Goal: Task Accomplishment & Management: Use online tool/utility

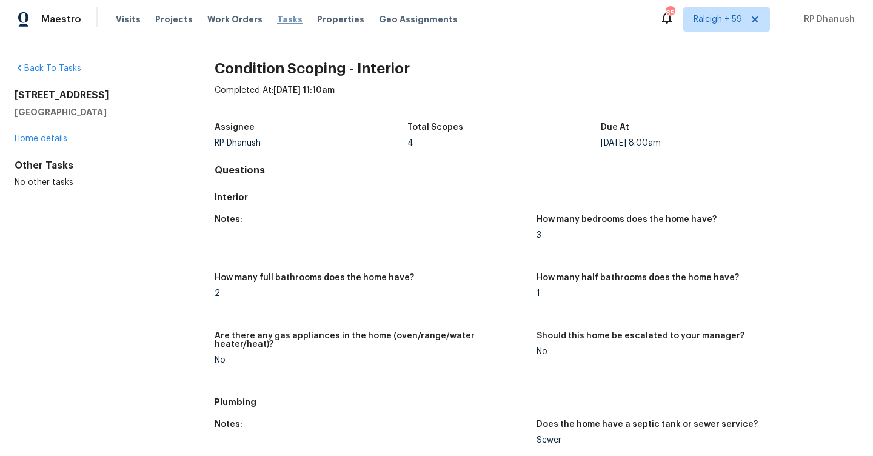
click at [277, 15] on span "Tasks" at bounding box center [289, 19] width 25 height 8
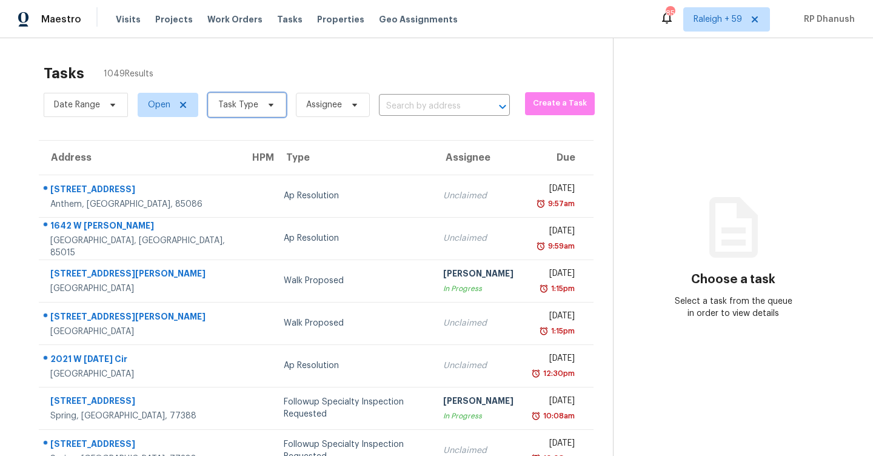
click at [246, 111] on span "Task Type" at bounding box center [247, 105] width 78 height 24
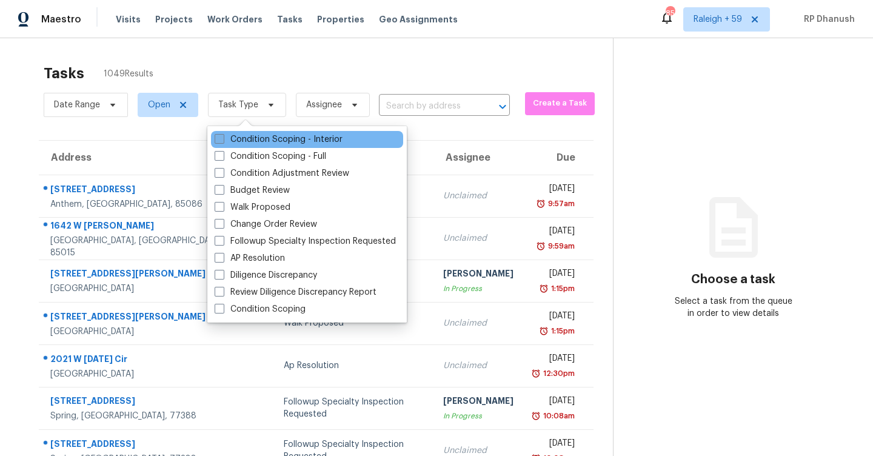
click at [246, 133] on label "Condition Scoping - Interior" at bounding box center [279, 139] width 128 height 12
click at [223, 133] on input "Condition Scoping - Interior" at bounding box center [219, 137] width 8 height 8
checkbox input "true"
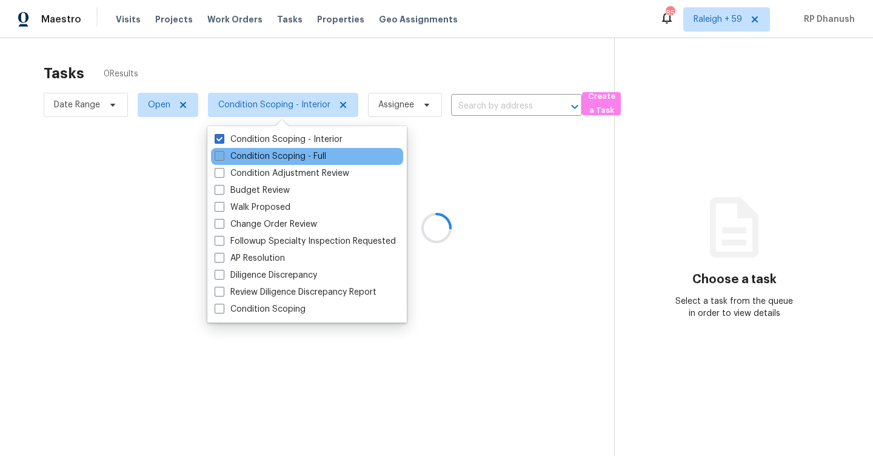
click at [246, 158] on label "Condition Scoping - Full" at bounding box center [271, 156] width 112 height 12
click at [223, 158] on input "Condition Scoping - Full" at bounding box center [219, 154] width 8 height 8
checkbox input "true"
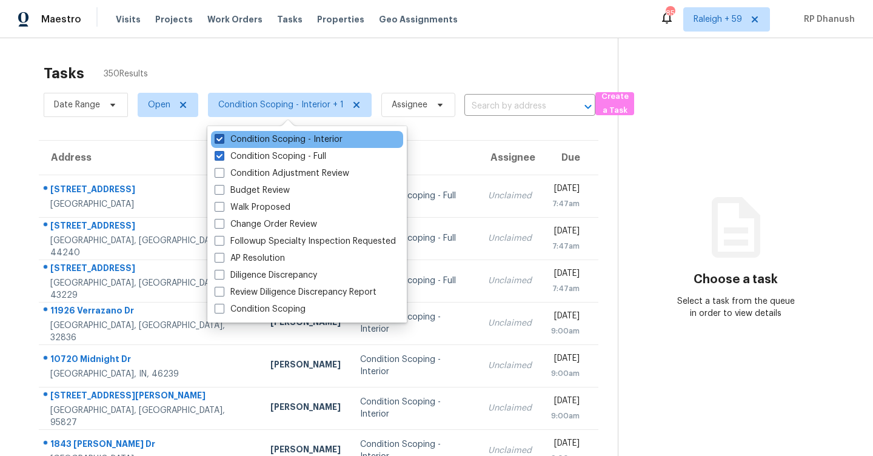
click at [242, 144] on label "Condition Scoping - Interior" at bounding box center [279, 139] width 128 height 12
click at [223, 141] on input "Condition Scoping - Interior" at bounding box center [219, 137] width 8 height 8
checkbox input "false"
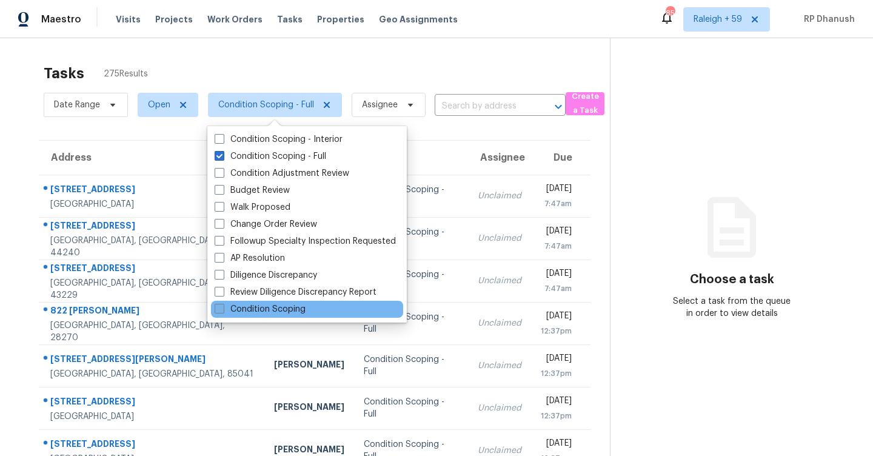
click at [246, 306] on label "Condition Scoping" at bounding box center [260, 309] width 91 height 12
click at [223, 306] on input "Condition Scoping" at bounding box center [219, 307] width 8 height 8
checkbox input "true"
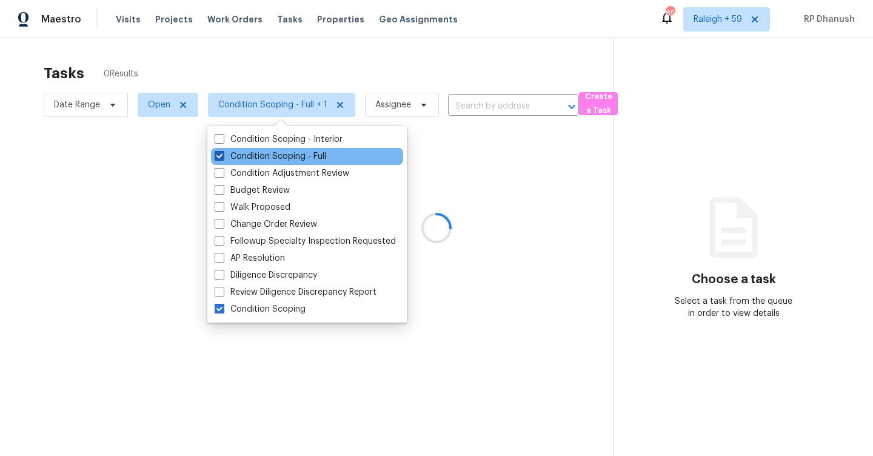
click at [234, 156] on label "Condition Scoping - Full" at bounding box center [271, 156] width 112 height 12
click at [223, 156] on input "Condition Scoping - Full" at bounding box center [219, 154] width 8 height 8
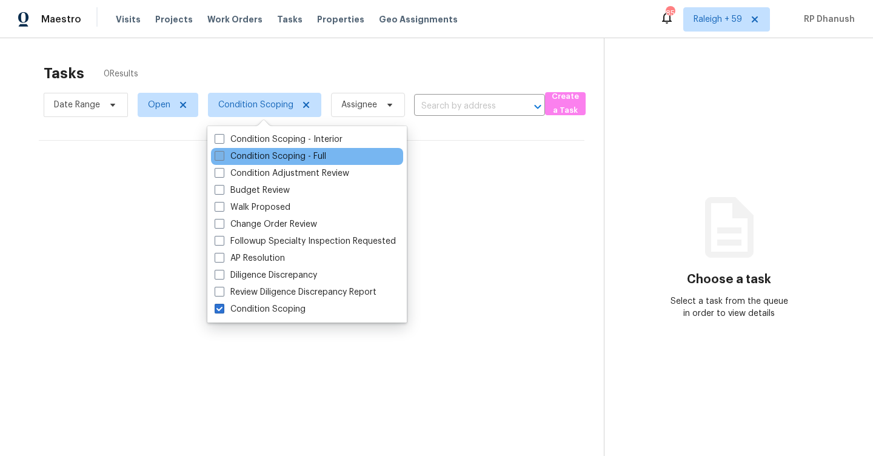
click at [286, 160] on label "Condition Scoping - Full" at bounding box center [271, 156] width 112 height 12
click at [223, 158] on input "Condition Scoping - Full" at bounding box center [219, 154] width 8 height 8
checkbox input "true"
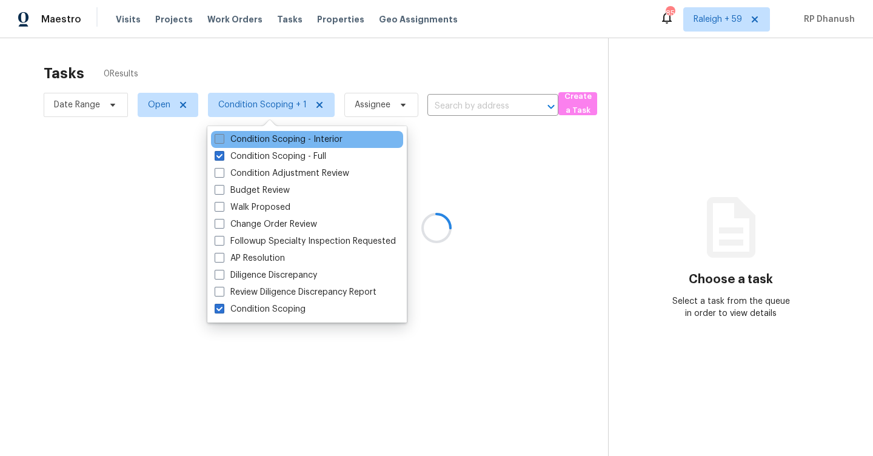
click at [286, 139] on label "Condition Scoping - Interior" at bounding box center [279, 139] width 128 height 12
click at [223, 139] on input "Condition Scoping - Interior" at bounding box center [219, 137] width 8 height 8
checkbox input "true"
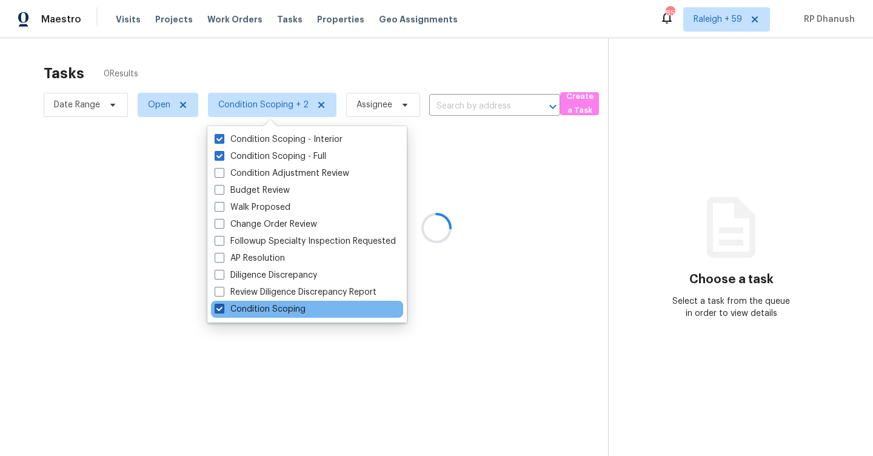
click at [237, 305] on label "Condition Scoping" at bounding box center [260, 309] width 91 height 12
click at [223, 305] on input "Condition Scoping" at bounding box center [219, 307] width 8 height 8
checkbox input "false"
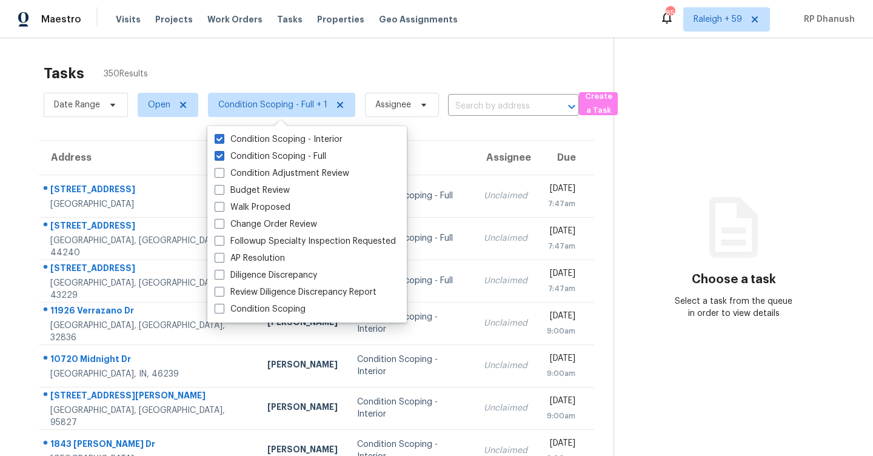
click at [477, 69] on div "Tasks 350 Results" at bounding box center [329, 74] width 570 height 32
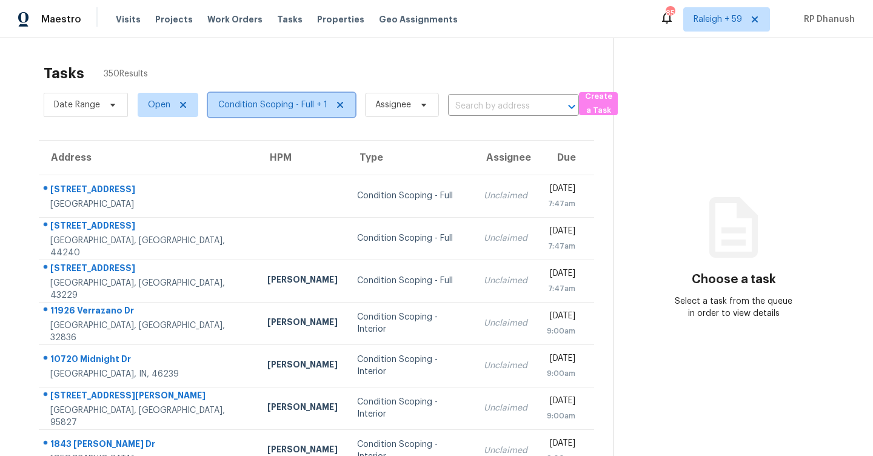
click at [252, 105] on span "Condition Scoping - Full + 1" at bounding box center [272, 105] width 109 height 12
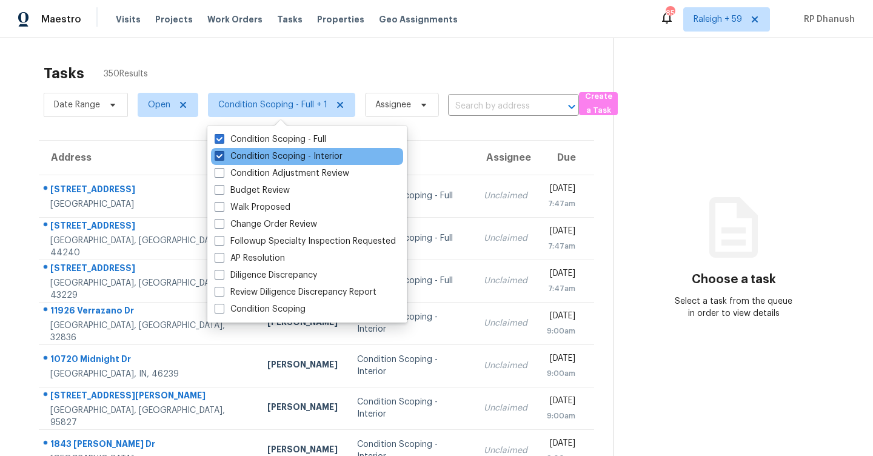
click at [254, 154] on label "Condition Scoping - Interior" at bounding box center [279, 156] width 128 height 12
click at [223, 154] on input "Condition Scoping - Interior" at bounding box center [219, 154] width 8 height 8
checkbox input "false"
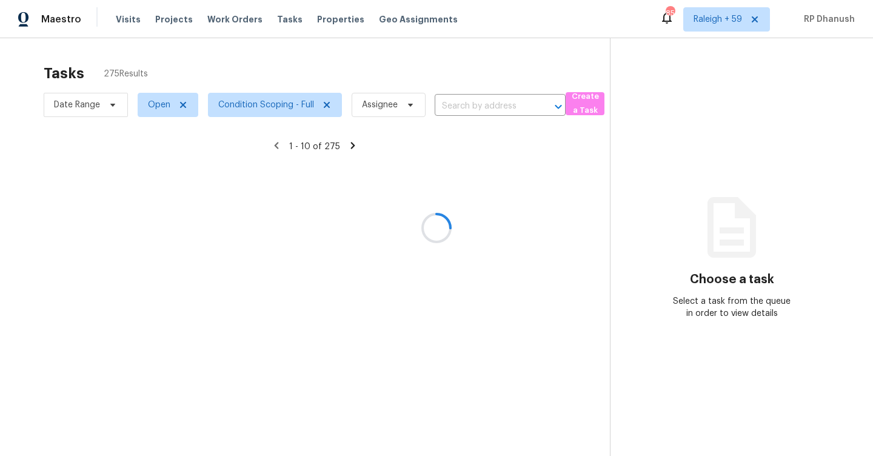
click at [726, 22] on div at bounding box center [436, 228] width 873 height 456
click at [732, 20] on div at bounding box center [436, 228] width 873 height 456
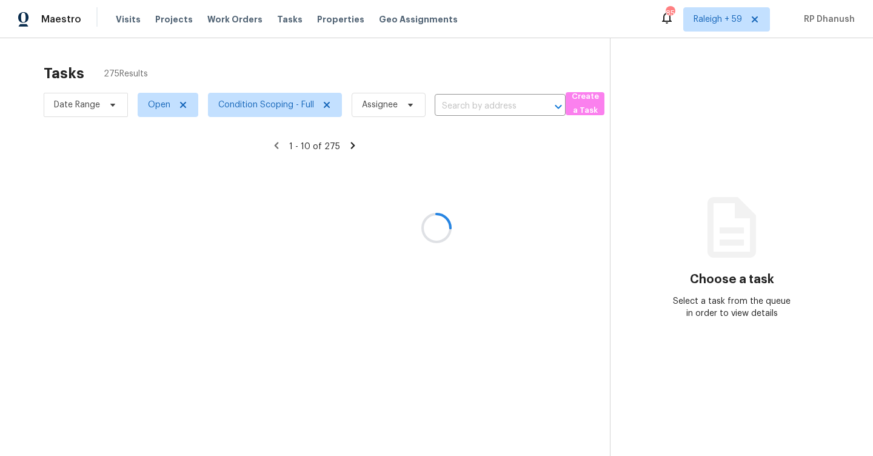
click at [731, 16] on div at bounding box center [436, 228] width 873 height 456
click at [730, 25] on div at bounding box center [436, 228] width 873 height 456
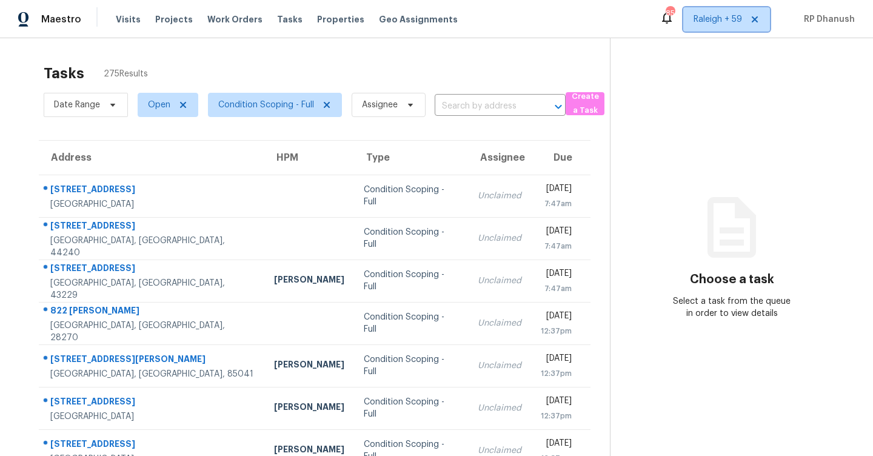
click at [727, 18] on span "Raleigh + 59" at bounding box center [718, 19] width 49 height 12
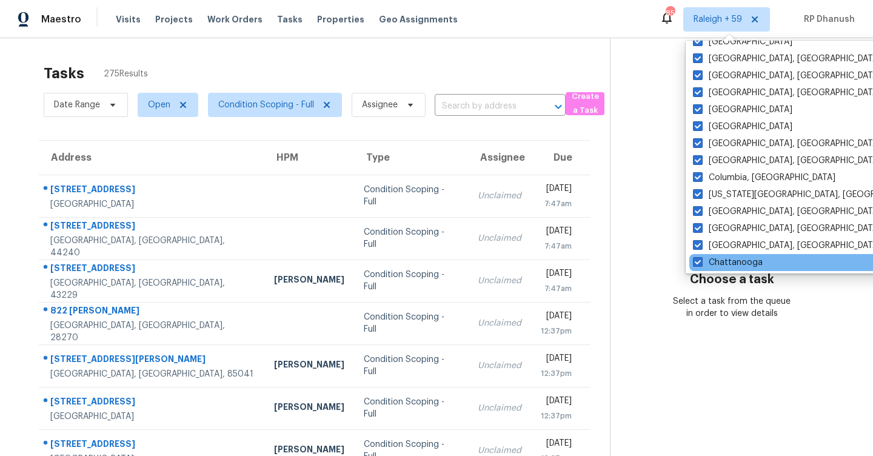
scroll to position [813, 0]
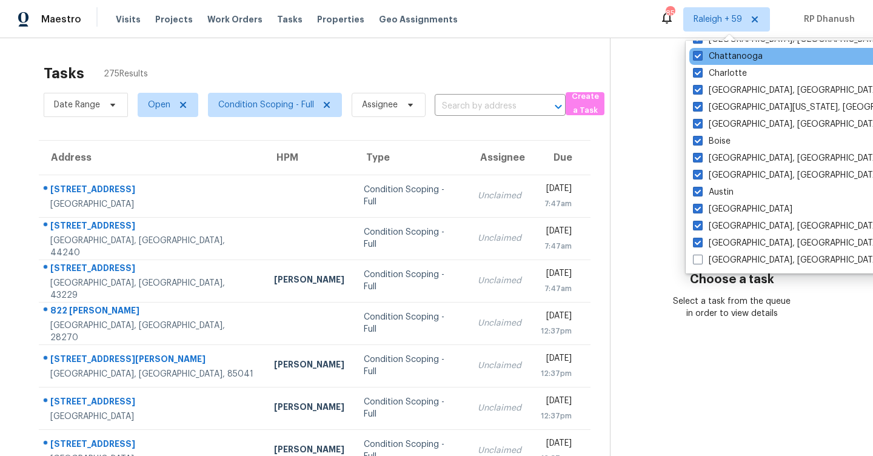
click at [715, 254] on label "[GEOGRAPHIC_DATA], [GEOGRAPHIC_DATA]" at bounding box center [787, 260] width 188 height 12
click at [701, 254] on input "[GEOGRAPHIC_DATA], [GEOGRAPHIC_DATA]" at bounding box center [697, 258] width 8 height 8
checkbox input "true"
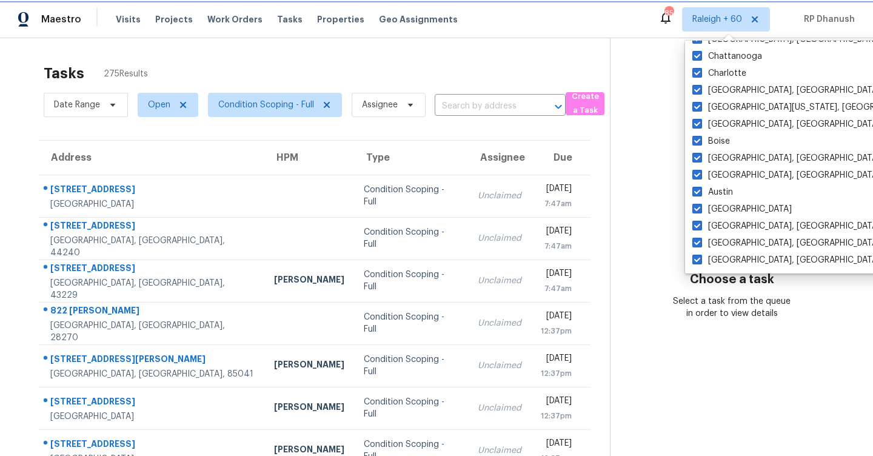
click at [706, 19] on span "Raleigh + 60" at bounding box center [718, 19] width 50 height 12
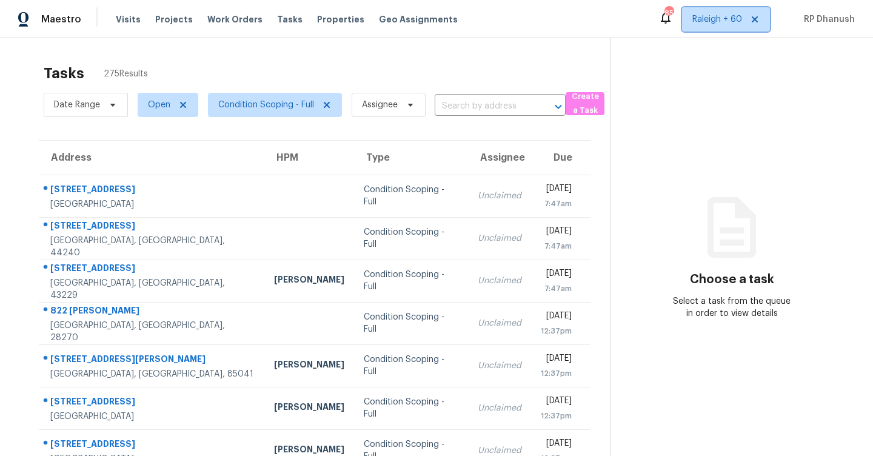
click at [733, 28] on span "Raleigh + 60" at bounding box center [726, 19] width 88 height 24
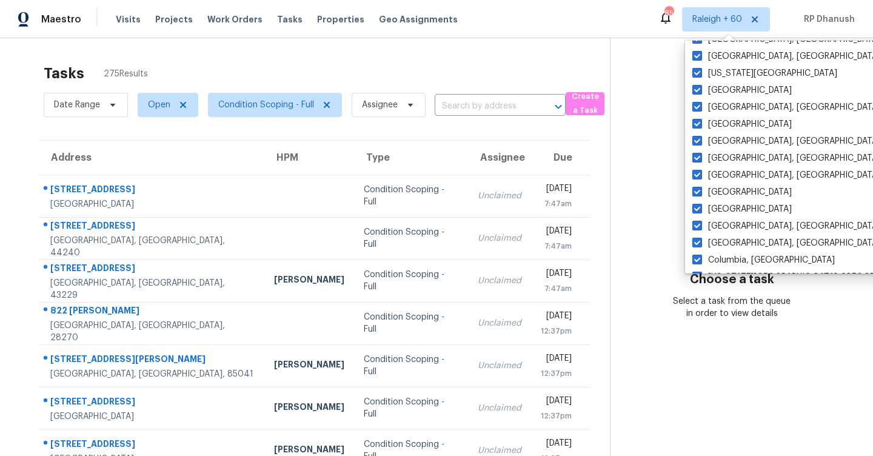
scroll to position [813, 0]
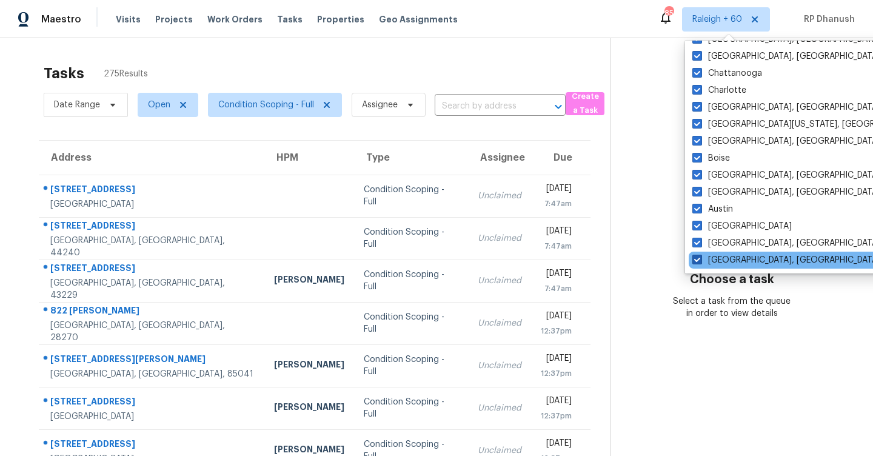
click at [709, 262] on label "[GEOGRAPHIC_DATA], [GEOGRAPHIC_DATA]" at bounding box center [787, 260] width 188 height 12
click at [700, 262] on input "[GEOGRAPHIC_DATA], [GEOGRAPHIC_DATA]" at bounding box center [697, 258] width 8 height 8
checkbox input "false"
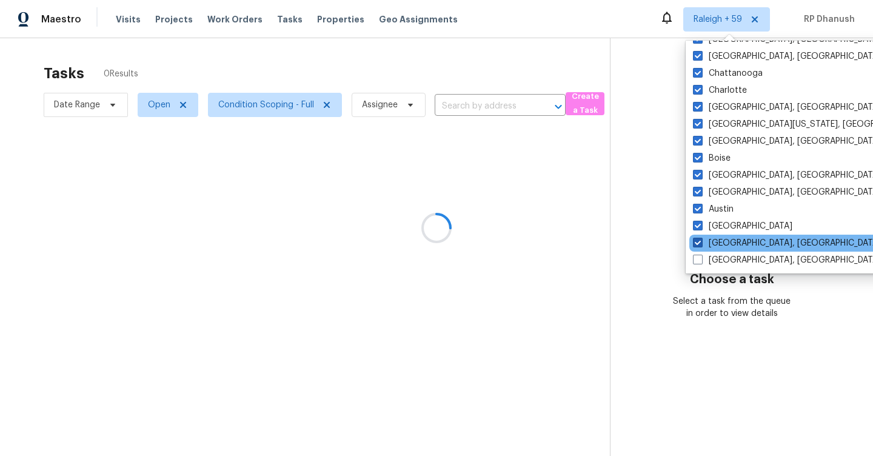
click at [709, 243] on label "[GEOGRAPHIC_DATA], [GEOGRAPHIC_DATA]" at bounding box center [787, 243] width 188 height 12
click at [701, 243] on input "[GEOGRAPHIC_DATA], [GEOGRAPHIC_DATA]" at bounding box center [697, 241] width 8 height 8
checkbox input "false"
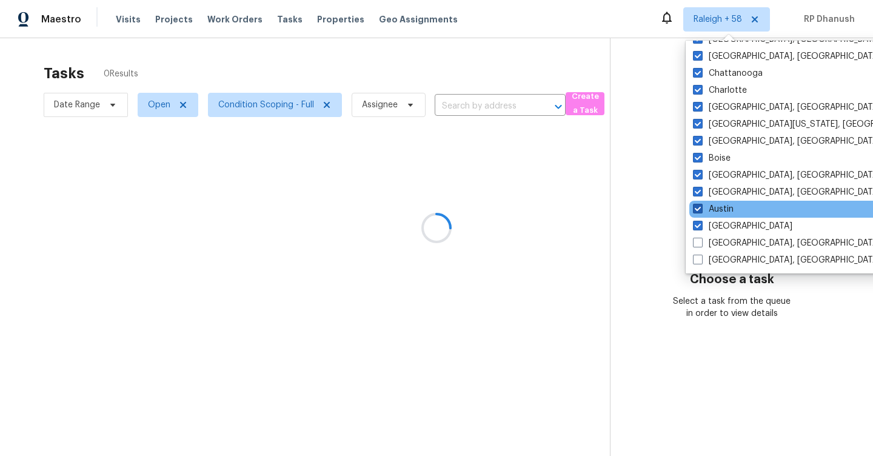
click at [709, 213] on label "Austin" at bounding box center [713, 209] width 41 height 12
click at [701, 211] on input "Austin" at bounding box center [697, 207] width 8 height 8
checkbox input "false"
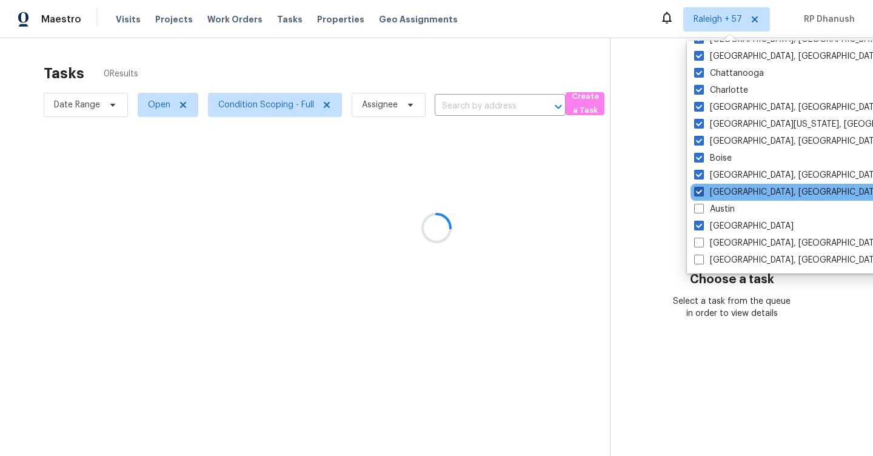
click at [710, 193] on label "[GEOGRAPHIC_DATA], [GEOGRAPHIC_DATA]" at bounding box center [788, 192] width 188 height 12
click at [702, 193] on input "[GEOGRAPHIC_DATA], [GEOGRAPHIC_DATA]" at bounding box center [698, 190] width 8 height 8
checkbox input "false"
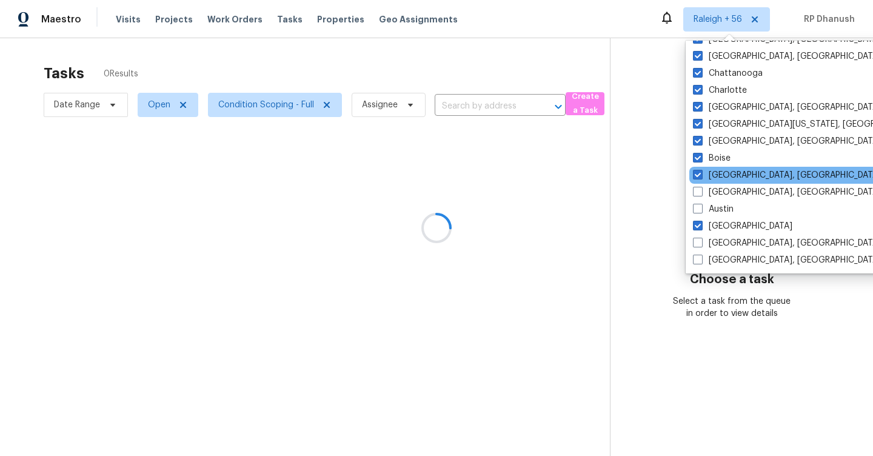
click at [710, 168] on div "[GEOGRAPHIC_DATA], [GEOGRAPHIC_DATA]" at bounding box center [812, 175] width 244 height 17
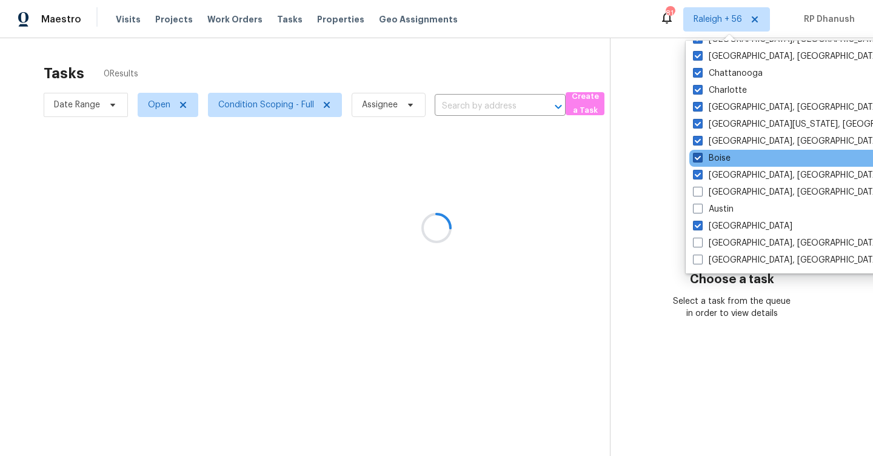
click at [706, 156] on label "Boise" at bounding box center [712, 158] width 38 height 12
click at [701, 156] on input "Boise" at bounding box center [697, 156] width 8 height 8
checkbox input "false"
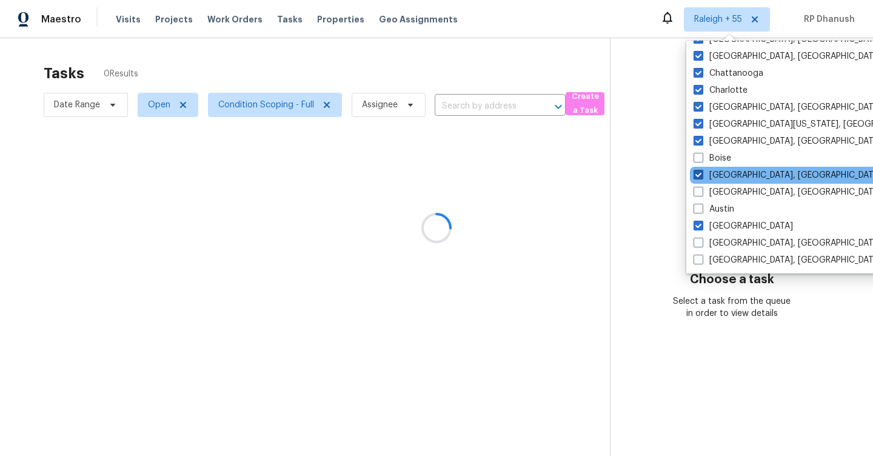
click at [705, 172] on label "[GEOGRAPHIC_DATA], [GEOGRAPHIC_DATA]" at bounding box center [788, 175] width 188 height 12
click at [702, 172] on input "[GEOGRAPHIC_DATA], [GEOGRAPHIC_DATA]" at bounding box center [698, 173] width 8 height 8
checkbox input "false"
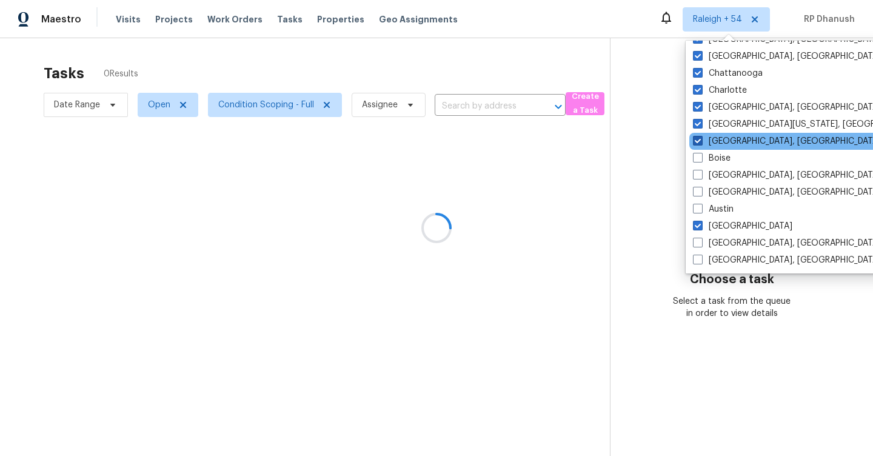
click at [705, 141] on label "[GEOGRAPHIC_DATA], [GEOGRAPHIC_DATA]" at bounding box center [787, 141] width 188 height 12
click at [701, 141] on input "[GEOGRAPHIC_DATA], [GEOGRAPHIC_DATA]" at bounding box center [697, 139] width 8 height 8
checkbox input "false"
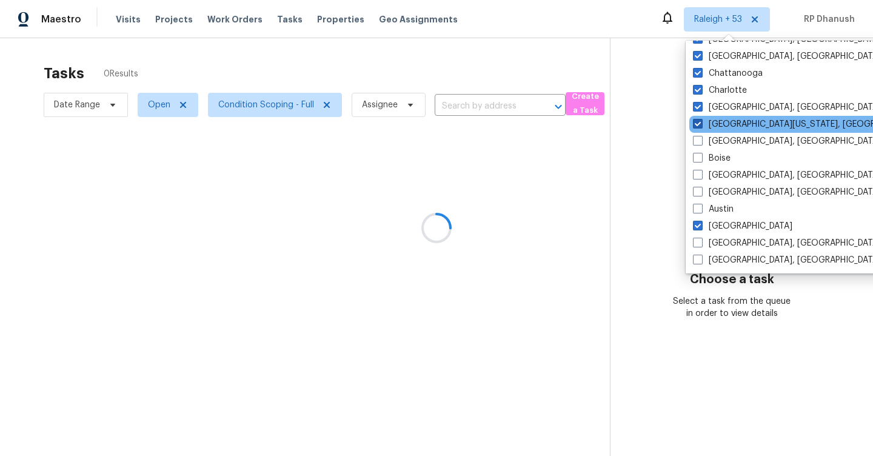
click at [705, 119] on label "[GEOGRAPHIC_DATA][US_STATE], [GEOGRAPHIC_DATA]" at bounding box center [809, 124] width 233 height 12
click at [701, 119] on input "[GEOGRAPHIC_DATA][US_STATE], [GEOGRAPHIC_DATA]" at bounding box center [697, 122] width 8 height 8
checkbox input "false"
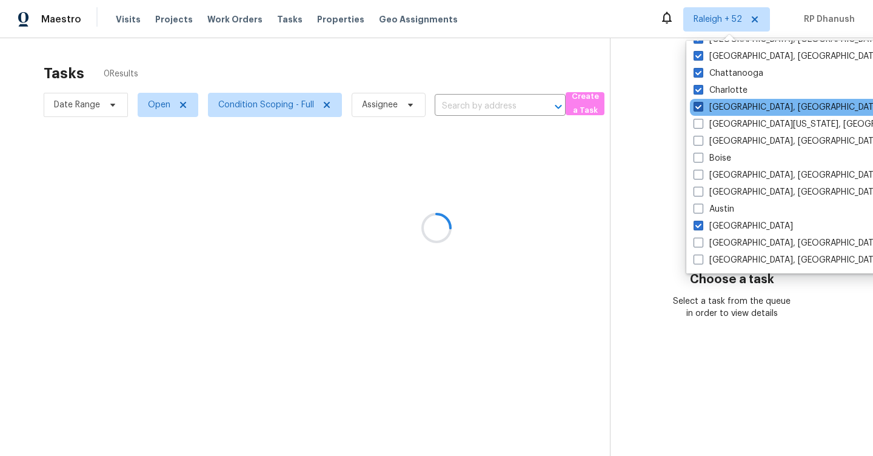
click at [702, 104] on span at bounding box center [699, 107] width 10 height 10
click at [702, 104] on input "[GEOGRAPHIC_DATA], [GEOGRAPHIC_DATA]" at bounding box center [698, 105] width 8 height 8
checkbox input "false"
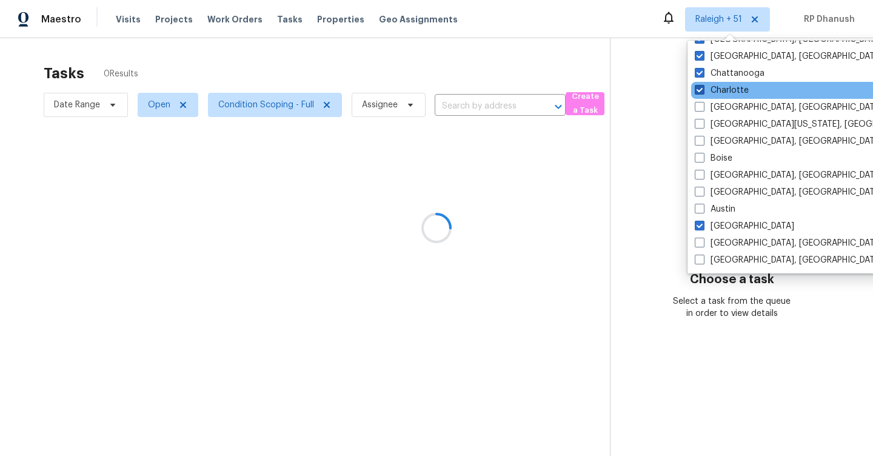
click at [702, 86] on span at bounding box center [700, 90] width 10 height 10
click at [702, 86] on input "Charlotte" at bounding box center [699, 88] width 8 height 8
checkbox input "false"
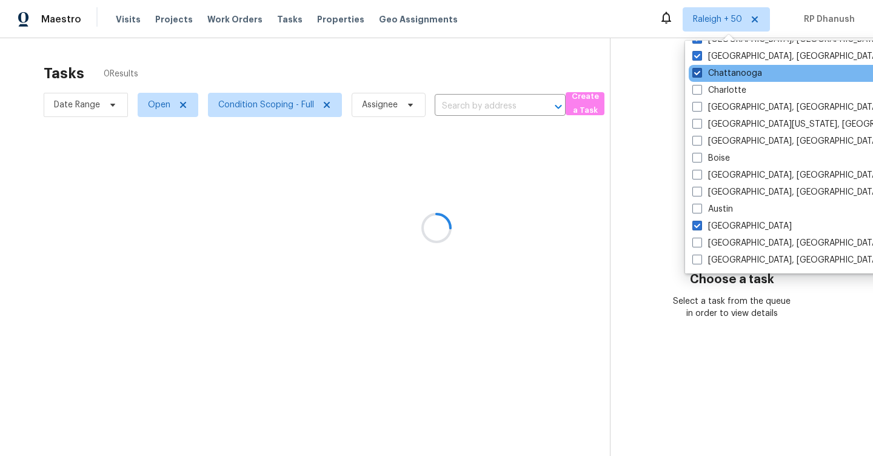
click at [703, 75] on label "Chattanooga" at bounding box center [728, 73] width 70 height 12
click at [700, 75] on input "Chattanooga" at bounding box center [697, 71] width 8 height 8
checkbox input "false"
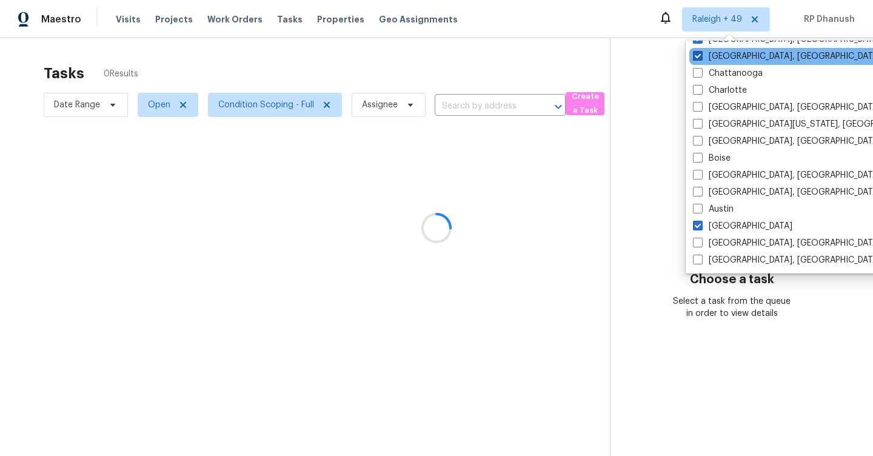
click at [703, 57] on label "[GEOGRAPHIC_DATA], [GEOGRAPHIC_DATA]" at bounding box center [787, 56] width 188 height 12
click at [701, 57] on input "Chicago, IL" at bounding box center [697, 54] width 8 height 8
checkbox input "false"
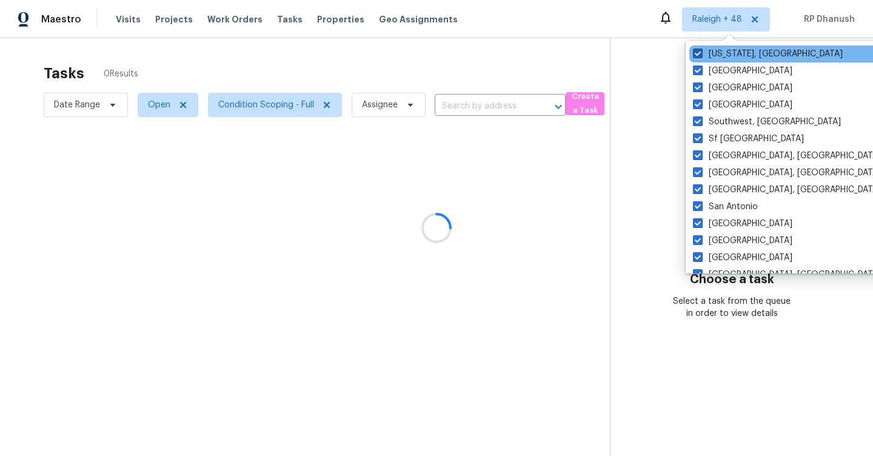
click at [703, 54] on label "Washington, DC" at bounding box center [768, 54] width 150 height 12
click at [701, 54] on input "Washington, DC" at bounding box center [697, 52] width 8 height 8
checkbox input "false"
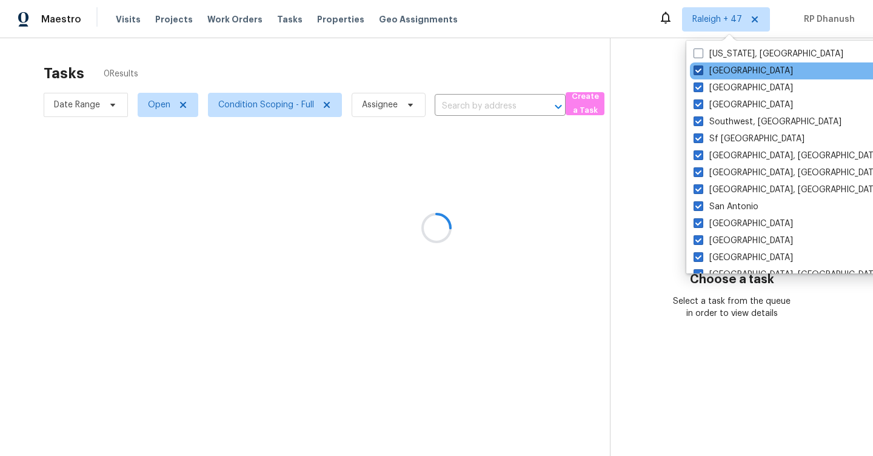
click at [703, 76] on label "Tucson" at bounding box center [743, 71] width 99 height 12
click at [702, 73] on input "Tucson" at bounding box center [698, 69] width 8 height 8
checkbox input "false"
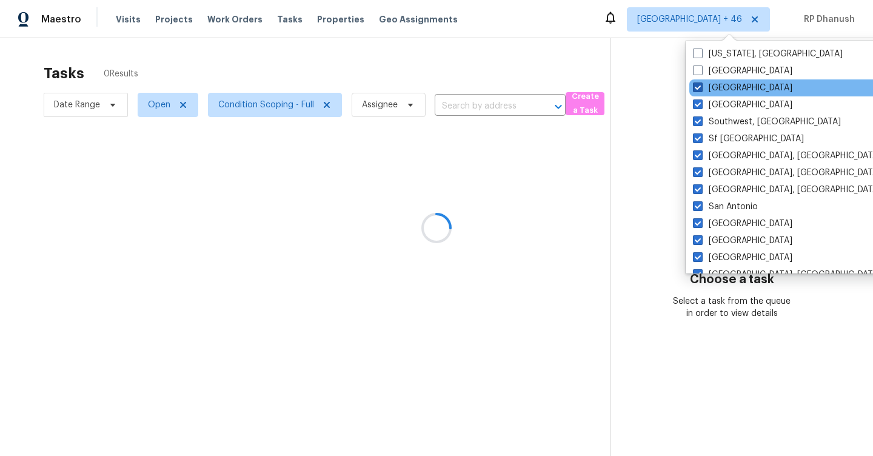
click at [702, 85] on span at bounding box center [698, 87] width 10 height 10
click at [701, 85] on input "Tampa" at bounding box center [697, 86] width 8 height 8
checkbox input "false"
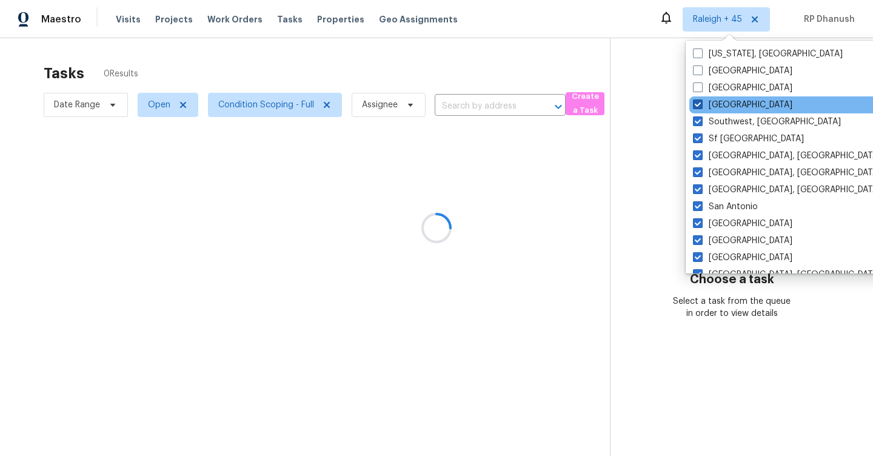
click at [702, 101] on span at bounding box center [698, 104] width 10 height 10
click at [701, 101] on input "St Louis" at bounding box center [697, 103] width 8 height 8
checkbox input "false"
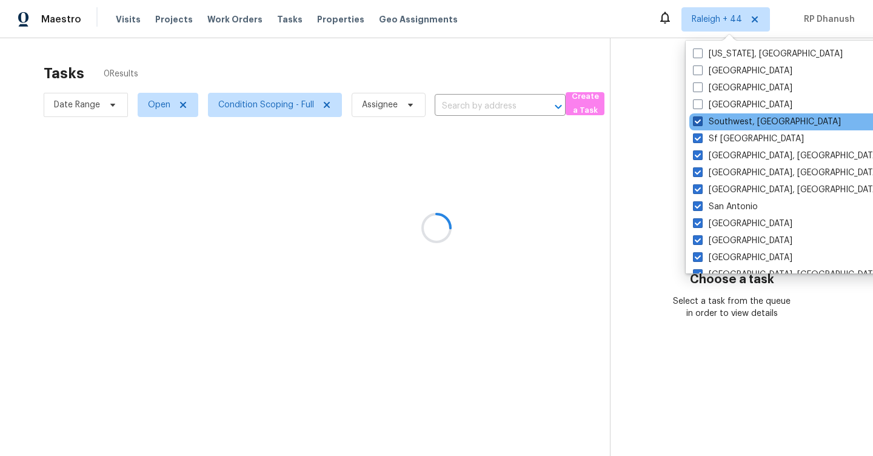
click at [700, 116] on label "Southwest, FL" at bounding box center [767, 122] width 148 height 12
click at [700, 116] on input "Southwest, FL" at bounding box center [697, 120] width 8 height 8
checkbox input "false"
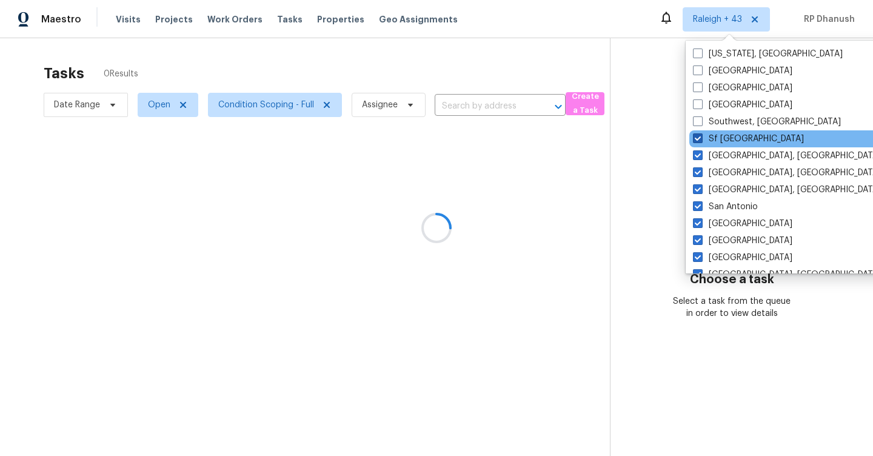
click at [700, 137] on span at bounding box center [698, 138] width 10 height 10
click at [700, 137] on input "Sf Bay Area" at bounding box center [697, 137] width 8 height 8
checkbox input "false"
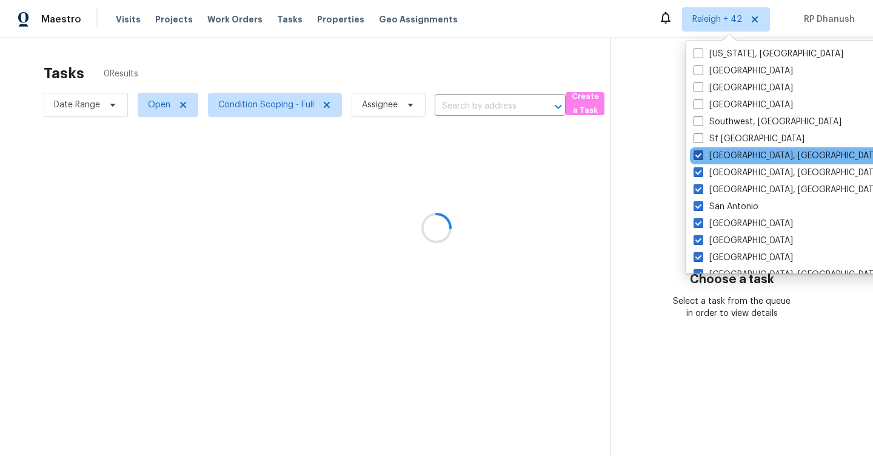
click at [700, 153] on span at bounding box center [699, 155] width 10 height 10
click at [700, 153] on input "Seattle, WA" at bounding box center [698, 154] width 8 height 8
checkbox input "false"
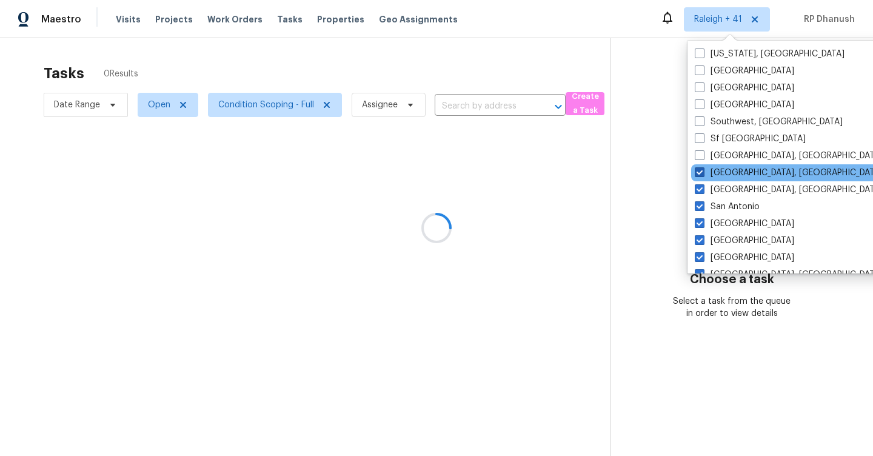
click at [700, 169] on span at bounding box center [700, 172] width 10 height 10
click at [700, 169] on input "Savannah, GA" at bounding box center [699, 171] width 8 height 8
checkbox input "false"
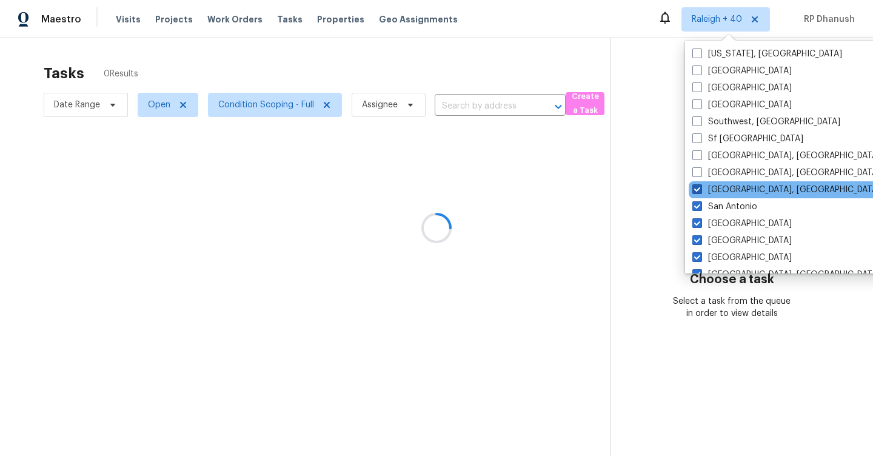
click at [700, 184] on label "San Diego, CA" at bounding box center [787, 190] width 188 height 12
click at [700, 184] on input "San Diego, CA" at bounding box center [697, 188] width 8 height 8
click at [700, 189] on span at bounding box center [698, 189] width 10 height 10
click at [700, 189] on input "San Diego, CA" at bounding box center [697, 188] width 8 height 8
click at [700, 189] on span at bounding box center [698, 189] width 10 height 10
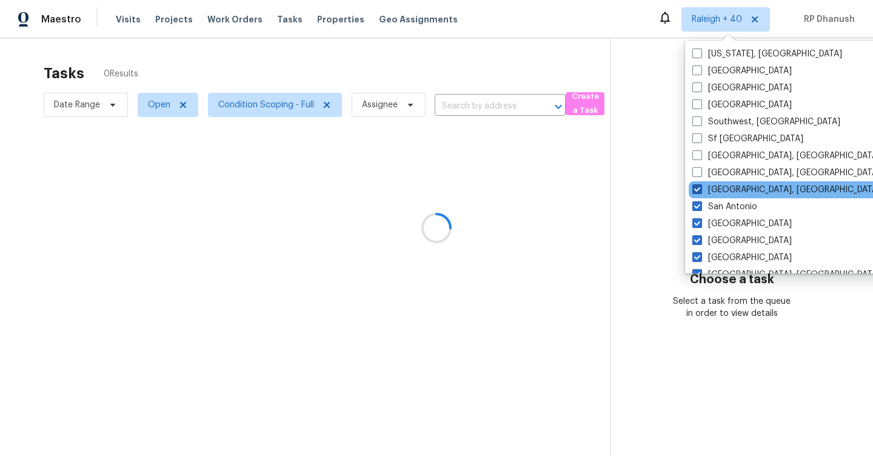
click at [700, 189] on input "San Diego, CA" at bounding box center [697, 188] width 8 height 8
checkbox input "false"
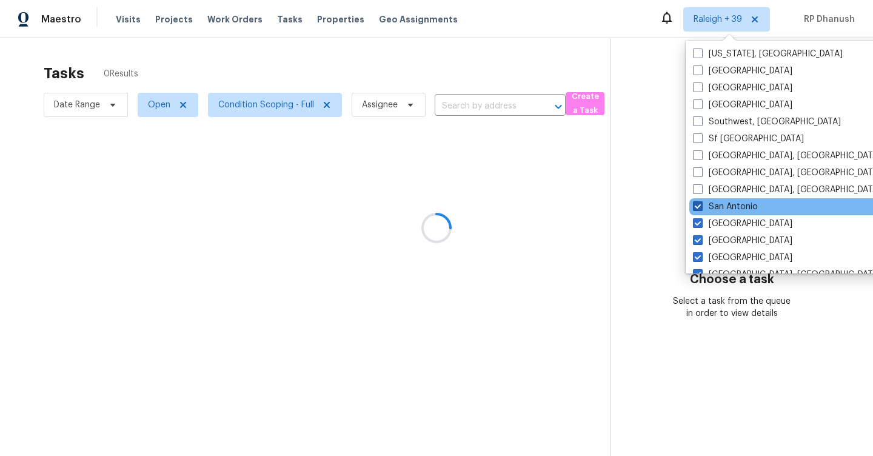
click at [700, 206] on span at bounding box center [698, 206] width 10 height 10
click at [700, 206] on input "San Antonio" at bounding box center [697, 205] width 8 height 8
checkbox input "false"
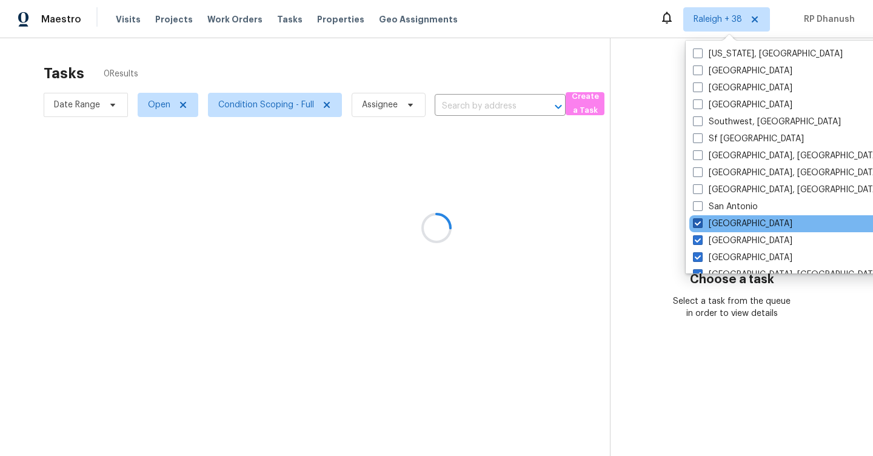
click at [700, 229] on label "Salt Lake City" at bounding box center [742, 224] width 99 height 12
click at [700, 226] on input "Salt Lake City" at bounding box center [697, 222] width 8 height 8
checkbox input "false"
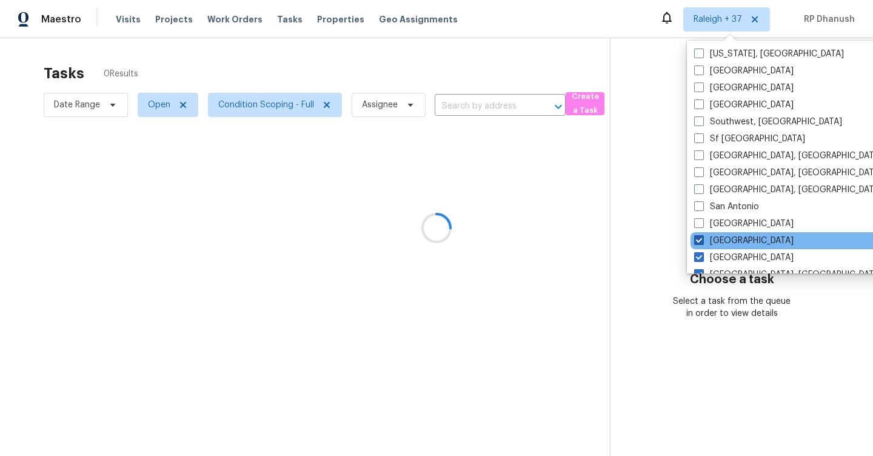
click at [697, 246] on label "Sacramento" at bounding box center [743, 241] width 99 height 12
click at [697, 243] on input "Sacramento" at bounding box center [698, 239] width 8 height 8
checkbox input "false"
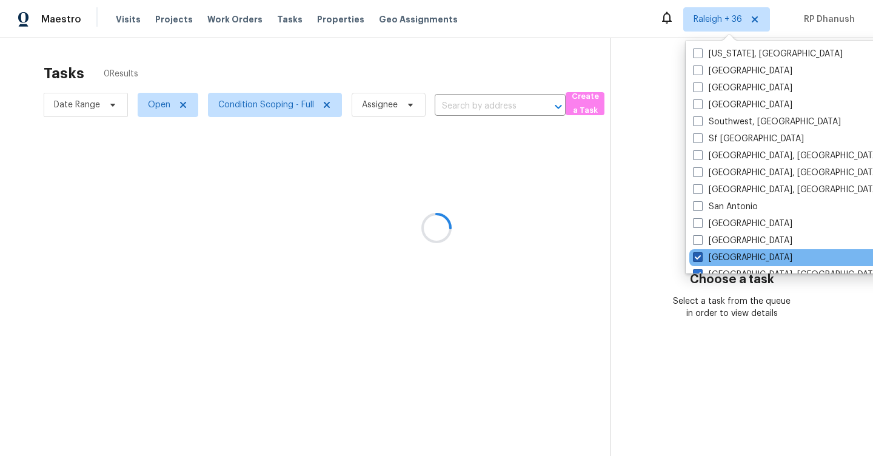
click at [697, 260] on span at bounding box center [698, 257] width 10 height 10
click at [697, 260] on input "Riverside" at bounding box center [697, 256] width 8 height 8
checkbox input "false"
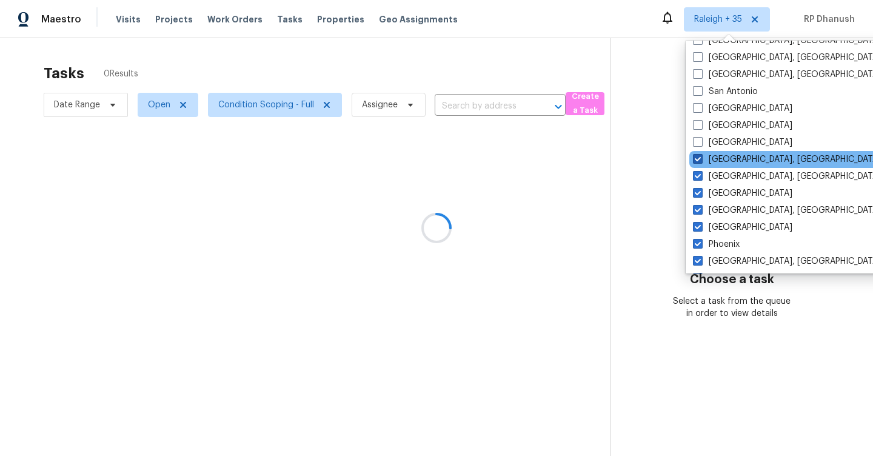
click at [708, 156] on label "Richmond, VA" at bounding box center [787, 159] width 188 height 12
click at [701, 156] on input "Richmond, VA" at bounding box center [697, 157] width 8 height 8
checkbox input "false"
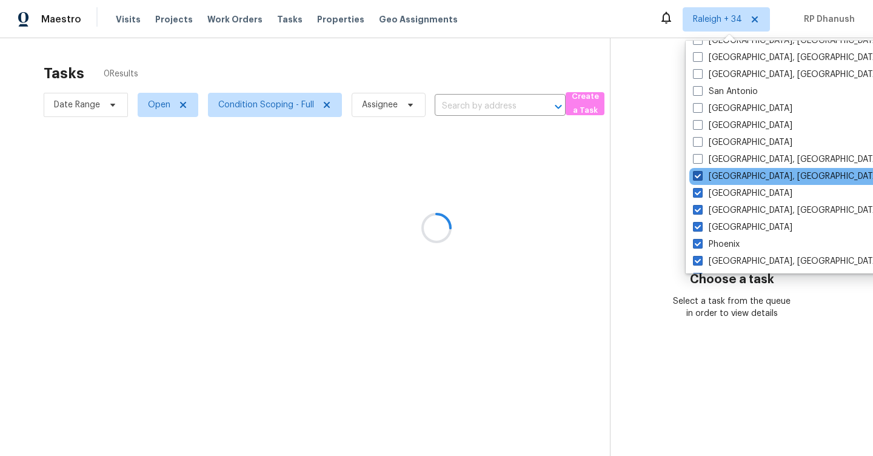
click at [703, 177] on label "Reno, NV" at bounding box center [787, 176] width 188 height 12
click at [701, 177] on input "Reno, NV" at bounding box center [697, 174] width 8 height 8
checkbox input "false"
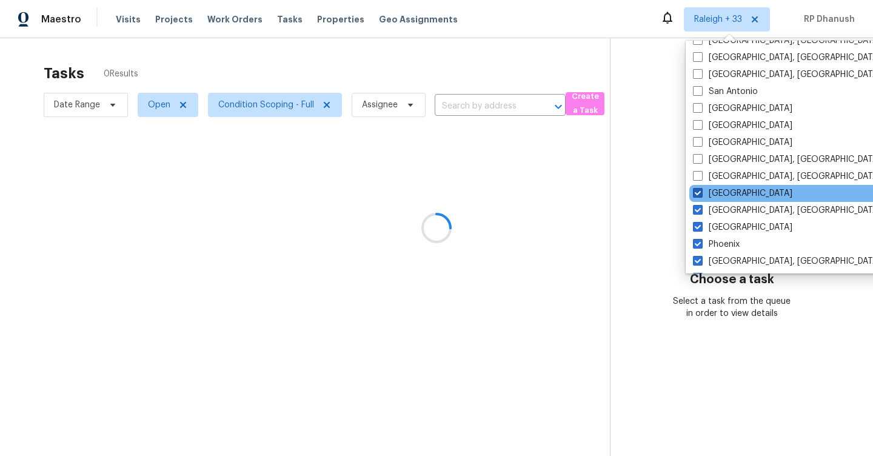
click at [702, 196] on span at bounding box center [698, 193] width 10 height 10
click at [701, 195] on input "Raleigh" at bounding box center [697, 191] width 8 height 8
checkbox input "false"
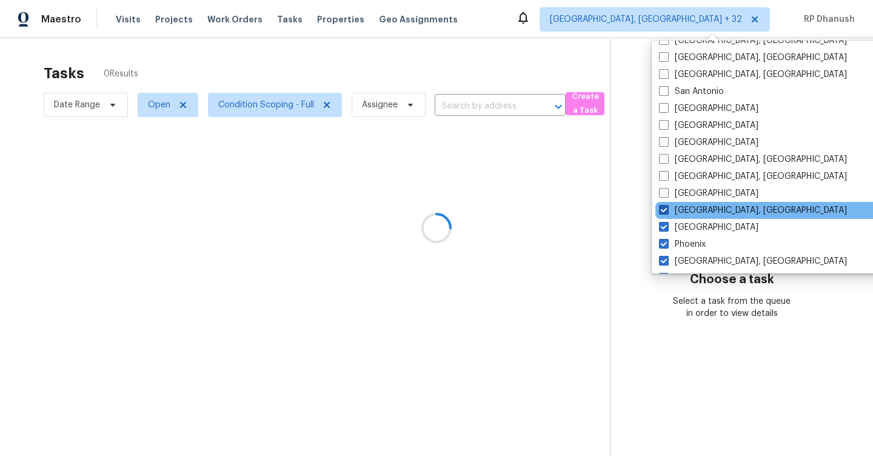
click at [702, 207] on label "Prescott, AZ" at bounding box center [753, 210] width 188 height 12
click at [667, 207] on input "Prescott, AZ" at bounding box center [663, 208] width 8 height 8
checkbox input "false"
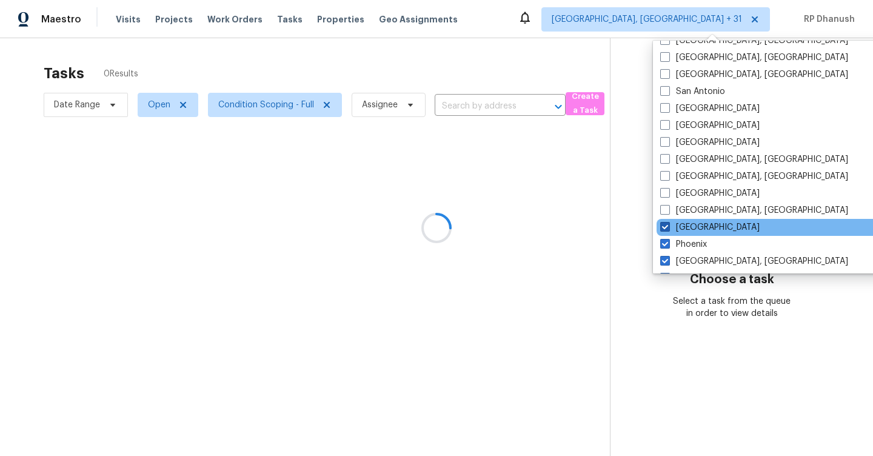
click at [692, 224] on label "Portland" at bounding box center [709, 227] width 99 height 12
click at [668, 224] on input "Portland" at bounding box center [664, 225] width 8 height 8
checkbox input "false"
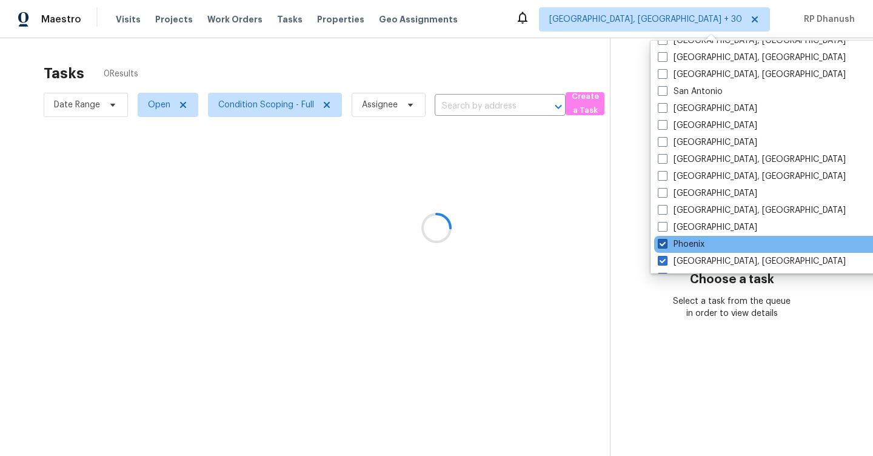
click at [687, 247] on label "Phoenix" at bounding box center [681, 244] width 47 height 12
click at [666, 246] on input "Phoenix" at bounding box center [662, 242] width 8 height 8
checkbox input "false"
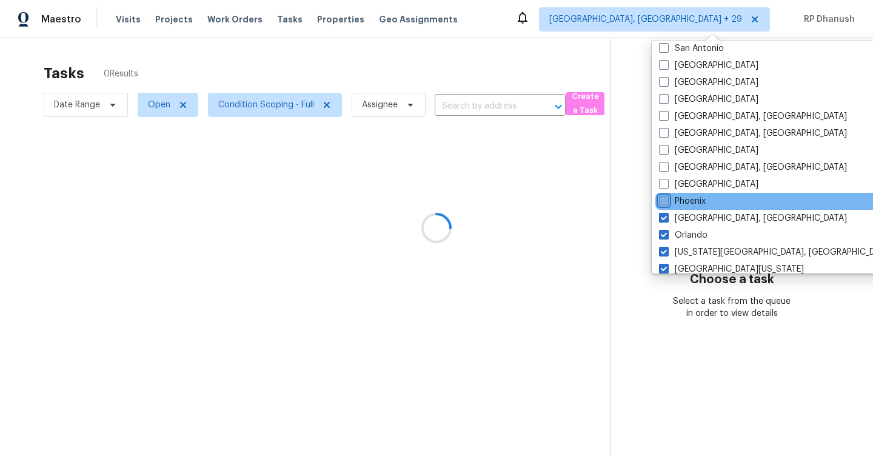
scroll to position [221, 0]
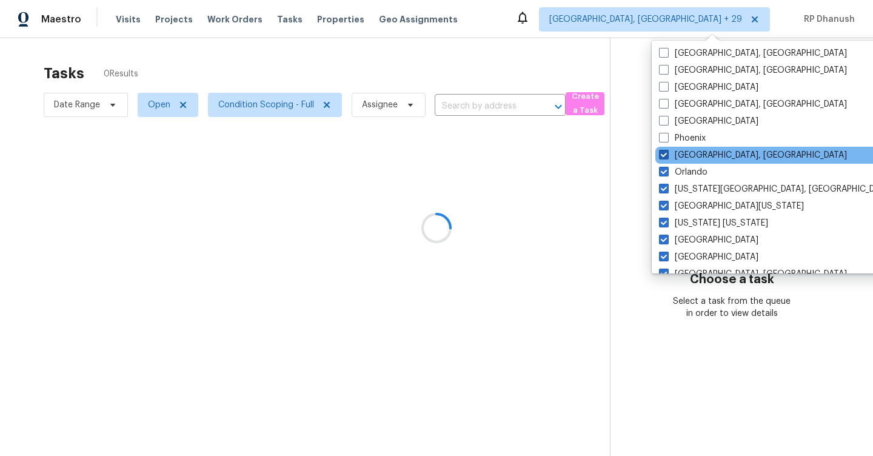
click at [687, 154] on label "Philadelphia, PA" at bounding box center [753, 155] width 188 height 12
click at [667, 154] on input "Philadelphia, PA" at bounding box center [663, 153] width 8 height 8
checkbox input "false"
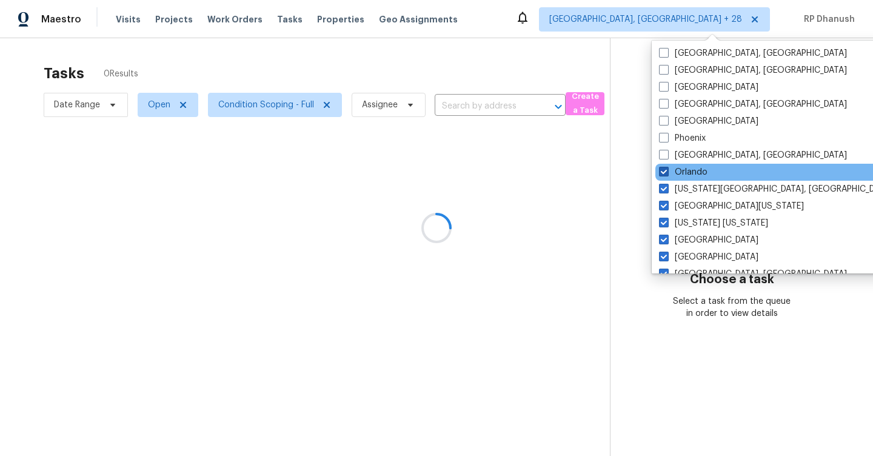
click at [679, 177] on label "Orlando" at bounding box center [683, 172] width 49 height 12
click at [667, 174] on input "Orlando" at bounding box center [663, 170] width 8 height 8
checkbox input "false"
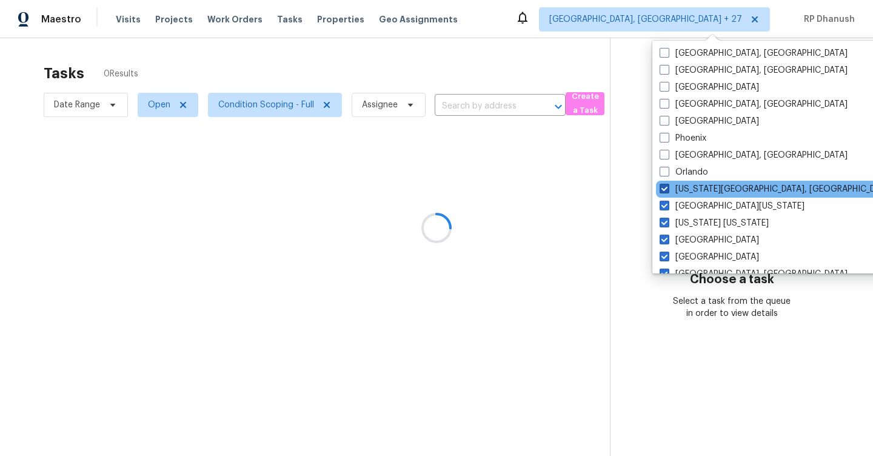
click at [676, 194] on label "Oklahoma City, OK" at bounding box center [776, 189] width 233 height 12
click at [668, 191] on input "Oklahoma City, OK" at bounding box center [664, 187] width 8 height 8
checkbox input "false"
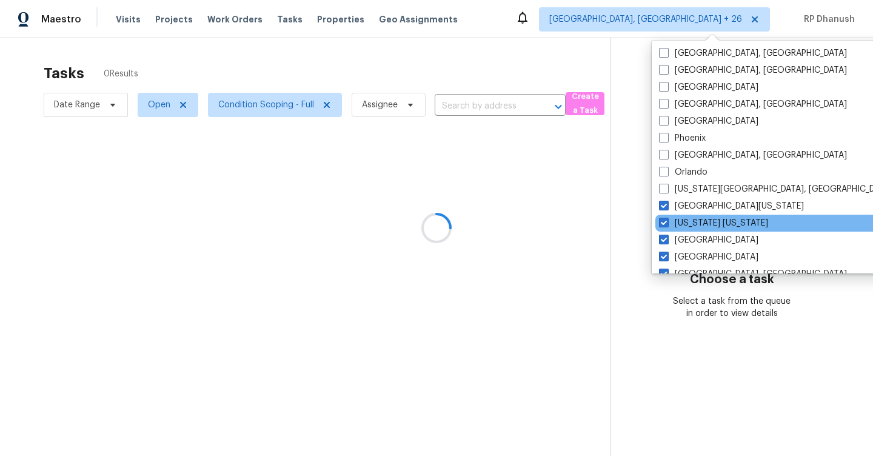
click at [675, 216] on div "New York New Jersey" at bounding box center [778, 223] width 244 height 17
click at [676, 224] on label "New York New Jersey" at bounding box center [713, 223] width 109 height 12
click at [667, 224] on input "New York New Jersey" at bounding box center [663, 221] width 8 height 8
checkbox input "false"
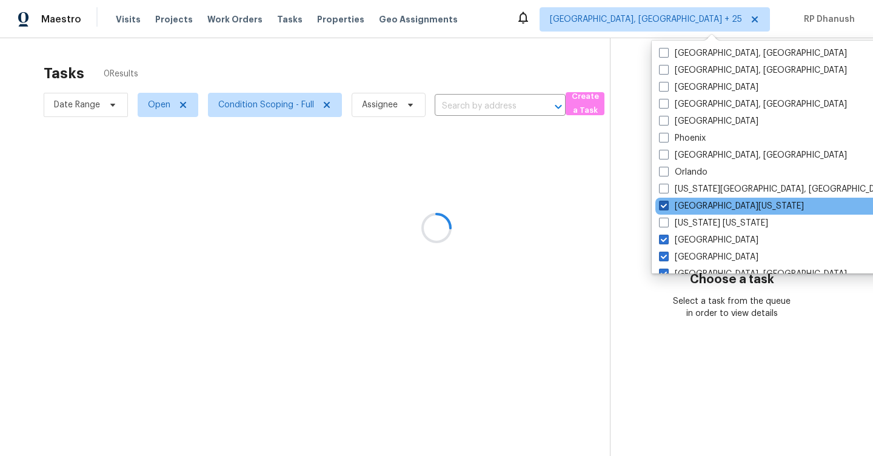
click at [680, 204] on label "Northern Colorado" at bounding box center [731, 206] width 145 height 12
click at [667, 204] on input "Northern Colorado" at bounding box center [663, 204] width 8 height 8
checkbox input "false"
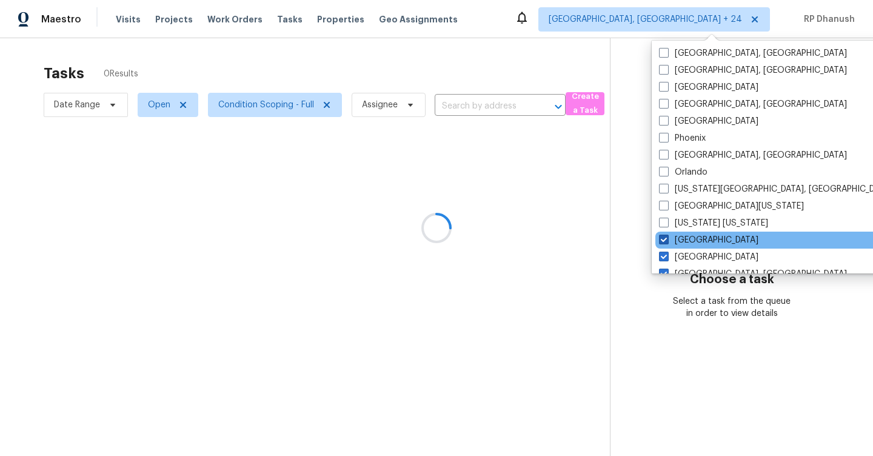
click at [676, 240] on label "Nashville" at bounding box center [708, 240] width 99 height 12
click at [667, 240] on input "Nashville" at bounding box center [663, 238] width 8 height 8
checkbox input "false"
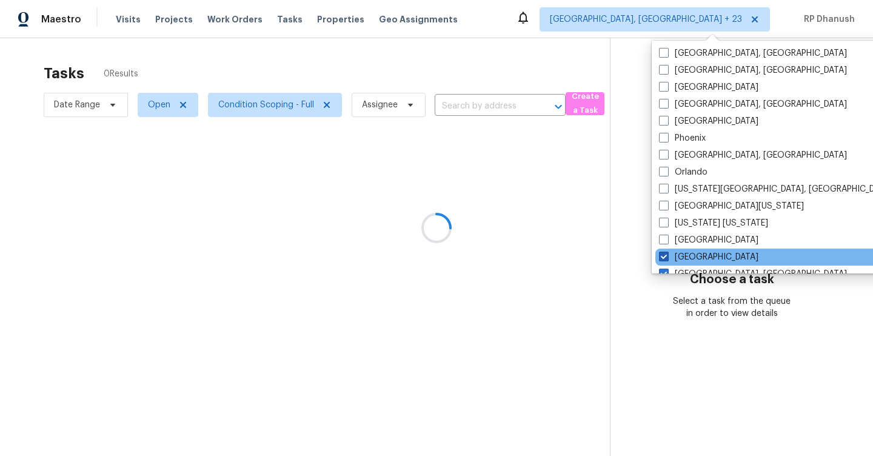
click at [676, 256] on label "Minneapolis" at bounding box center [708, 257] width 99 height 12
click at [667, 256] on input "Minneapolis" at bounding box center [663, 255] width 8 height 8
checkbox input "false"
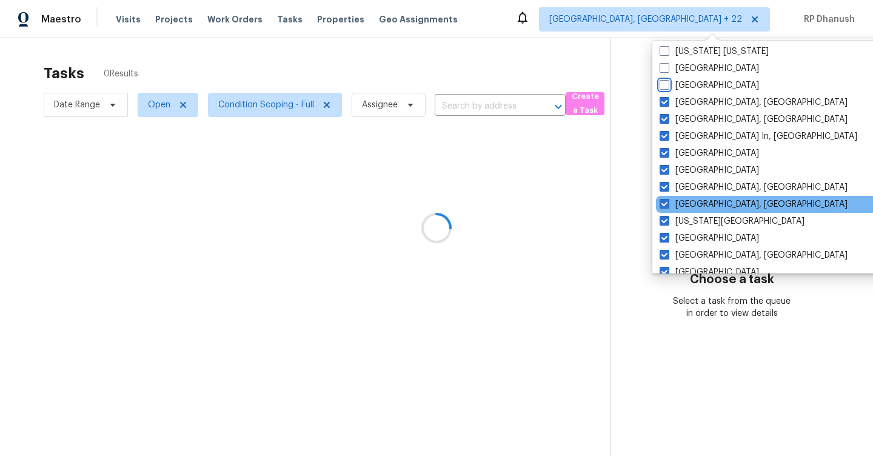
scroll to position [433, 0]
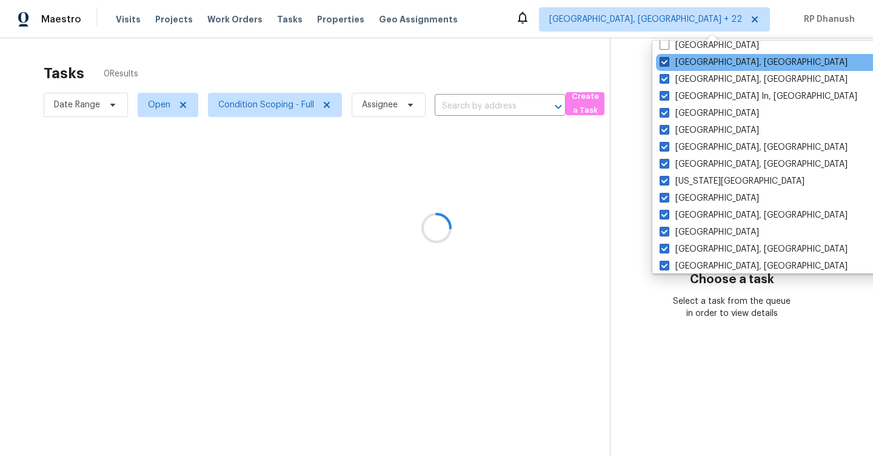
click at [681, 59] on label "Miami, FL" at bounding box center [754, 62] width 188 height 12
click at [668, 59] on input "Miami, FL" at bounding box center [664, 60] width 8 height 8
checkbox input "false"
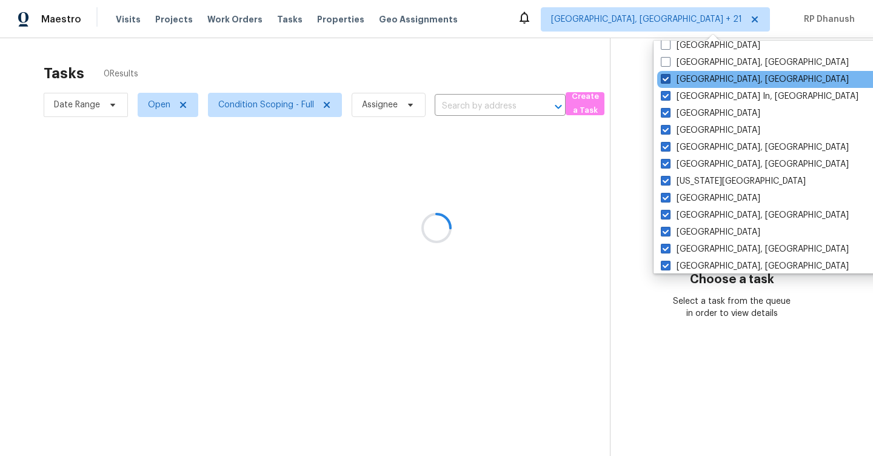
click at [678, 79] on label "Memphis, TN" at bounding box center [755, 79] width 188 height 12
click at [669, 79] on input "Memphis, TN" at bounding box center [665, 77] width 8 height 8
checkbox input "false"
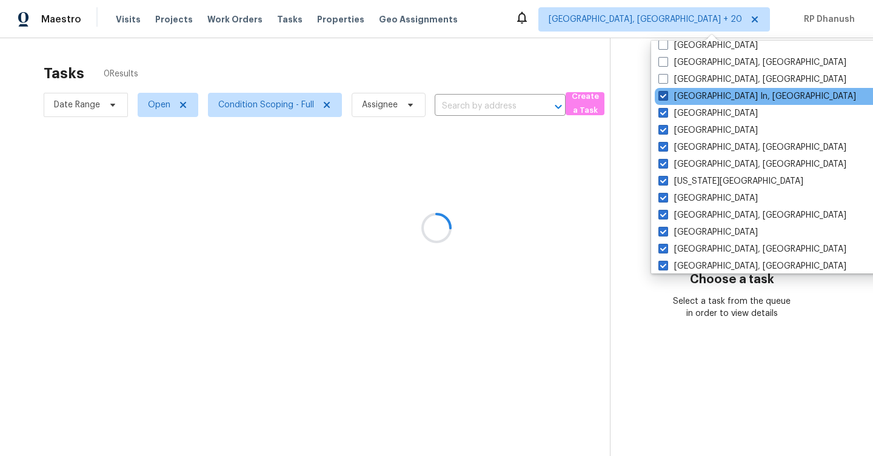
click at [675, 95] on label "Louisville In, KY" at bounding box center [758, 96] width 198 height 12
click at [667, 95] on input "Louisville In, KY" at bounding box center [663, 94] width 8 height 8
checkbox input "false"
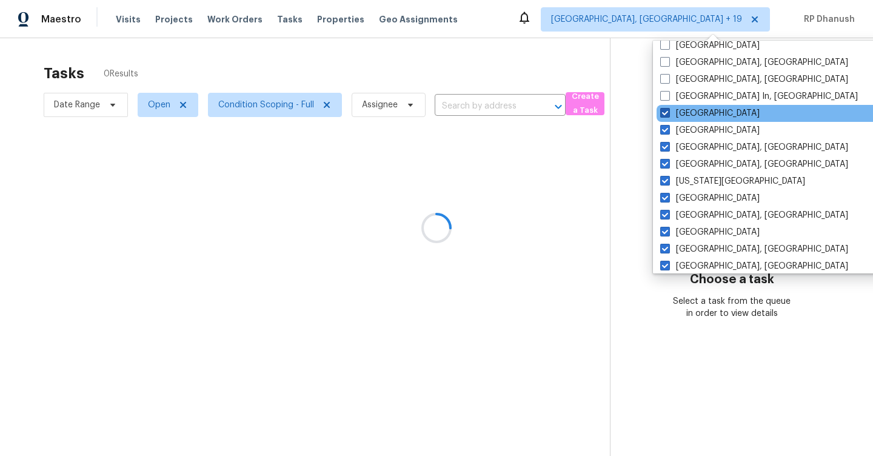
click at [670, 115] on label "Los Angeles" at bounding box center [709, 113] width 99 height 12
click at [668, 115] on input "Los Angeles" at bounding box center [664, 111] width 8 height 8
checkbox input "false"
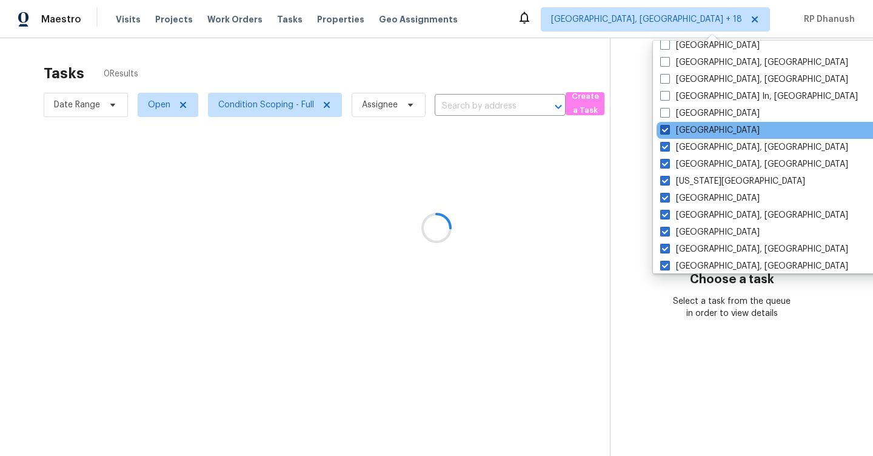
click at [667, 128] on span at bounding box center [665, 130] width 10 height 10
click at [667, 128] on input "Las Vegas" at bounding box center [664, 128] width 8 height 8
checkbox input "false"
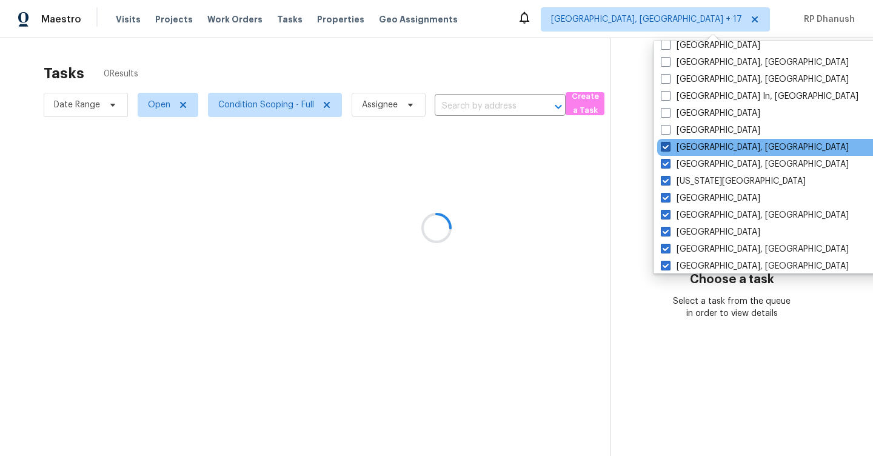
click at [668, 147] on span at bounding box center [666, 147] width 10 height 10
click at [668, 147] on input "Knoxville, TN" at bounding box center [665, 145] width 8 height 8
checkbox input "false"
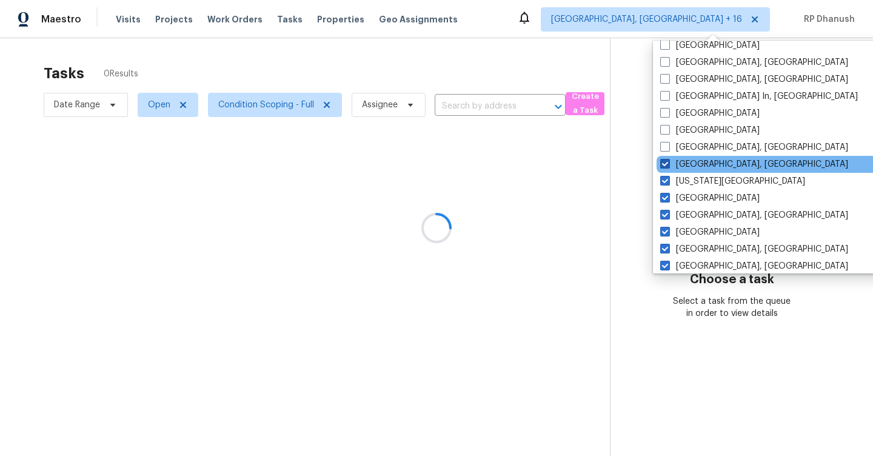
click at [668, 162] on span at bounding box center [665, 164] width 10 height 10
click at [668, 162] on input "Killeen, TX" at bounding box center [664, 162] width 8 height 8
checkbox input "false"
click at [668, 172] on div "Killeen, TX" at bounding box center [779, 164] width 244 height 17
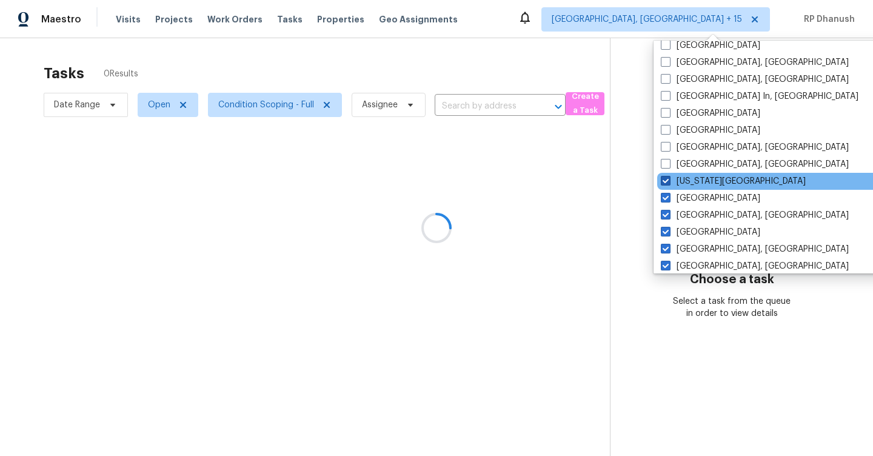
click at [667, 182] on span at bounding box center [666, 181] width 10 height 10
click at [667, 182] on input "Kansas City" at bounding box center [665, 179] width 8 height 8
checkbox input "false"
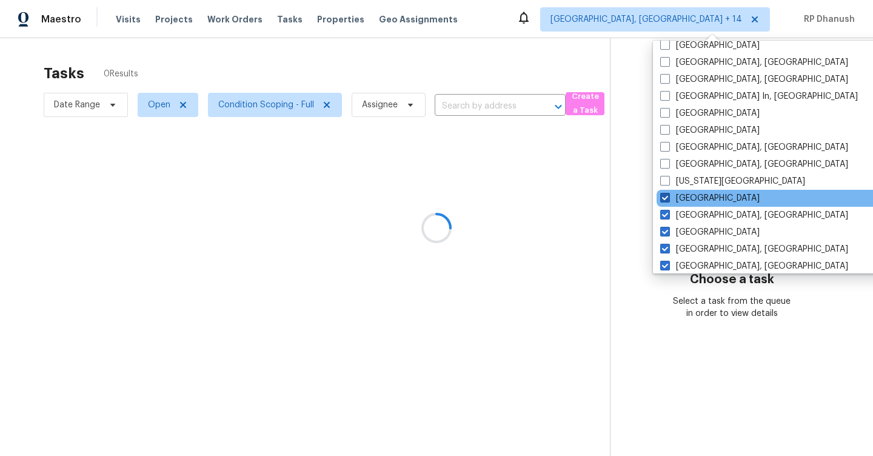
click at [667, 200] on span at bounding box center [665, 198] width 10 height 10
click at [667, 200] on input "Jacksonville" at bounding box center [664, 196] width 8 height 8
checkbox input "false"
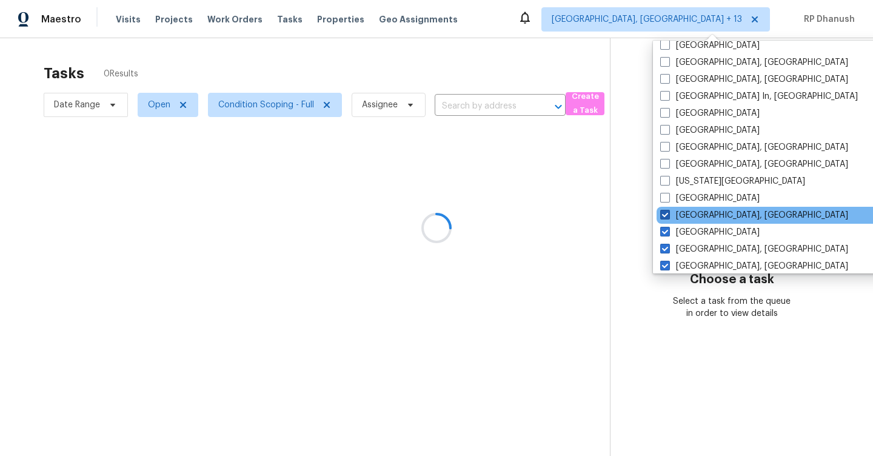
click at [667, 213] on span at bounding box center [665, 215] width 10 height 10
click at [667, 213] on input "Indianapolis, IN" at bounding box center [664, 213] width 8 height 8
checkbox input "false"
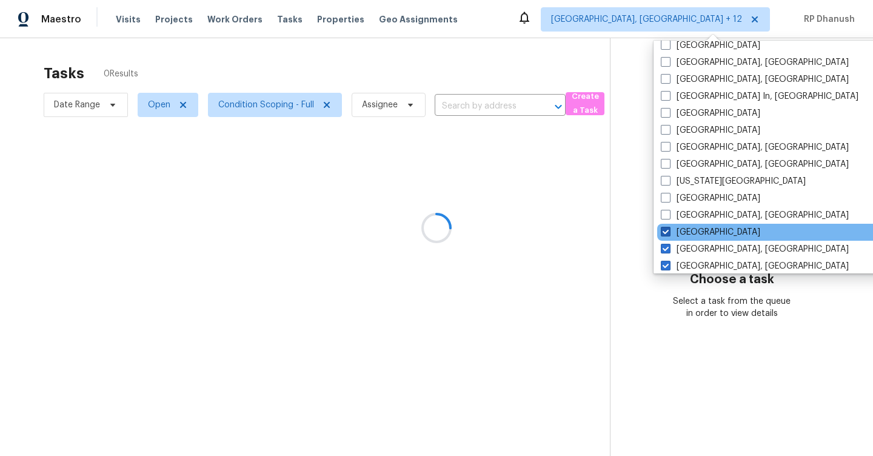
click at [665, 232] on span at bounding box center [666, 232] width 10 height 10
click at [665, 232] on input "Houston" at bounding box center [665, 230] width 8 height 8
checkbox input "false"
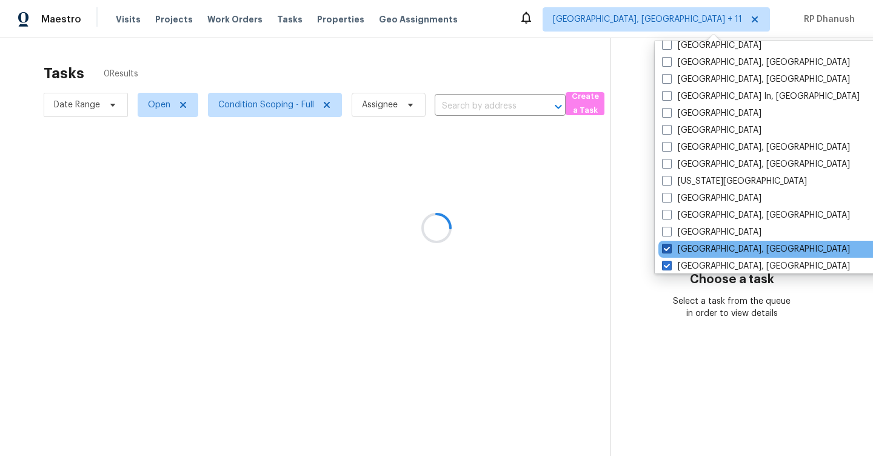
click at [664, 253] on span at bounding box center [667, 249] width 10 height 10
click at [664, 251] on input "Greenville, SC" at bounding box center [666, 247] width 8 height 8
checkbox input "false"
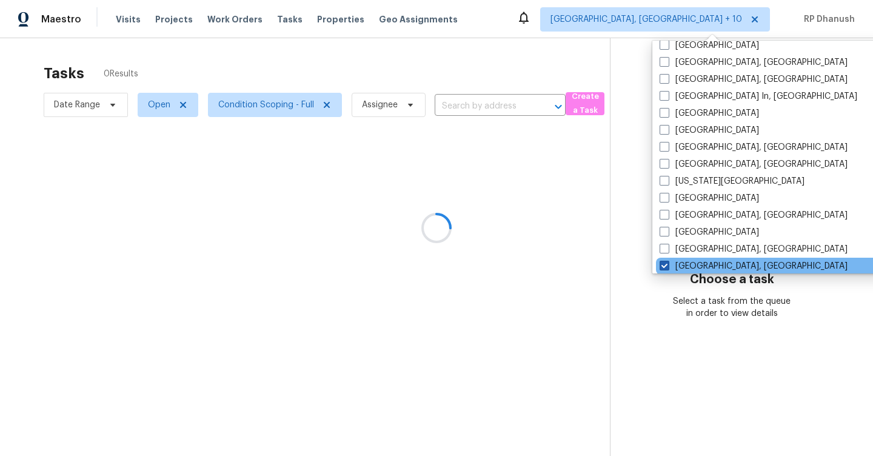
click at [664, 263] on span at bounding box center [665, 266] width 10 height 10
click at [664, 263] on input "Greensboro, NC" at bounding box center [664, 264] width 8 height 8
checkbox input "false"
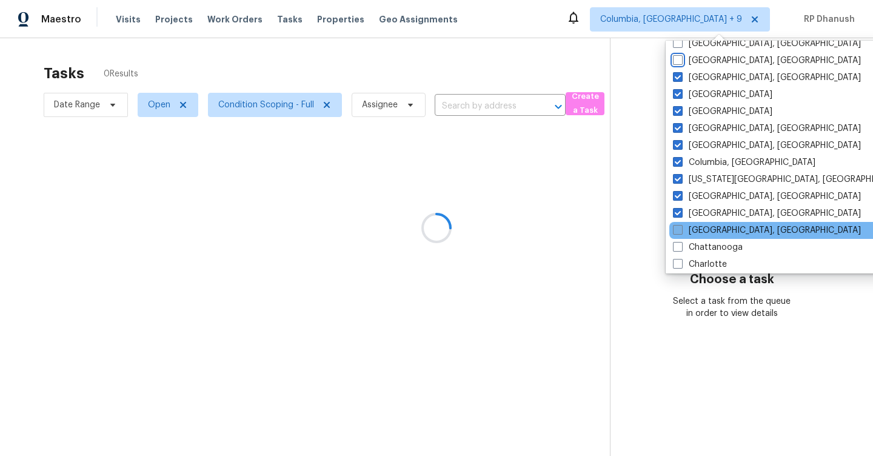
scroll to position [624, 0]
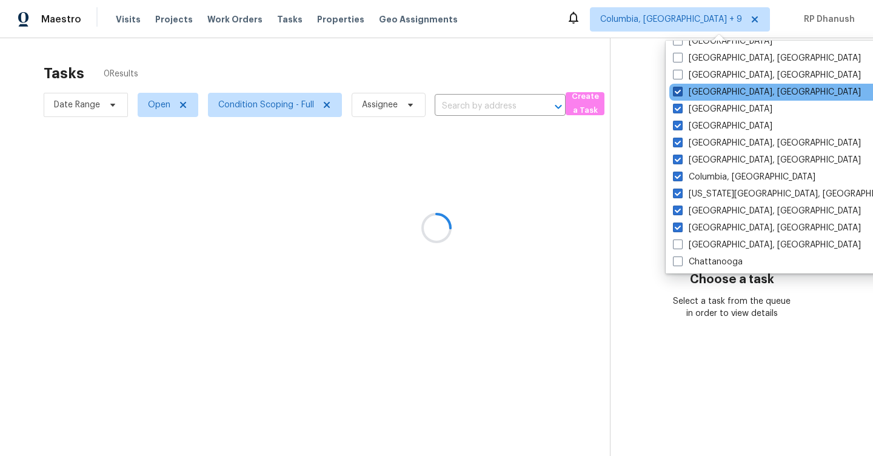
click at [694, 93] on label "Detroit, MI" at bounding box center [767, 92] width 188 height 12
click at [681, 93] on input "Detroit, MI" at bounding box center [677, 90] width 8 height 8
checkbox input "false"
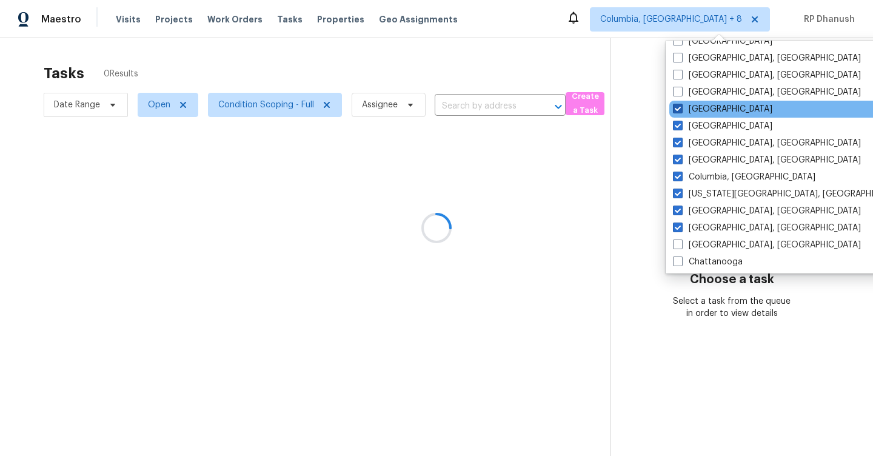
click at [694, 109] on label "Denver" at bounding box center [722, 109] width 99 height 12
click at [681, 109] on input "Denver" at bounding box center [677, 107] width 8 height 8
checkbox input "false"
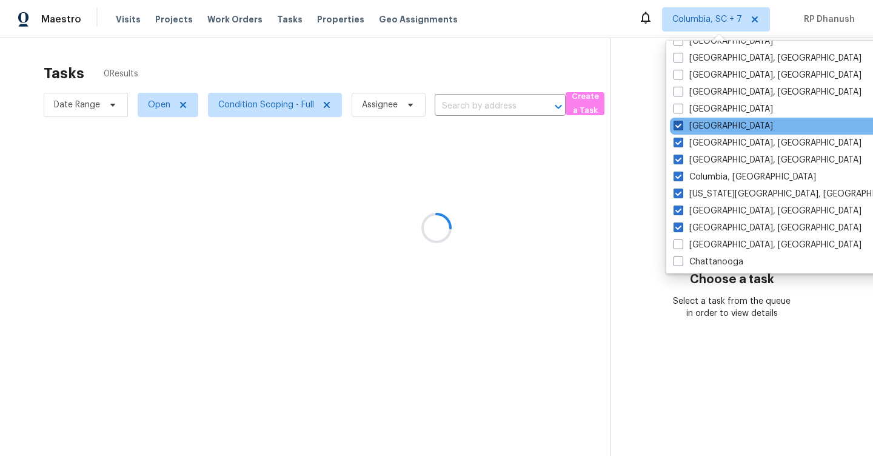
click at [692, 122] on label "Dallas" at bounding box center [723, 126] width 99 height 12
click at [682, 122] on input "Dallas" at bounding box center [678, 124] width 8 height 8
checkbox input "false"
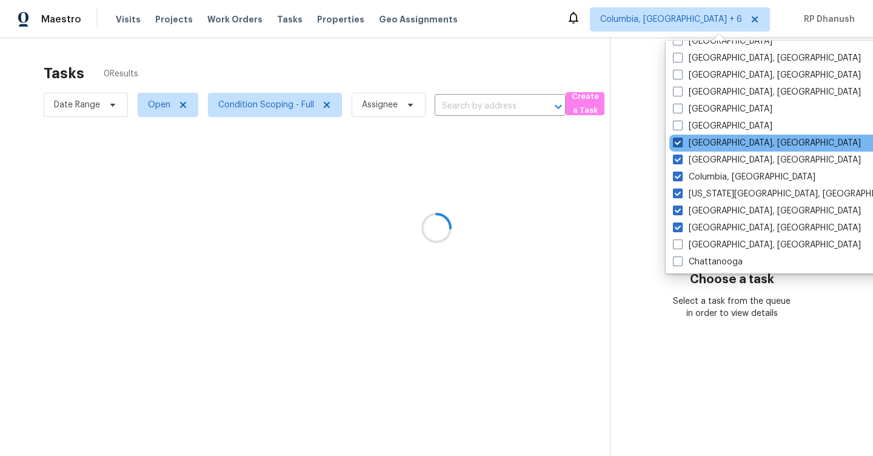
click at [688, 147] on label "Corpus Christi, TX" at bounding box center [767, 143] width 188 height 12
click at [681, 145] on input "Corpus Christi, TX" at bounding box center [677, 141] width 8 height 8
checkbox input "false"
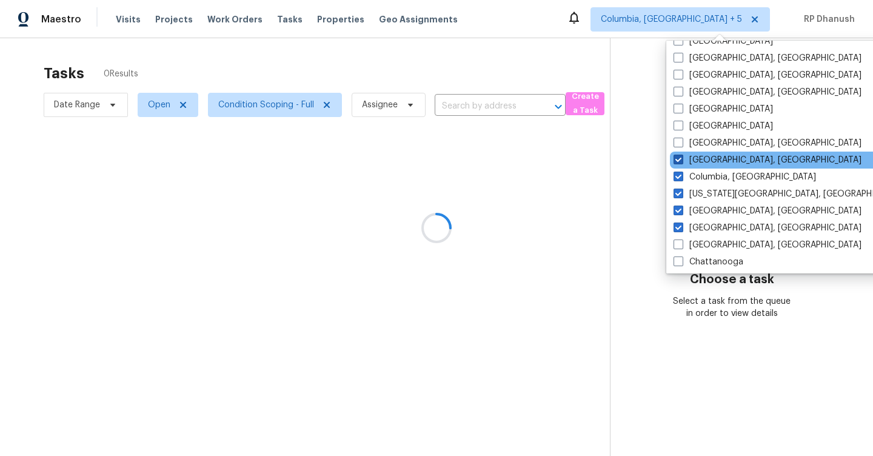
click at [683, 158] on span at bounding box center [679, 160] width 10 height 10
click at [682, 158] on input "Columbus, OH" at bounding box center [678, 158] width 8 height 8
checkbox input "false"
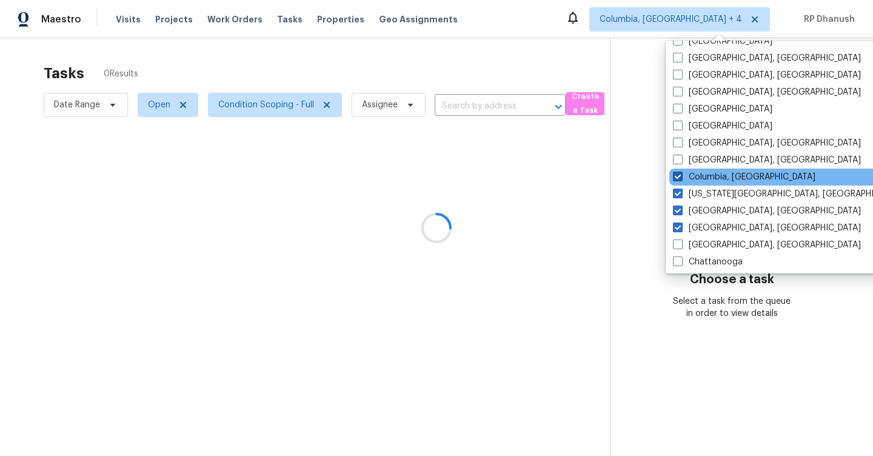
click at [682, 173] on span at bounding box center [678, 177] width 10 height 10
click at [681, 173] on input "Columbia, SC" at bounding box center [677, 175] width 8 height 8
checkbox input "false"
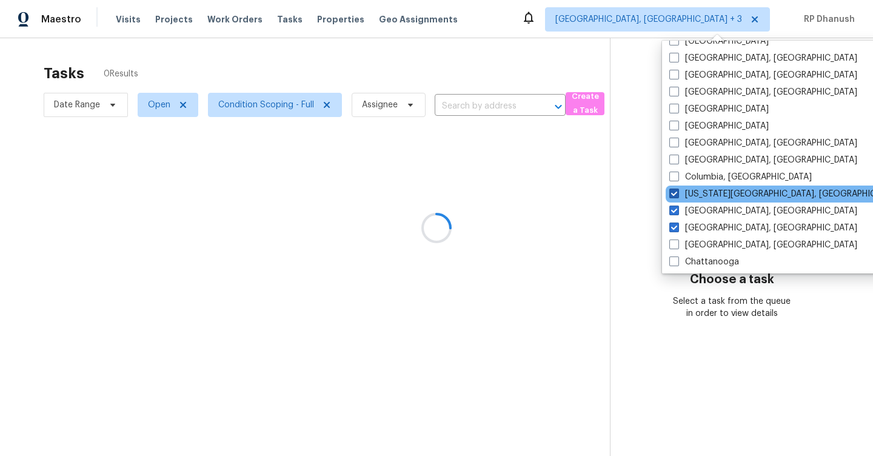
click at [682, 189] on label "Colorado Springs, CO" at bounding box center [786, 194] width 233 height 12
click at [677, 189] on input "Colorado Springs, CO" at bounding box center [674, 192] width 8 height 8
checkbox input "false"
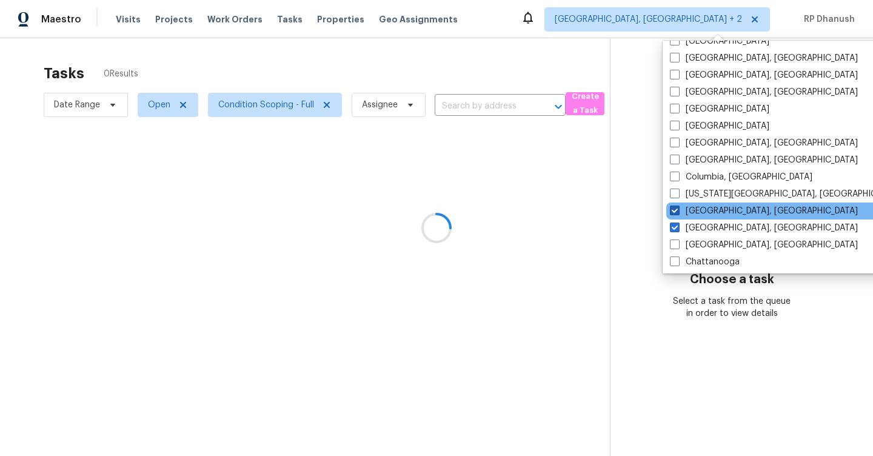
click at [680, 210] on label "Cleveland, OH" at bounding box center [764, 211] width 188 height 12
click at [678, 210] on input "Cleveland, OH" at bounding box center [674, 209] width 8 height 8
checkbox input "false"
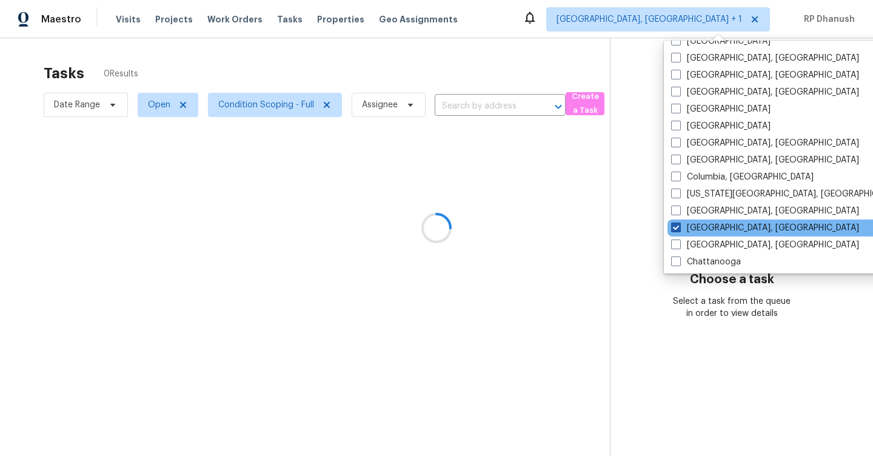
click at [680, 223] on span at bounding box center [676, 228] width 10 height 10
click at [679, 223] on input "Cincinnati, OH" at bounding box center [675, 226] width 8 height 8
checkbox input "false"
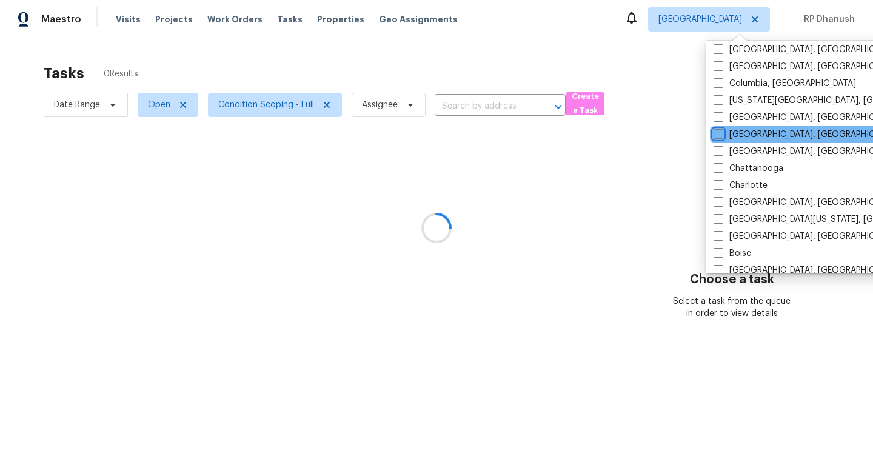
scroll to position [813, 0]
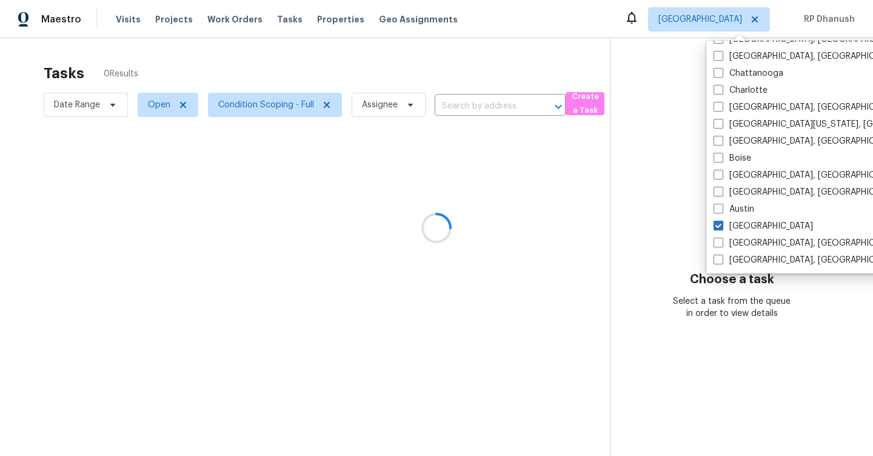
click at [616, 230] on div at bounding box center [436, 228] width 873 height 456
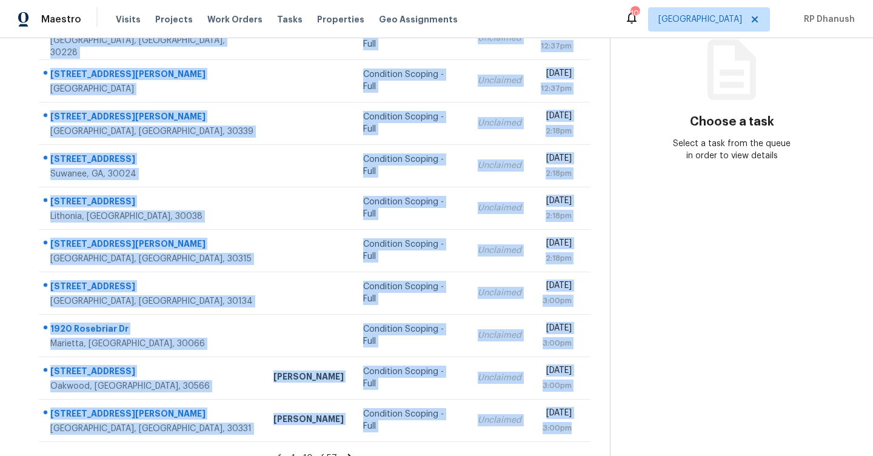
scroll to position [175, 0]
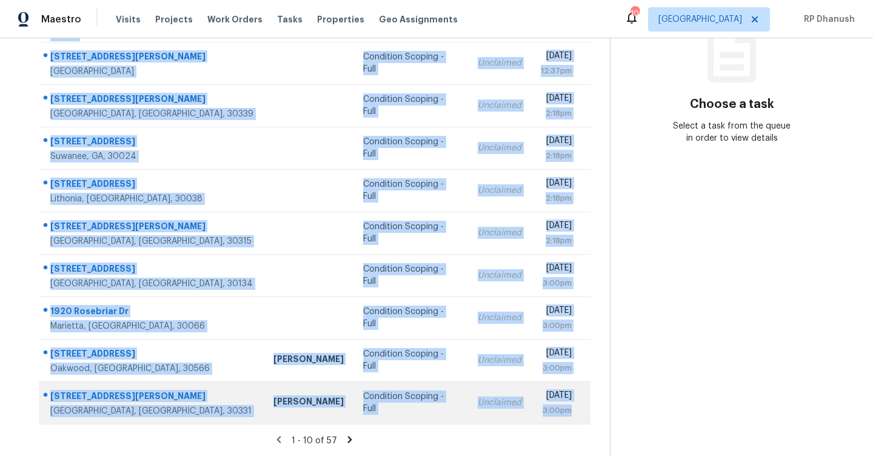
drag, startPoint x: 45, startPoint y: 123, endPoint x: 589, endPoint y: 421, distance: 619.6
click at [589, 421] on tbody "[STREET_ADDRESS][PERSON_NAME] Condition Scoping - Full Unclaimed [DATE] 12:37pm…" at bounding box center [315, 211] width 552 height 425
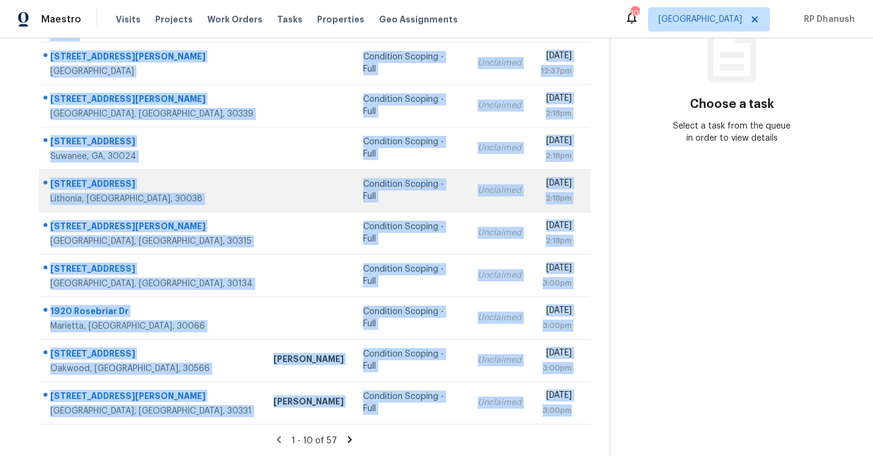
copy tbody "[STREET_ADDRESS][PERSON_NAME] Condition Scoping - Full Unclaimed [DATE] 12:37pm…"
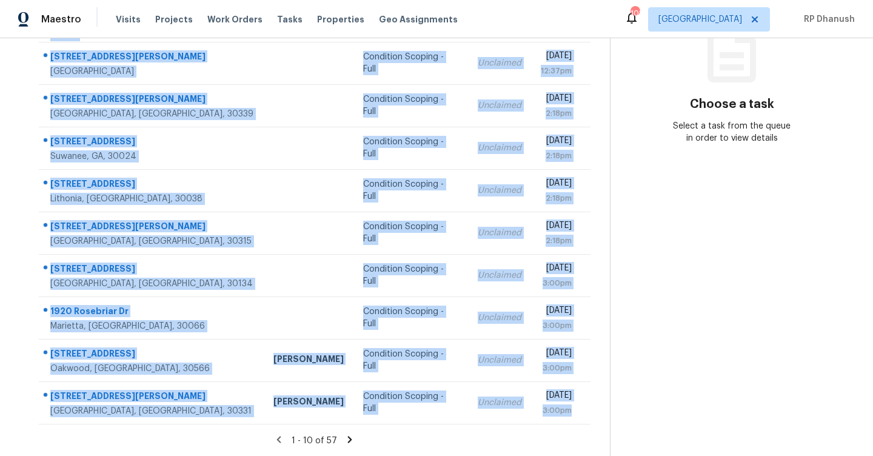
click at [345, 439] on icon at bounding box center [349, 439] width 11 height 11
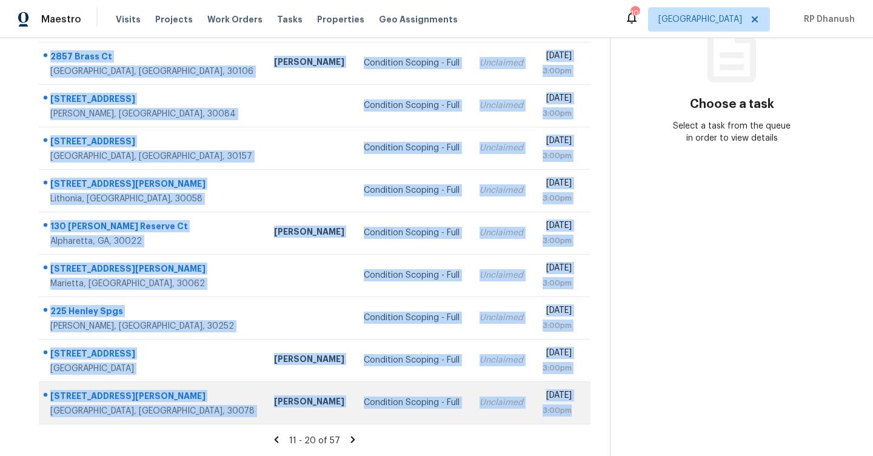
drag, startPoint x: 49, startPoint y: 181, endPoint x: 587, endPoint y: 405, distance: 582.6
click at [587, 405] on tbody "2975 Olivine Dr Dacula, GA, 30019 Michael Durham Condition Scoping - Full Uncla…" at bounding box center [315, 211] width 552 height 425
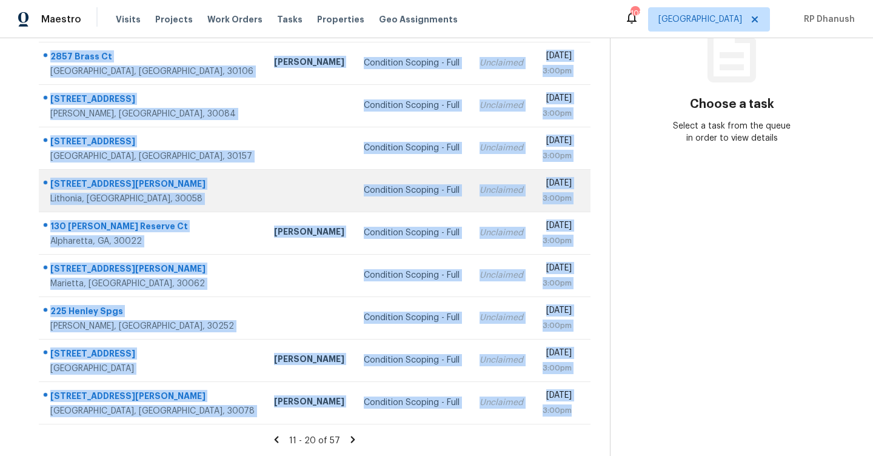
copy tbody "2975 Olivine Dr Dacula, GA, 30019 Michael Durham Condition Scoping - Full Uncla…"
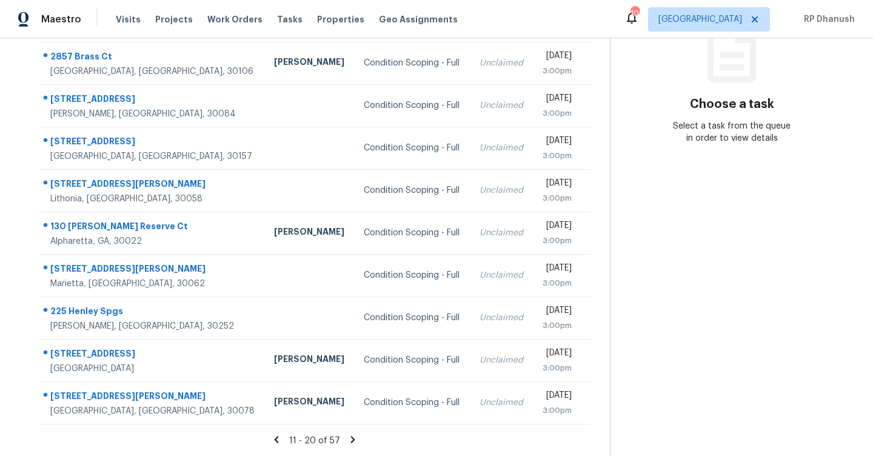
click at [728, 348] on section "Choose a task Select a task from the queue in order to view details" at bounding box center [732, 160] width 244 height 594
click at [351, 436] on icon at bounding box center [353, 439] width 4 height 7
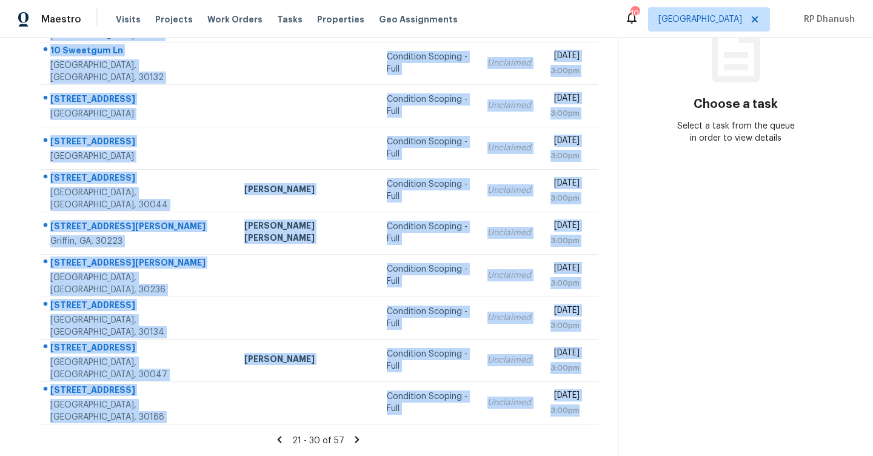
drag, startPoint x: 50, startPoint y: 180, endPoint x: 586, endPoint y: 425, distance: 589.2
click at [586, 425] on section "Tasks 57 Results Date Range Open Condition Scoping - Full Assignee ​ Create a T…" at bounding box center [318, 169] width 599 height 574
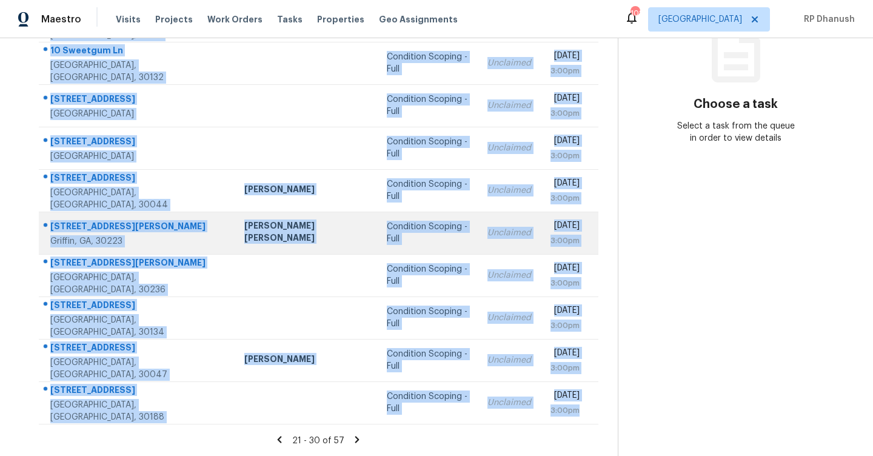
copy tbody "1257 4th Ave Auburn, GA, 30011 Condition Scoping - Full Unclaimed Mon, Aug 18th…"
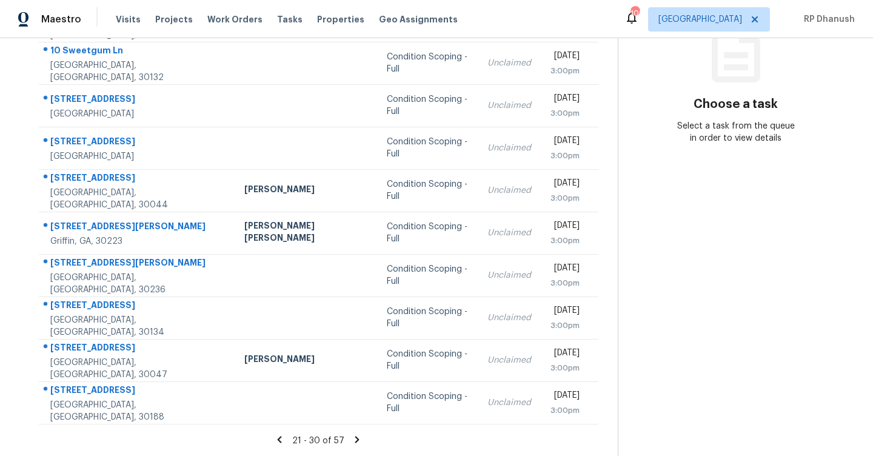
click at [355, 437] on icon at bounding box center [357, 439] width 4 height 7
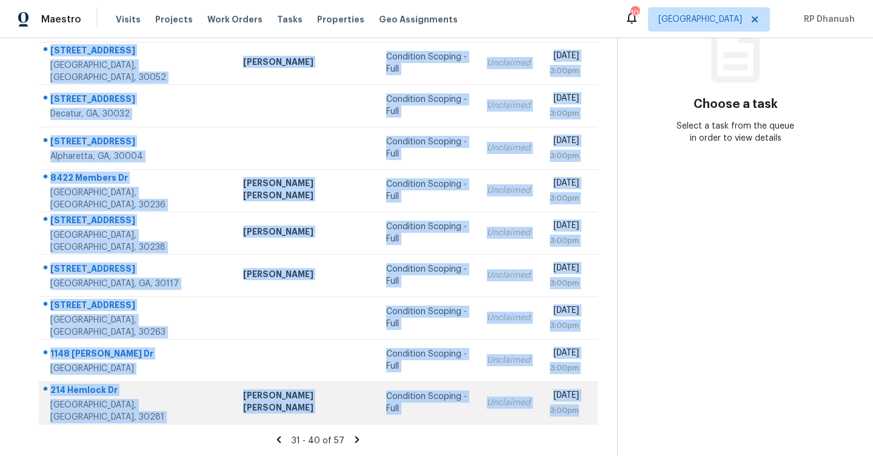
drag, startPoint x: 47, startPoint y: 172, endPoint x: 573, endPoint y: 419, distance: 580.6
click at [573, 419] on tbody "604 Clarke Trl Dacula, GA, 30019 Condition Scoping - Full Unclaimed Mon, Aug 18…" at bounding box center [318, 211] width 559 height 425
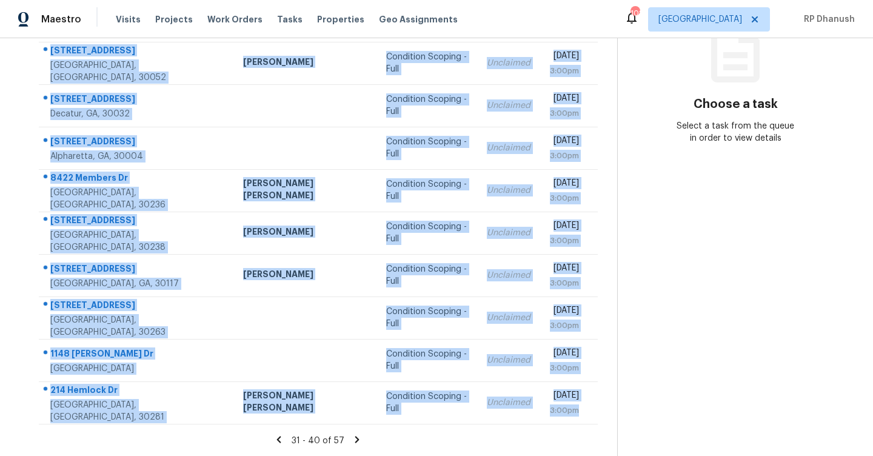
copy tbody "604 Clarke Trl Dacula, GA, 30019 Condition Scoping - Full Unclaimed Mon, Aug 18…"
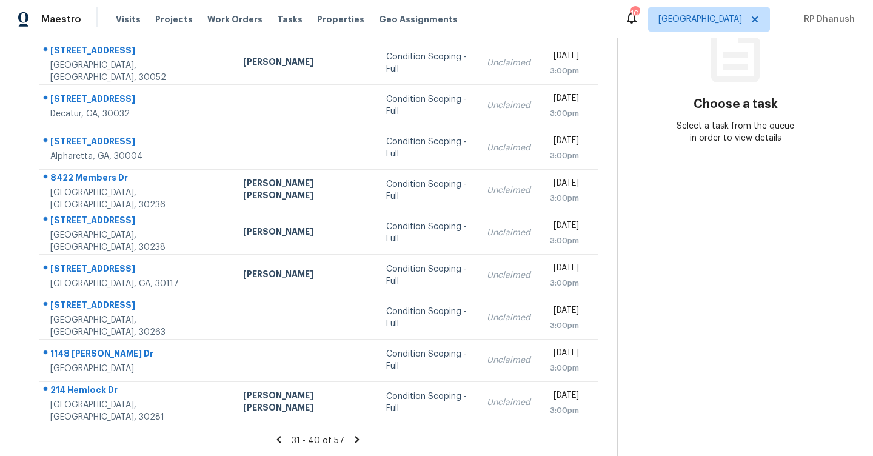
click at [353, 435] on icon at bounding box center [357, 439] width 11 height 11
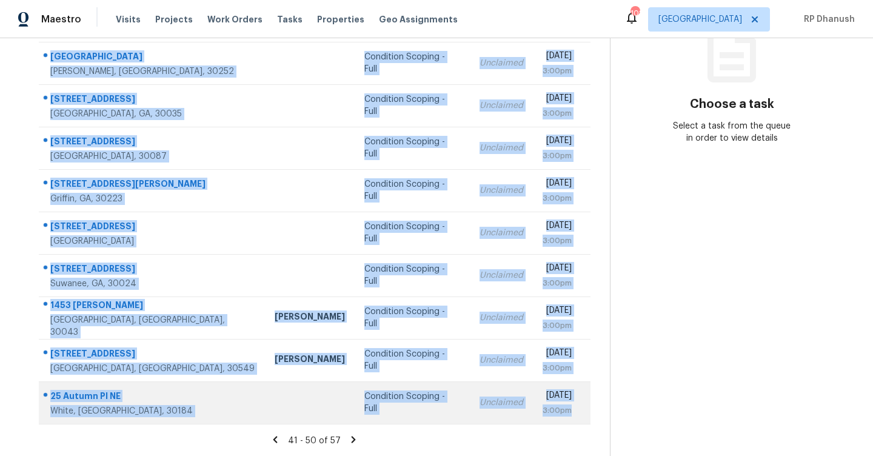
drag, startPoint x: 49, startPoint y: 107, endPoint x: 582, endPoint y: 417, distance: 617.5
click at [582, 417] on tbody "7003 Hampshire Ct Woodstock, GA, 30189 Tyler Payne Condition Scoping - Full Unc…" at bounding box center [315, 211] width 552 height 425
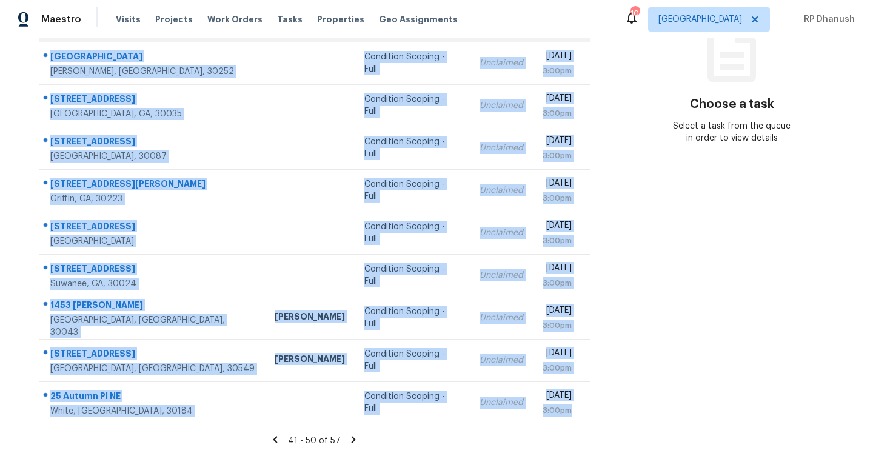
copy tbody "7003 Hampshire Ct Woodstock, GA, 30189 Tyler Payne Condition Scoping - Full Unc…"
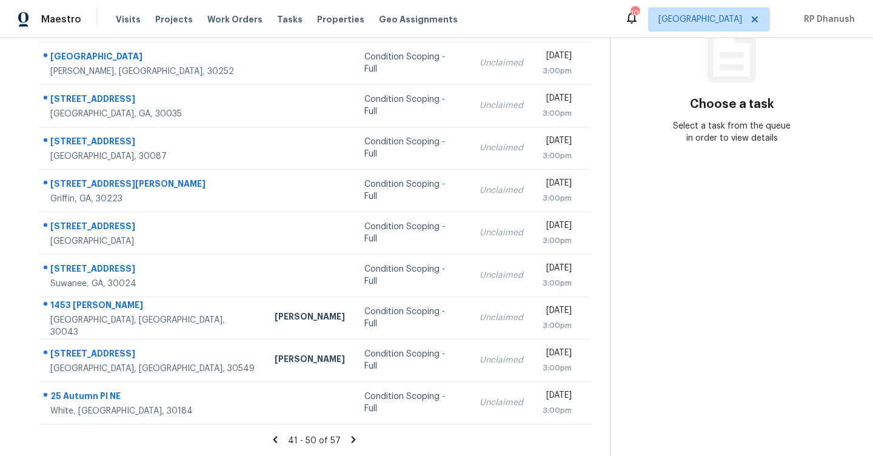
click at [348, 435] on icon at bounding box center [353, 439] width 11 height 11
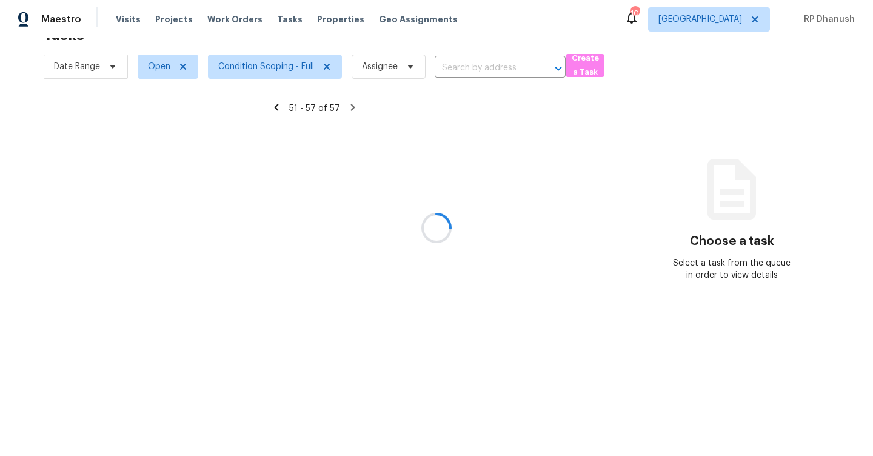
scroll to position [48, 0]
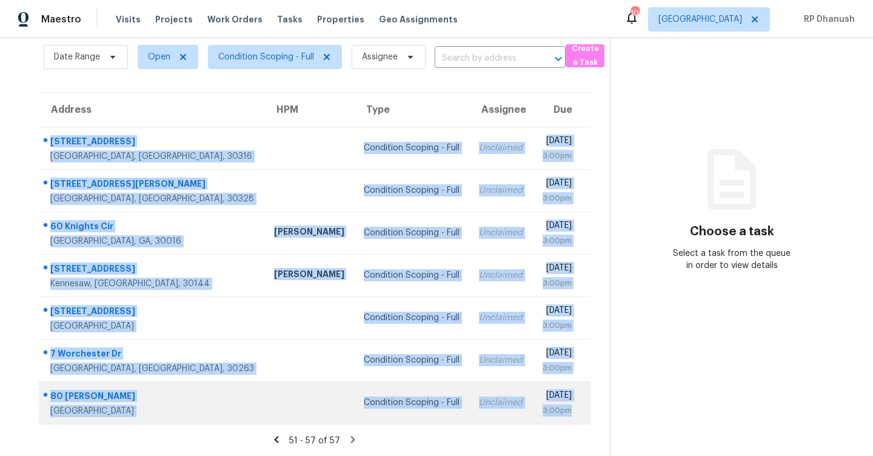
drag, startPoint x: 49, startPoint y: 131, endPoint x: 577, endPoint y: 410, distance: 597.4
click at [577, 410] on tbody "2363 Castle Keep Way SE Atlanta, GA, 30316 Condition Scoping - Full Unclaimed M…" at bounding box center [315, 275] width 552 height 297
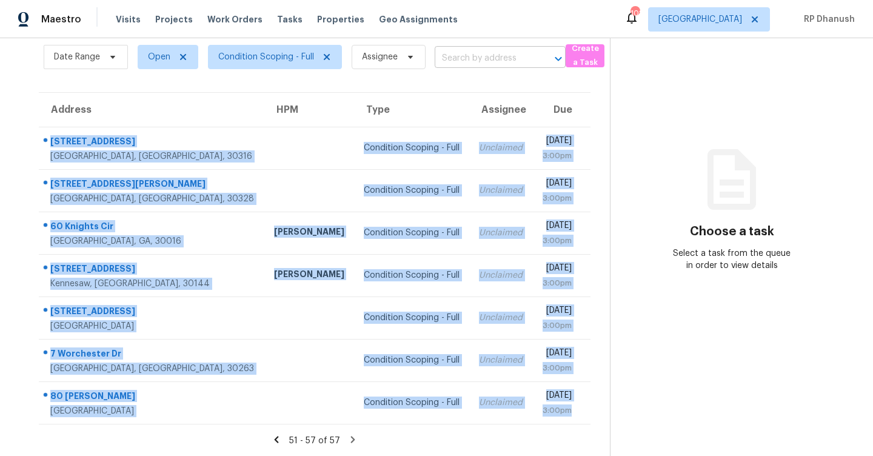
copy tbody "2363 Castle Keep Way SE Atlanta, GA, 30316 Condition Scoping - Full Unclaimed M…"
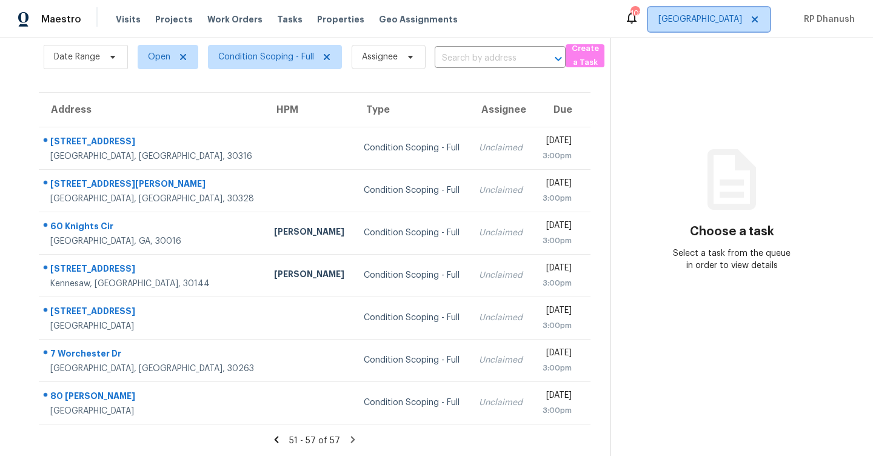
click at [728, 19] on span "Atlanta" at bounding box center [701, 19] width 84 height 12
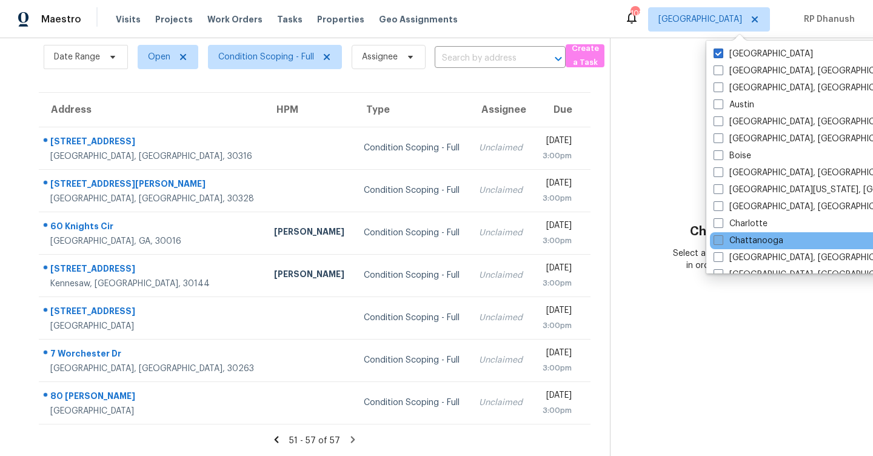
scroll to position [813, 0]
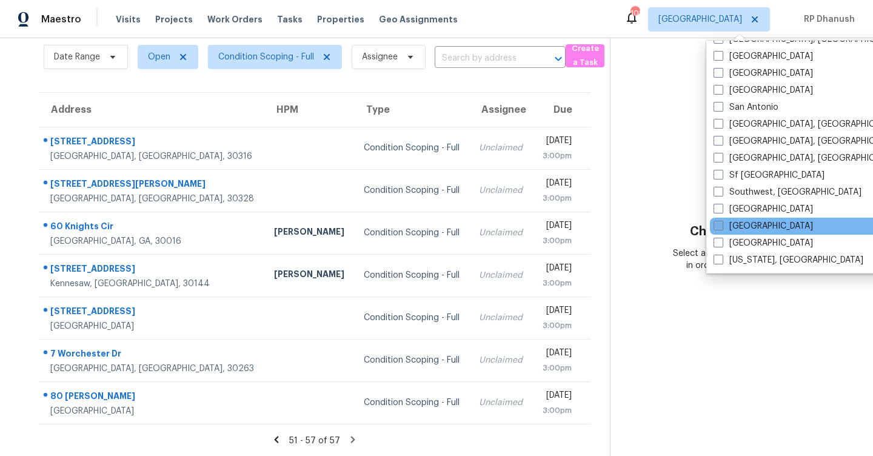
click at [740, 232] on label "Tampa" at bounding box center [763, 226] width 99 height 12
click at [722, 228] on input "Tampa" at bounding box center [718, 224] width 8 height 8
checkbox input "true"
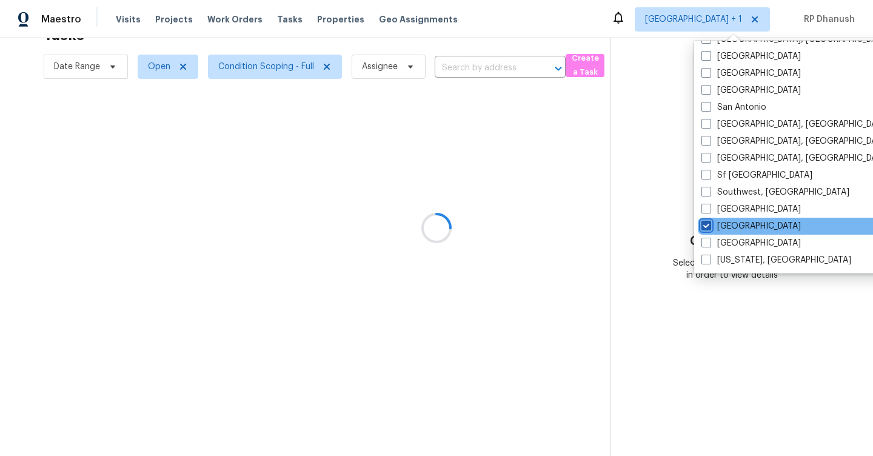
scroll to position [38, 0]
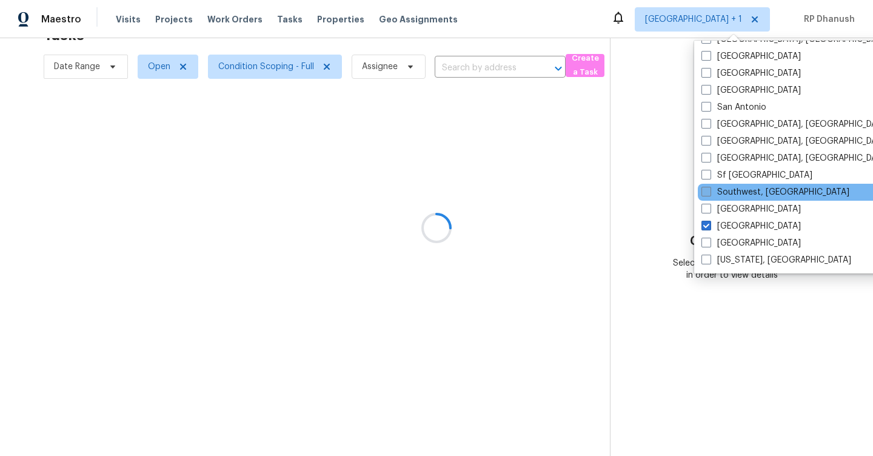
click at [753, 195] on label "Southwest, FL" at bounding box center [776, 192] width 148 height 12
click at [710, 194] on input "Southwest, FL" at bounding box center [706, 190] width 8 height 8
checkbox input "true"
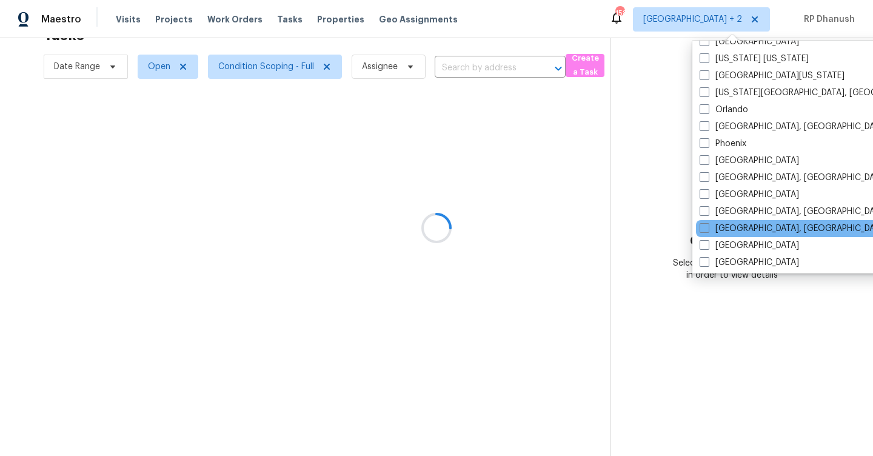
scroll to position [623, 0]
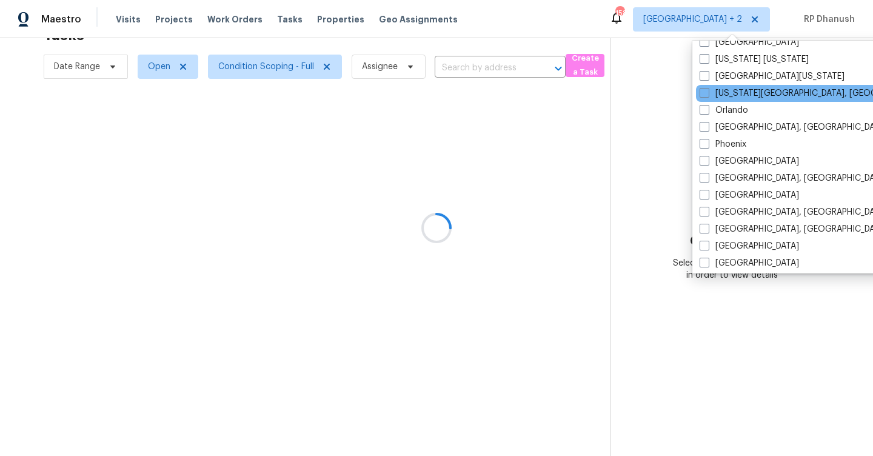
click at [733, 100] on div "Oklahoma City, OK" at bounding box center [818, 93] width 244 height 17
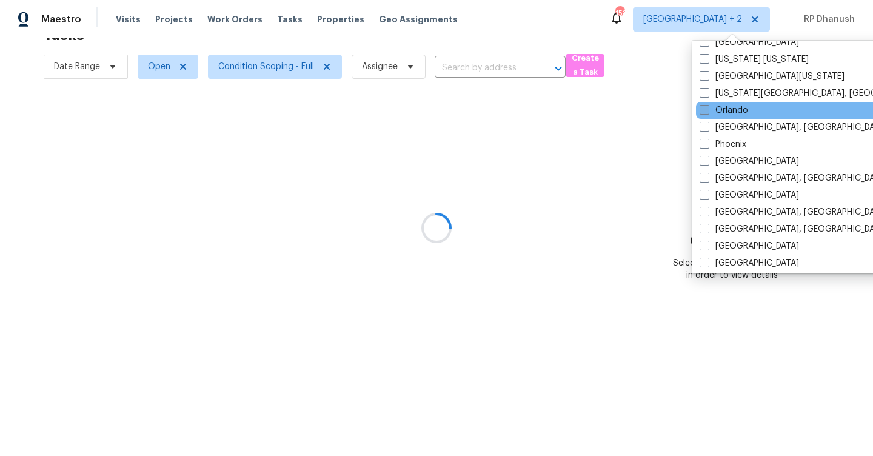
click at [733, 109] on label "Orlando" at bounding box center [724, 110] width 49 height 12
click at [708, 109] on input "Orlando" at bounding box center [704, 108] width 8 height 8
checkbox input "true"
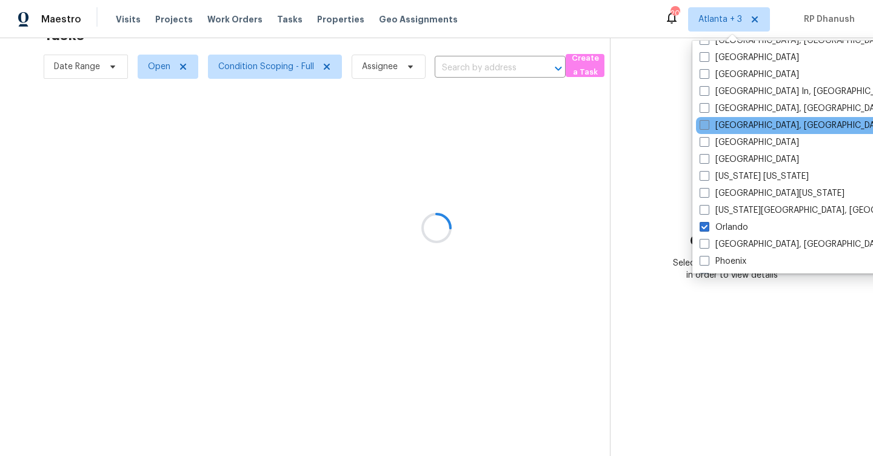
click at [732, 122] on label "Miami, FL" at bounding box center [794, 125] width 188 height 12
click at [708, 122] on input "Miami, FL" at bounding box center [704, 123] width 8 height 8
checkbox input "true"
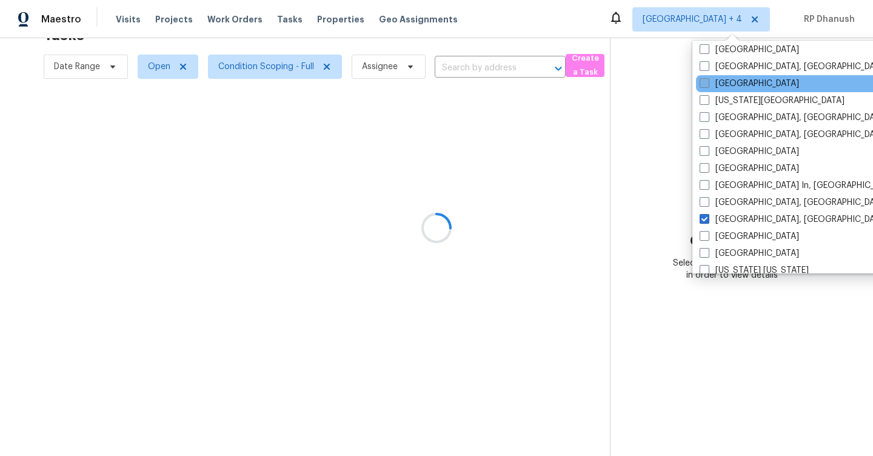
click at [726, 87] on label "Jacksonville" at bounding box center [749, 84] width 99 height 12
click at [708, 86] on input "Jacksonville" at bounding box center [704, 82] width 8 height 8
checkbox input "true"
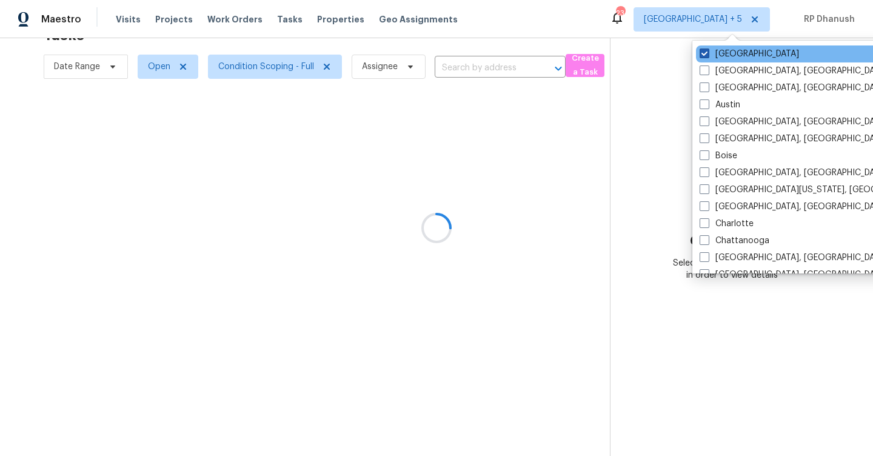
click at [724, 56] on label "Atlanta" at bounding box center [749, 54] width 99 height 12
click at [708, 56] on input "Atlanta" at bounding box center [704, 52] width 8 height 8
checkbox input "false"
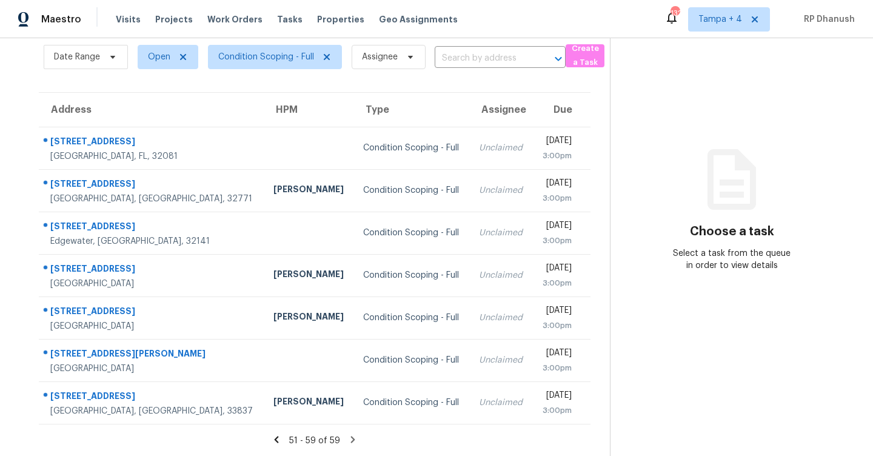
click at [631, 90] on section "Choose a task Select a task from the queue in order to view details" at bounding box center [732, 223] width 244 height 466
click at [735, 36] on div "Maestro Visits Projects Work Orders Tasks Properties Geo Assignments 132 Tampa …" at bounding box center [436, 19] width 873 height 38
click at [735, 21] on span "Tampa + 4" at bounding box center [721, 19] width 44 height 12
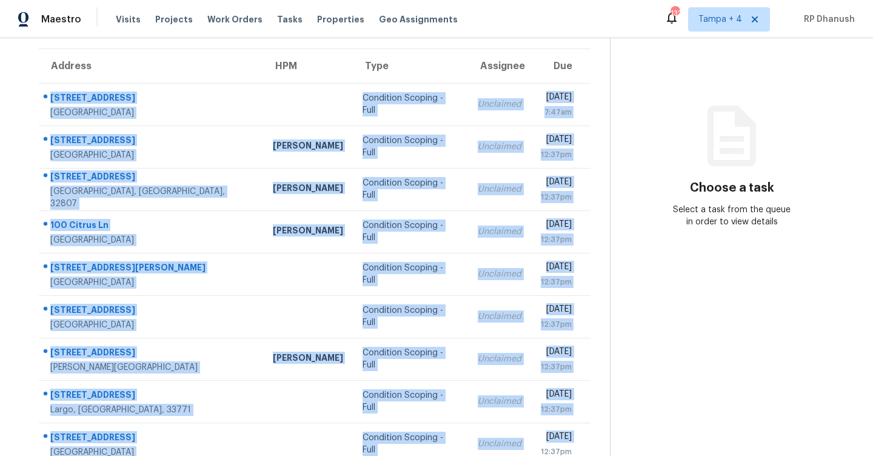
scroll to position [175, 0]
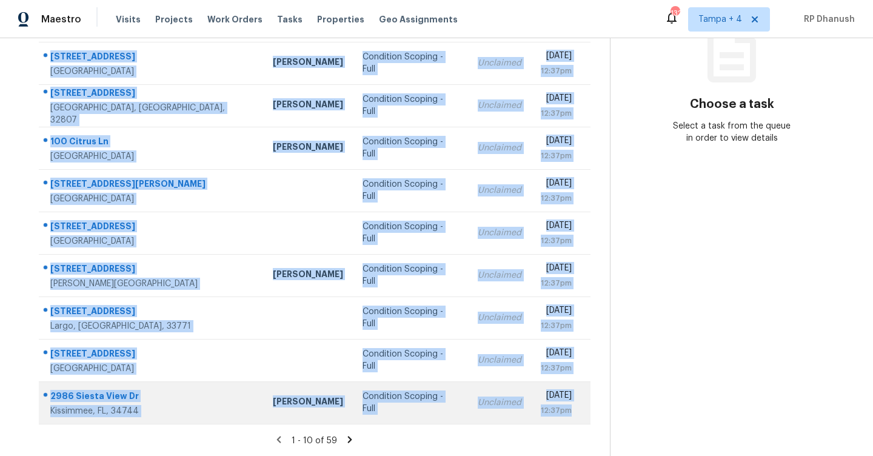
drag, startPoint x: 49, startPoint y: 183, endPoint x: 578, endPoint y: 412, distance: 576.2
click at [578, 412] on tbody "3997 12th St NE Saint Petersburg, FL, 33703 Condition Scoping - Full Unclaimed …" at bounding box center [315, 211] width 552 height 425
copy tbody "3997 12th St NE Saint Petersburg, FL, 33703 Condition Scoping - Full Unclaimed …"
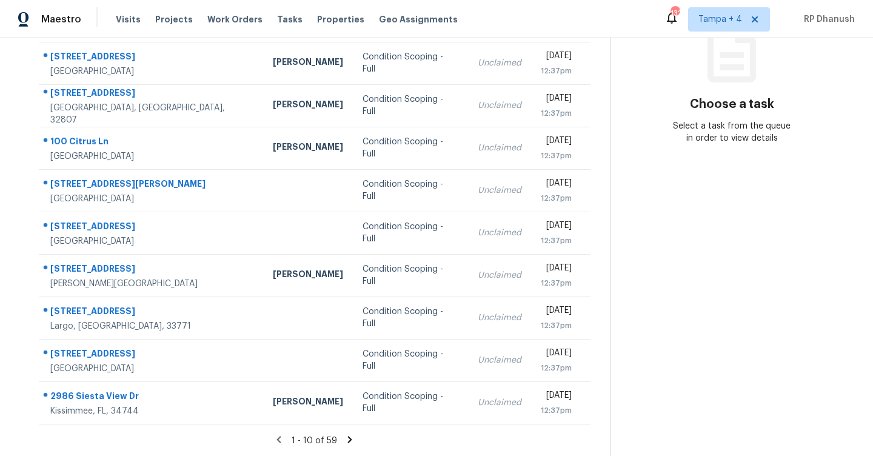
click at [699, 333] on section "Choose a task Select a task from the queue in order to view details" at bounding box center [732, 160] width 244 height 594
click at [351, 435] on icon at bounding box center [349, 439] width 11 height 11
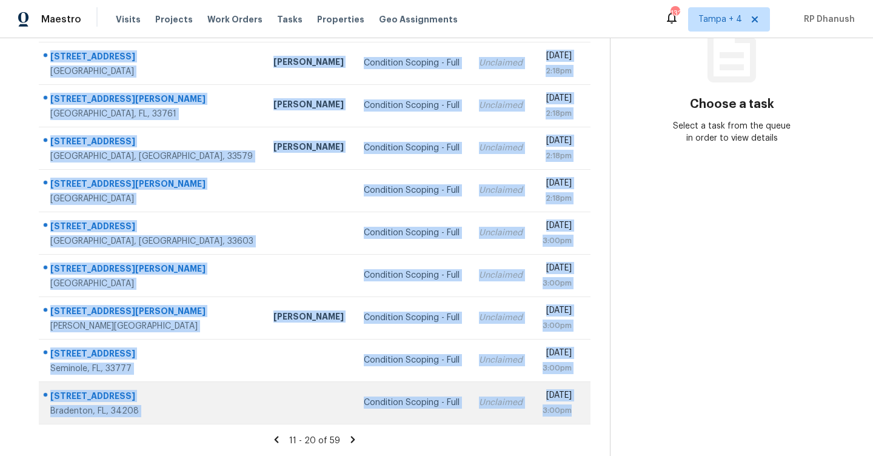
drag, startPoint x: 50, startPoint y: 139, endPoint x: 538, endPoint y: 418, distance: 562.3
click at [538, 418] on tbody "5112 Temple Heights Rd Apt B Tampa, FL, 33617 Bobby Fortin Condition Scoping - …" at bounding box center [315, 211] width 552 height 425
copy tbody "5112 Temple Heights Rd Apt B Tampa, FL, 33617 Bobby Fortin Condition Scoping - …"
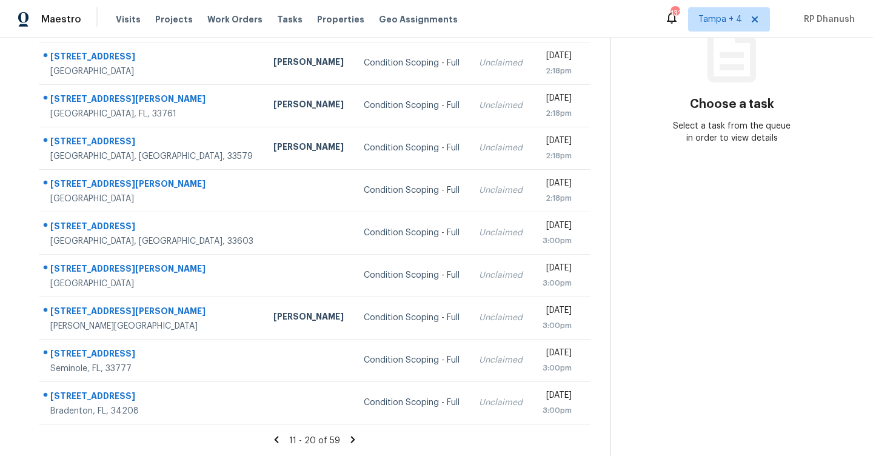
click at [350, 434] on icon at bounding box center [353, 439] width 11 height 11
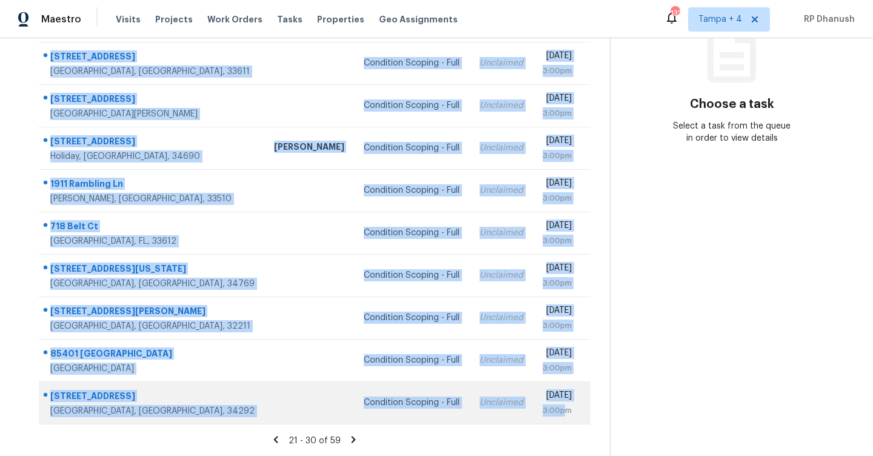
drag, startPoint x: 49, startPoint y: 104, endPoint x: 568, endPoint y: 406, distance: 600.9
click at [568, 406] on tbody "4911 Drawdy Ct Saint Cloud, FL, 34772 Condition Scoping - Full Unclaimed Mon, A…" at bounding box center [315, 211] width 552 height 425
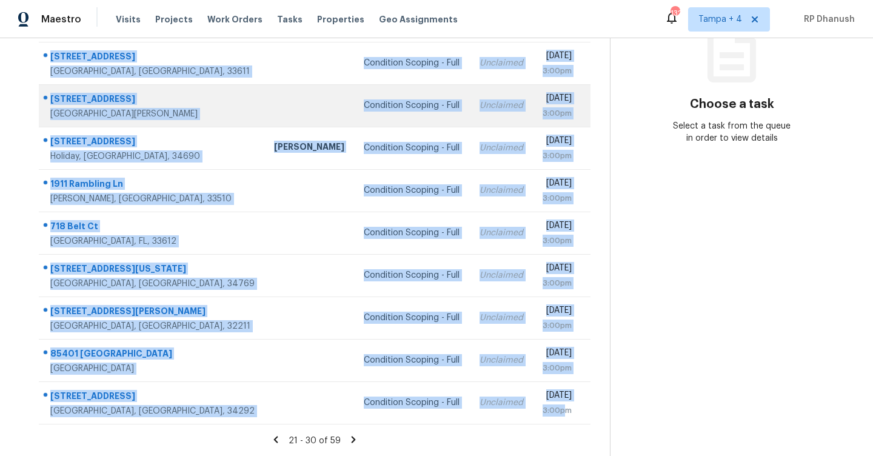
copy tbody "4911 Drawdy Ct Saint Cloud, FL, 34772 Condition Scoping - Full Unclaimed Mon, A…"
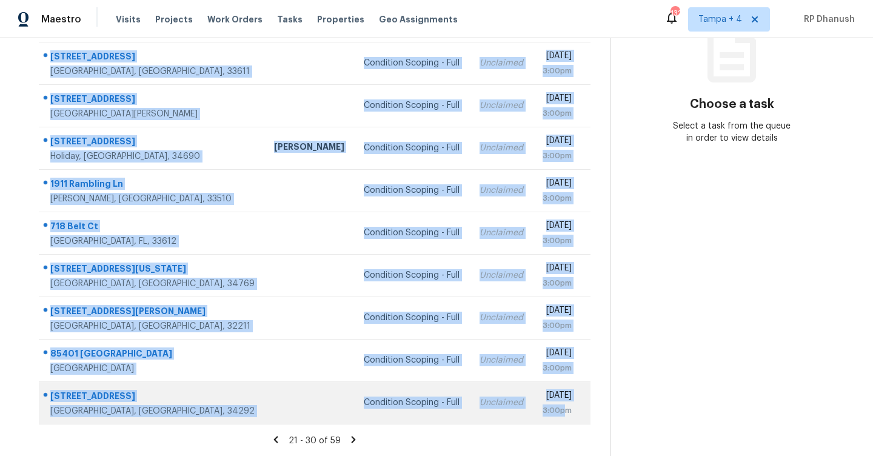
click at [543, 389] on div "[DATE]" at bounding box center [557, 396] width 29 height 15
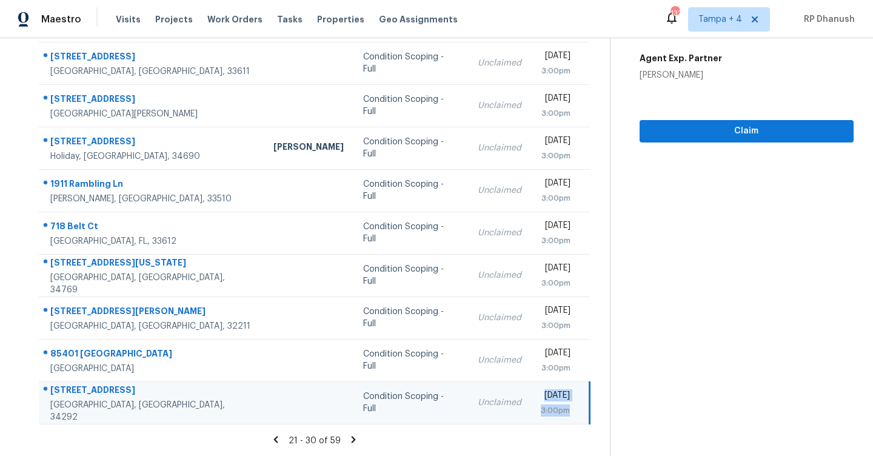
drag, startPoint x: 498, startPoint y: 389, endPoint x: 579, endPoint y: 413, distance: 84.2
click at [579, 413] on div "Mon, Aug 18th 2025 3:00pm" at bounding box center [564, 402] width 47 height 27
click at [355, 437] on icon at bounding box center [353, 439] width 11 height 11
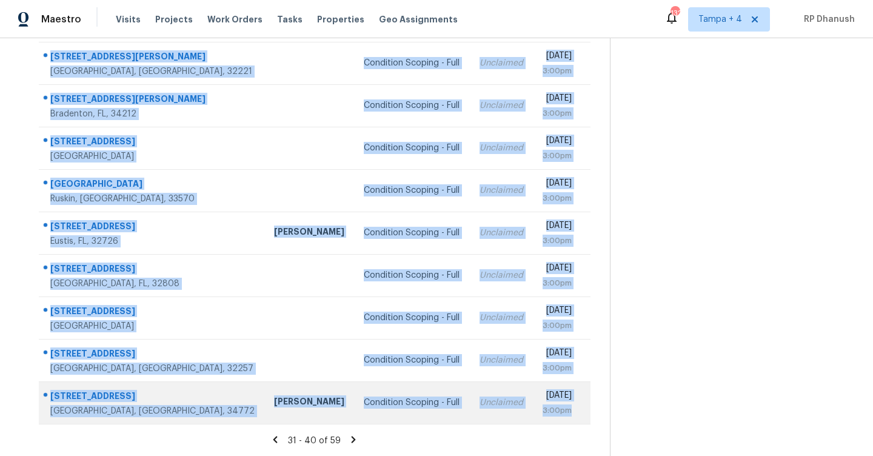
drag, startPoint x: 53, startPoint y: 180, endPoint x: 551, endPoint y: 422, distance: 553.3
click at [551, 422] on tbody "7534 Nasturtium Way Jacksonville, FL, 32219 Jeremy Dykes Condition Scoping - Fu…" at bounding box center [315, 211] width 552 height 425
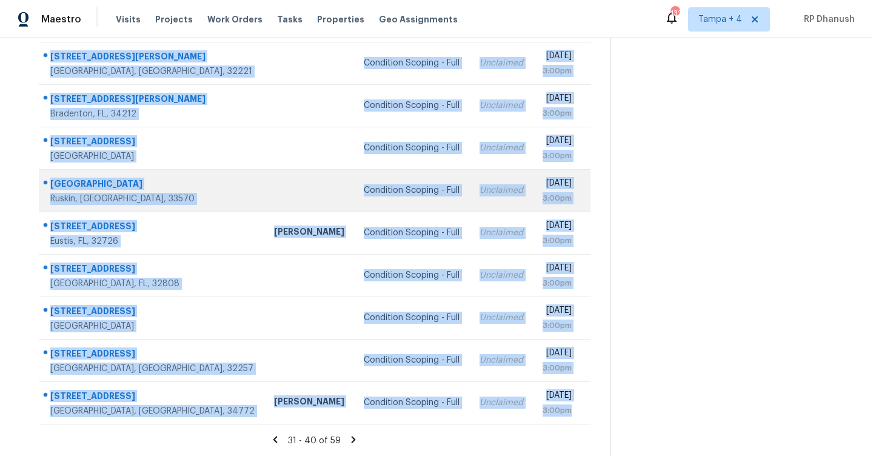
copy tbody "7534 Nasturtium Way Jacksonville, FL, 32219 Jeremy Dykes Condition Scoping - Fu…"
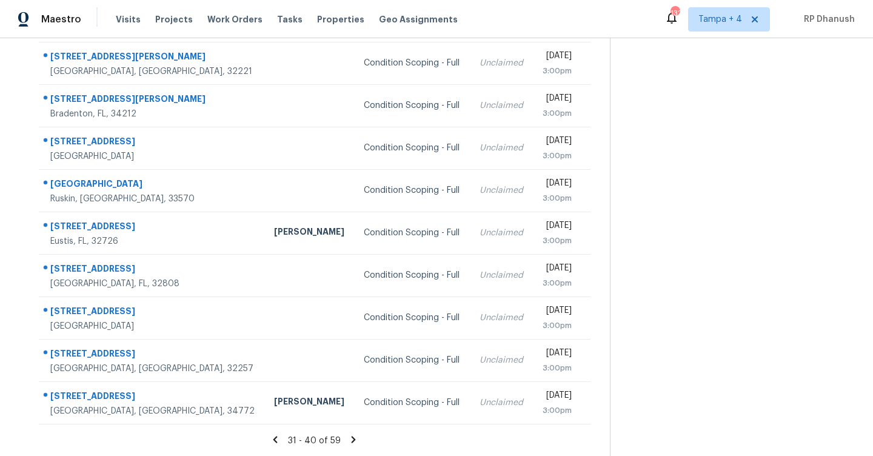
click at [739, 269] on section at bounding box center [732, 160] width 244 height 594
click at [352, 437] on icon at bounding box center [354, 439] width 4 height 7
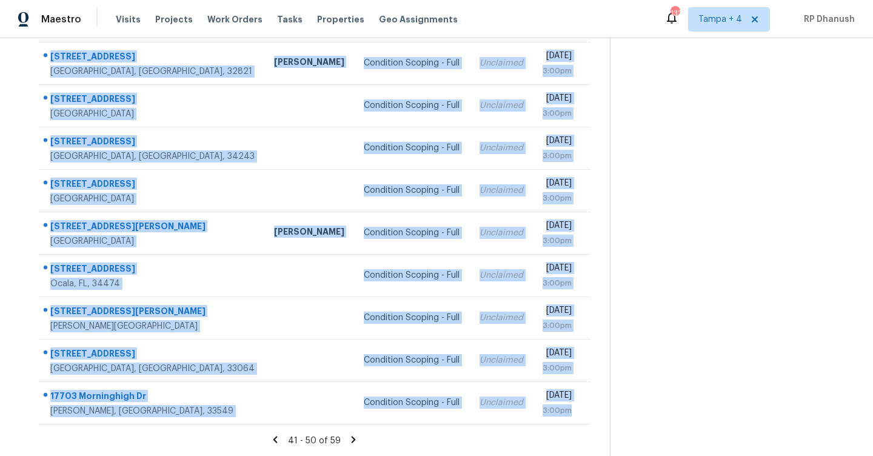
drag, startPoint x: 52, startPoint y: 184, endPoint x: 580, endPoint y: 428, distance: 581.8
click at [580, 428] on section "Tasks 59 Results Date Range Open Condition Scoping - Full Assignee ​ Create a T…" at bounding box center [314, 169] width 591 height 574
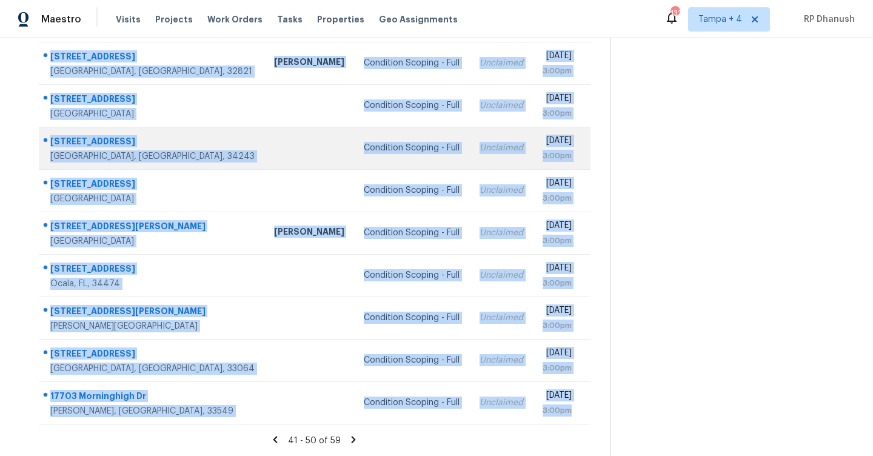
copy tbody "32535 Pine Rd Eustis, FL, 32736 Caleb Hurst Condition Scoping - Full Unclaimed …"
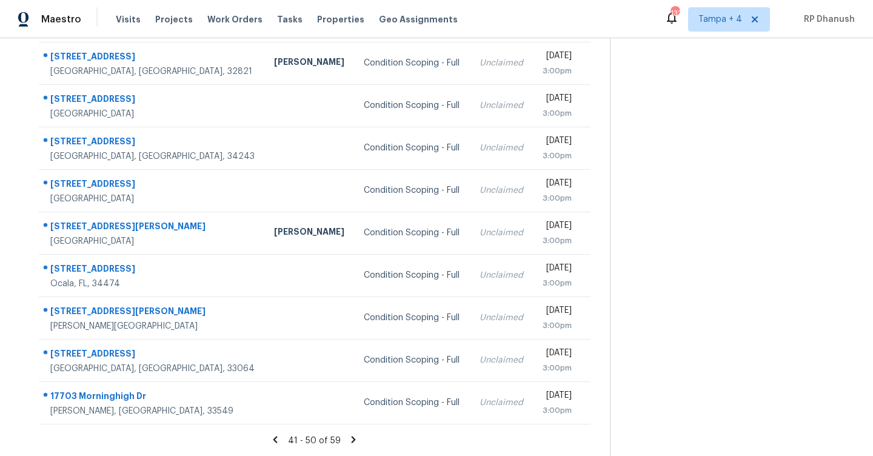
click at [352, 438] on icon at bounding box center [354, 439] width 4 height 7
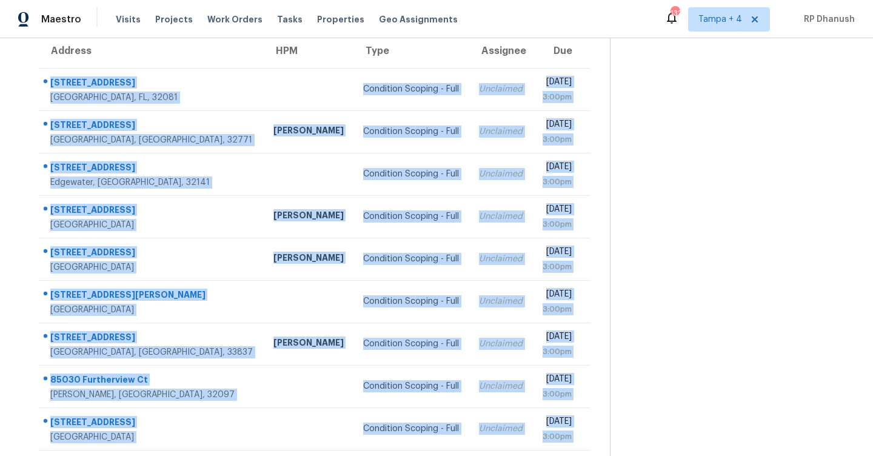
scroll to position [133, 0]
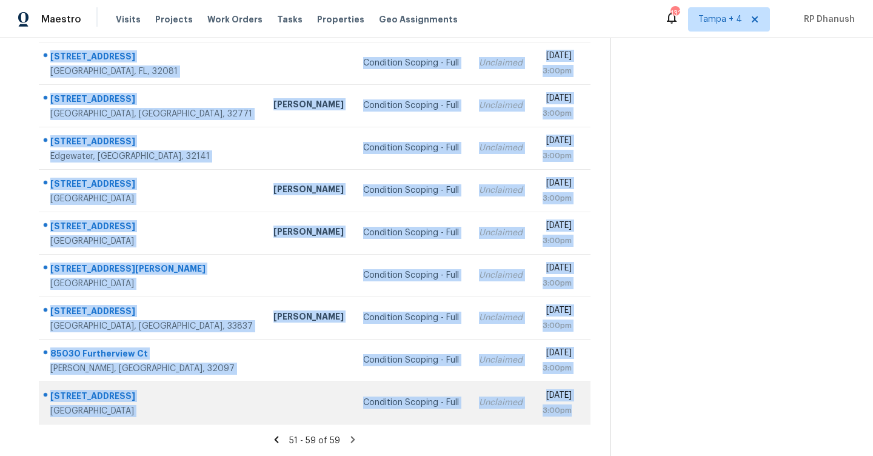
drag, startPoint x: 47, startPoint y: 77, endPoint x: 589, endPoint y: 422, distance: 643.2
click at [589, 422] on tbody "309 Caiden Dr Ponte Vedra, FL, 32081 Condition Scoping - Full Unclaimed Mon, Au…" at bounding box center [315, 233] width 552 height 382
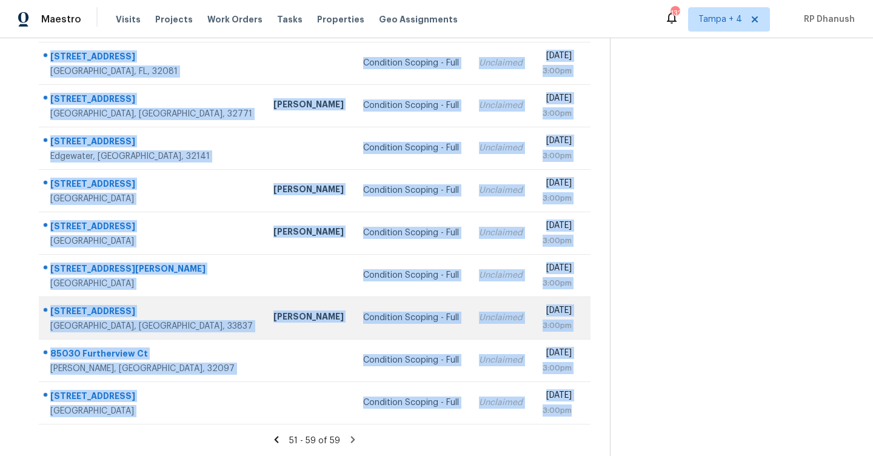
copy tbody "309 Caiden Dr Ponte Vedra, FL, 32081 Condition Scoping - Full Unclaimed Mon, Au…"
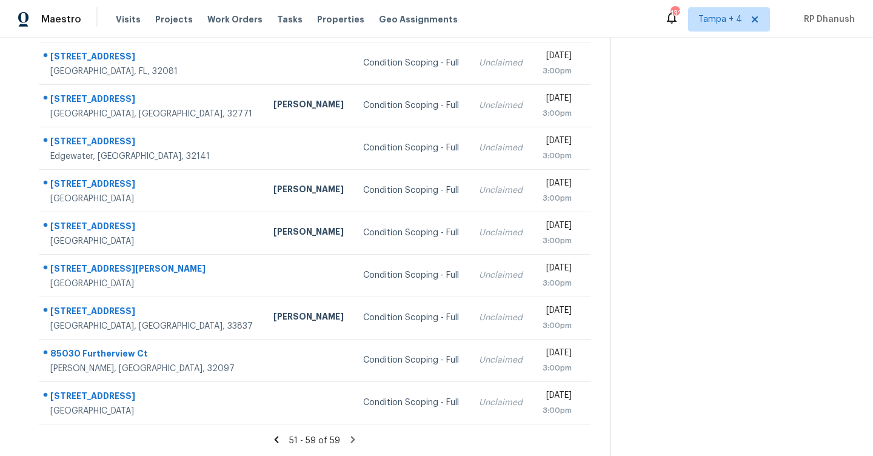
click at [349, 440] on icon at bounding box center [353, 439] width 11 height 11
click at [352, 433] on section "Tasks 59 Results Date Range Open Condition Scoping - Full Assignee ​ Create a T…" at bounding box center [314, 191] width 591 height 532
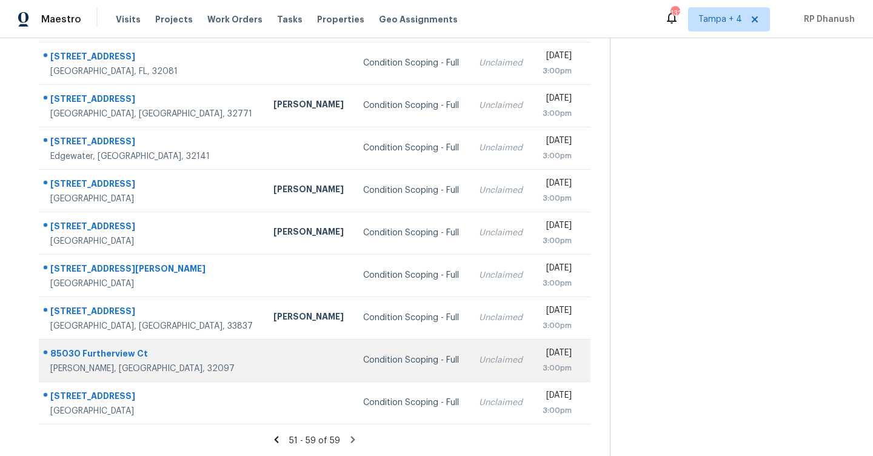
scroll to position [0, 0]
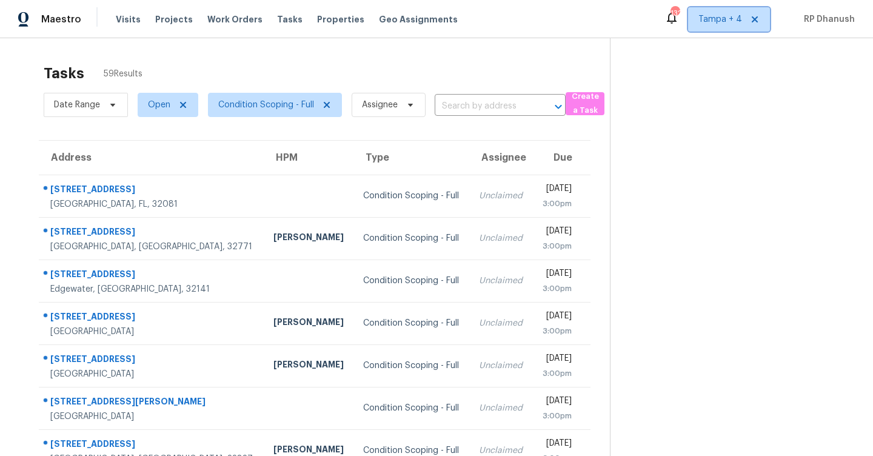
click at [731, 30] on span "Tampa + 4" at bounding box center [729, 19] width 82 height 24
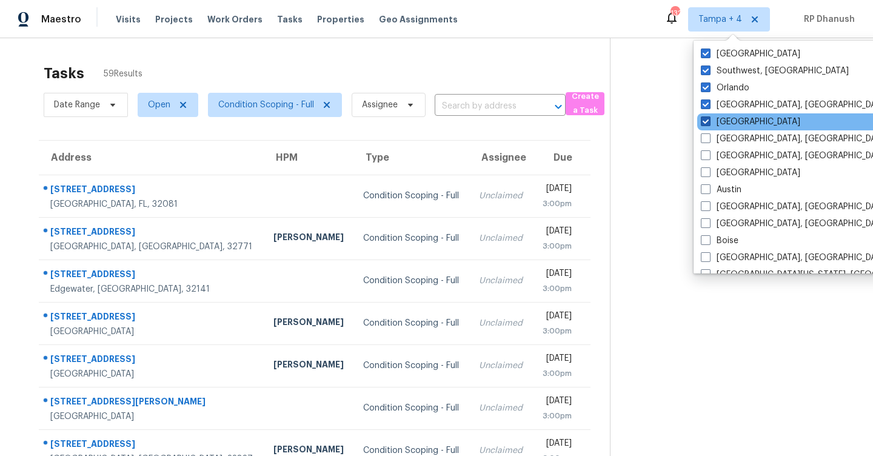
click at [729, 119] on label "[GEOGRAPHIC_DATA]" at bounding box center [750, 122] width 99 height 12
click at [709, 119] on input "[GEOGRAPHIC_DATA]" at bounding box center [705, 120] width 8 height 8
checkbox input "false"
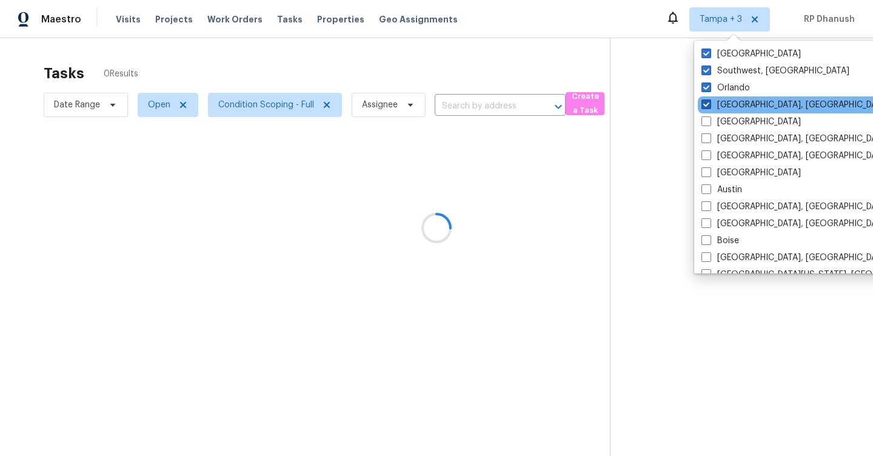
click at [727, 106] on label "[GEOGRAPHIC_DATA], [GEOGRAPHIC_DATA]" at bounding box center [796, 105] width 188 height 12
click at [710, 106] on input "[GEOGRAPHIC_DATA], [GEOGRAPHIC_DATA]" at bounding box center [706, 103] width 8 height 8
checkbox input "false"
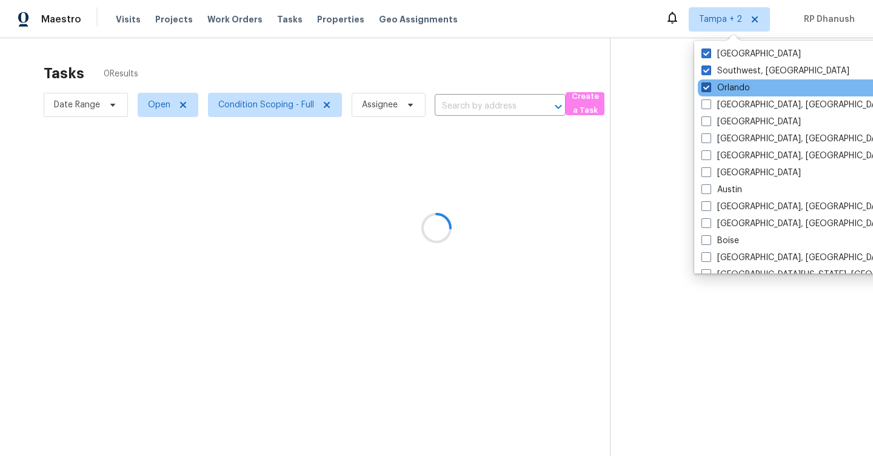
click at [727, 84] on label "Orlando" at bounding box center [726, 88] width 49 height 12
click at [710, 84] on input "Orlando" at bounding box center [706, 86] width 8 height 8
checkbox input "false"
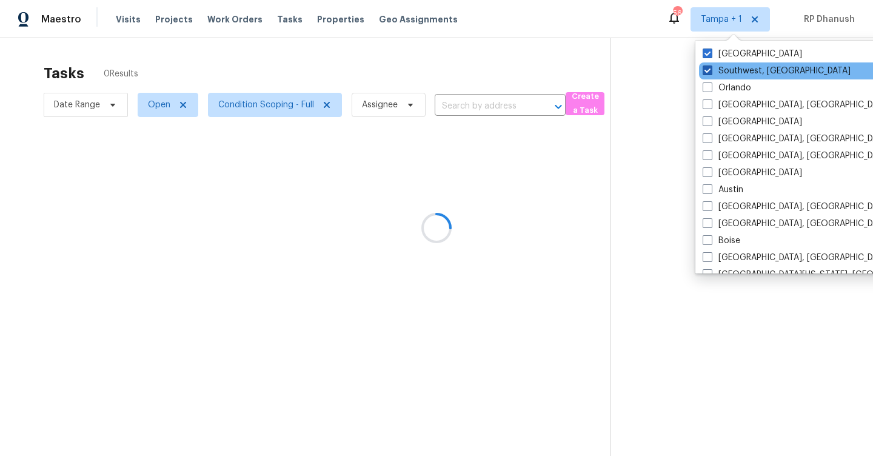
click at [725, 69] on label "Southwest, [GEOGRAPHIC_DATA]" at bounding box center [777, 71] width 148 height 12
click at [711, 69] on input "Southwest, [GEOGRAPHIC_DATA]" at bounding box center [707, 69] width 8 height 8
checkbox input "false"
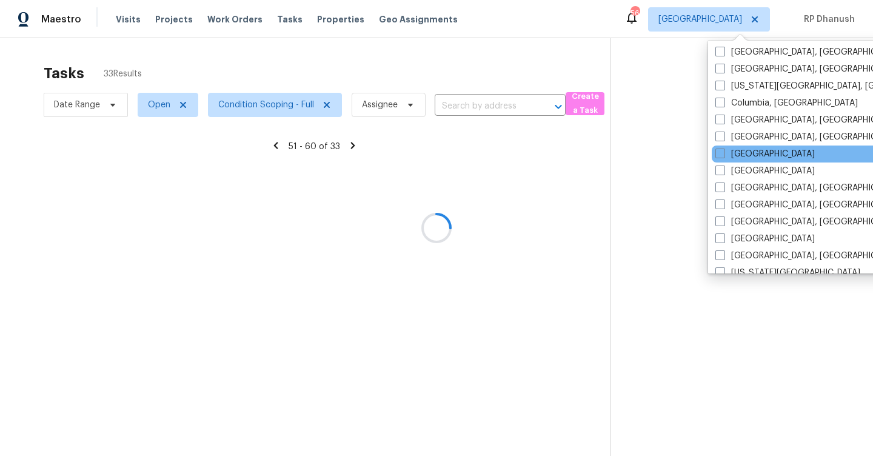
scroll to position [344, 0]
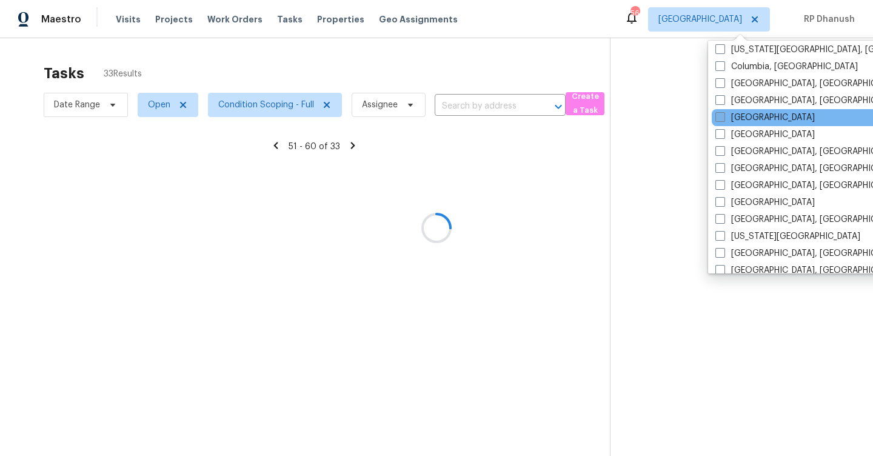
click at [740, 119] on label "[GEOGRAPHIC_DATA]" at bounding box center [765, 118] width 99 height 12
click at [724, 119] on input "[GEOGRAPHIC_DATA]" at bounding box center [720, 116] width 8 height 8
checkbox input "true"
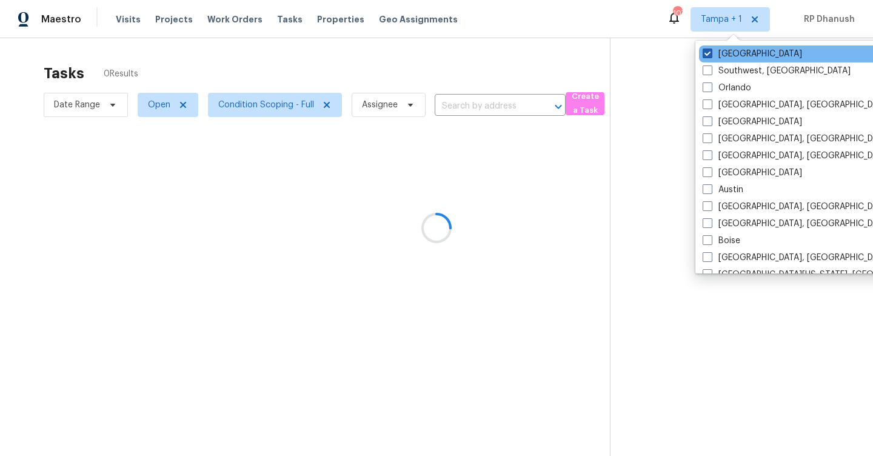
click at [723, 50] on label "[GEOGRAPHIC_DATA]" at bounding box center [752, 54] width 99 height 12
click at [711, 50] on input "[GEOGRAPHIC_DATA]" at bounding box center [707, 52] width 8 height 8
checkbox input "false"
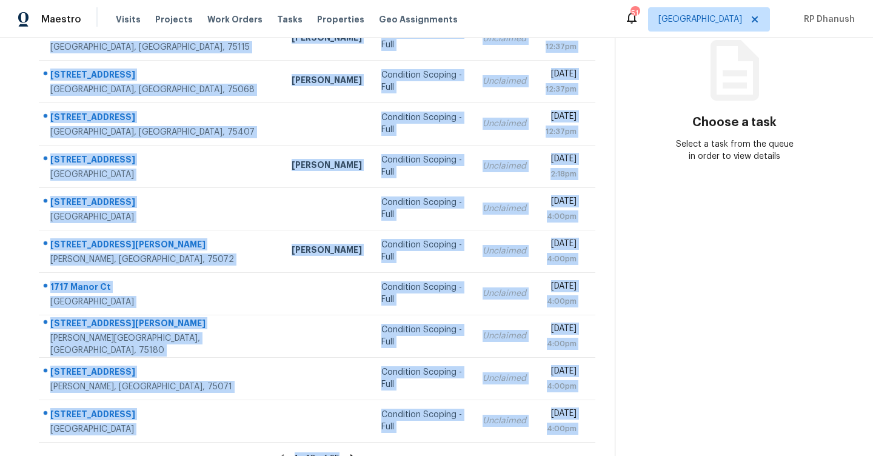
scroll to position [175, 0]
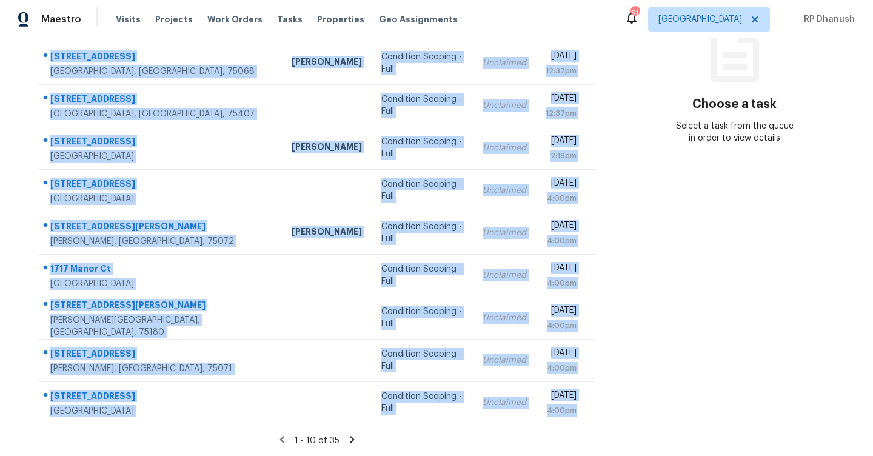
drag, startPoint x: 47, startPoint y: 180, endPoint x: 581, endPoint y: 425, distance: 587.5
click at [581, 425] on section "Tasks 35 Results Date Range Open Condition Scoping - Full Assignee ​ Create a T…" at bounding box center [317, 169] width 596 height 574
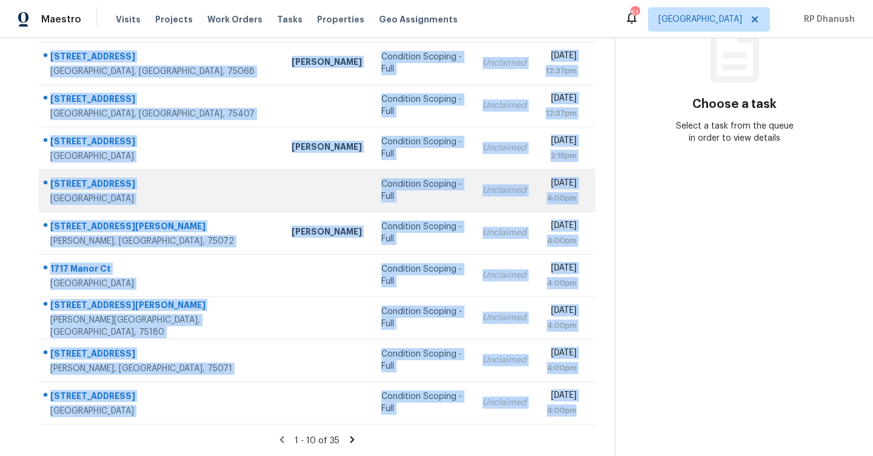
copy tbody "[STREET_ADDRESS] [PERSON_NAME] Condition Scoping - Full Unclaimed [DATE] 12:37p…"
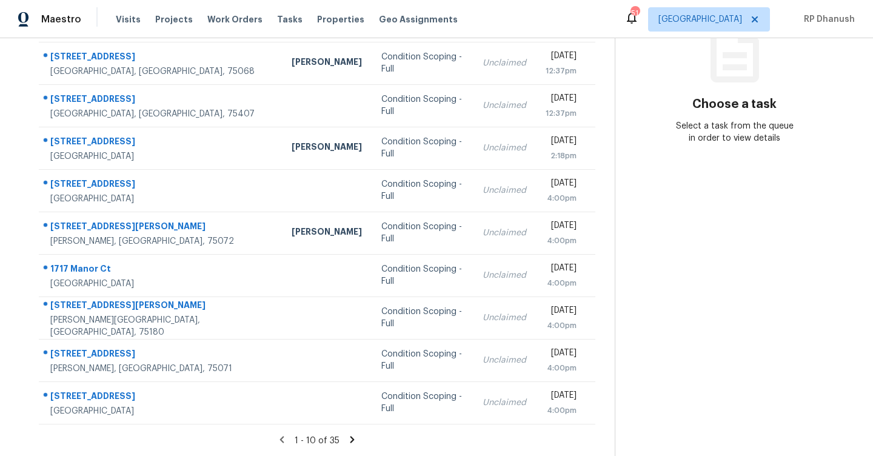
click at [680, 301] on section "Choose a task Select a task from the queue in order to view details" at bounding box center [734, 160] width 239 height 594
click at [351, 440] on icon at bounding box center [353, 439] width 4 height 7
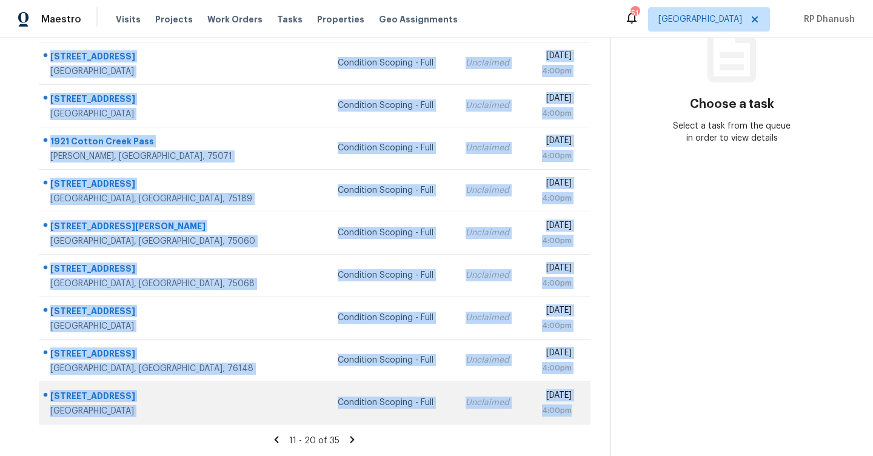
drag, startPoint x: 50, startPoint y: 172, endPoint x: 579, endPoint y: 412, distance: 581.1
click at [579, 412] on tbody "4851 Cypress Thorn Dr Arlington, TX, 76005 Condition Scoping - Full Unclaimed M…" at bounding box center [315, 211] width 552 height 425
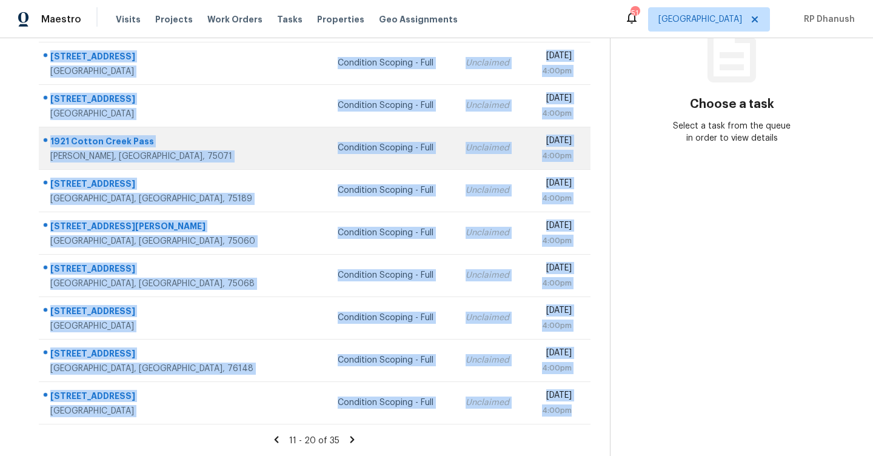
copy tbody "4851 Cypress Thorn Dr Arlington, TX, 76005 Condition Scoping - Full Unclaimed M…"
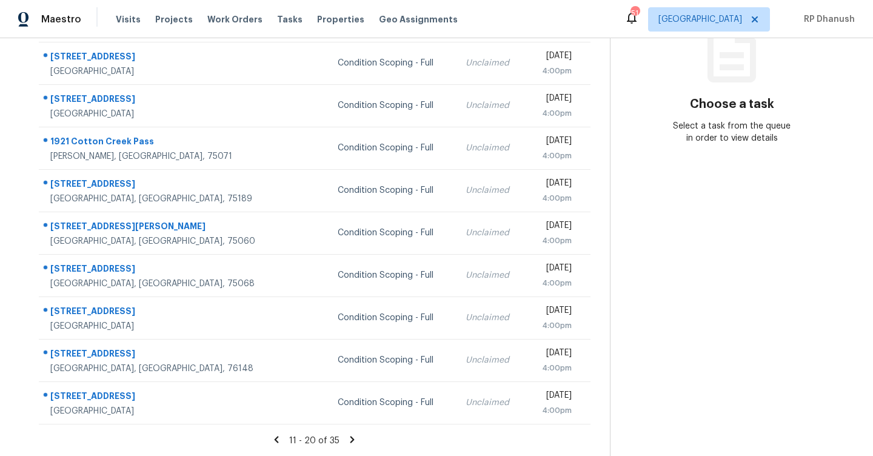
click at [727, 248] on section "Choose a task Select a task from the queue in order to view details" at bounding box center [732, 160] width 244 height 594
click at [350, 439] on icon at bounding box center [352, 439] width 11 height 11
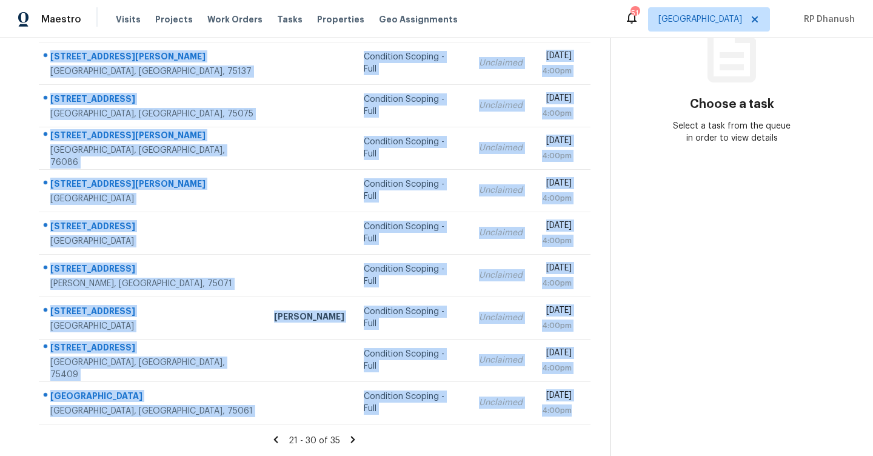
drag, startPoint x: 49, startPoint y: 109, endPoint x: 588, endPoint y: 428, distance: 627.0
click at [588, 428] on section "Tasks 35 Results Date Range Open Condition Scoping - Full Assignee ​ Create a T…" at bounding box center [314, 169] width 591 height 574
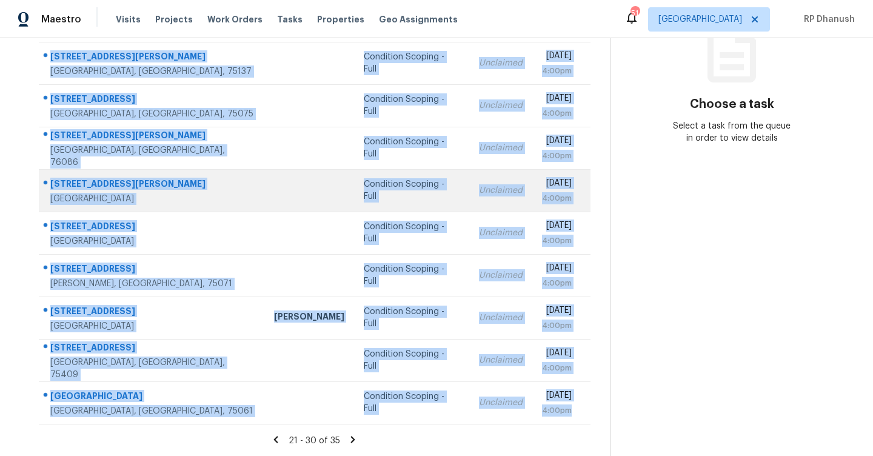
copy tbody "13643 Weald Green St Dallas, TX, 75240 Condition Scoping - Full Unclaimed Mon, …"
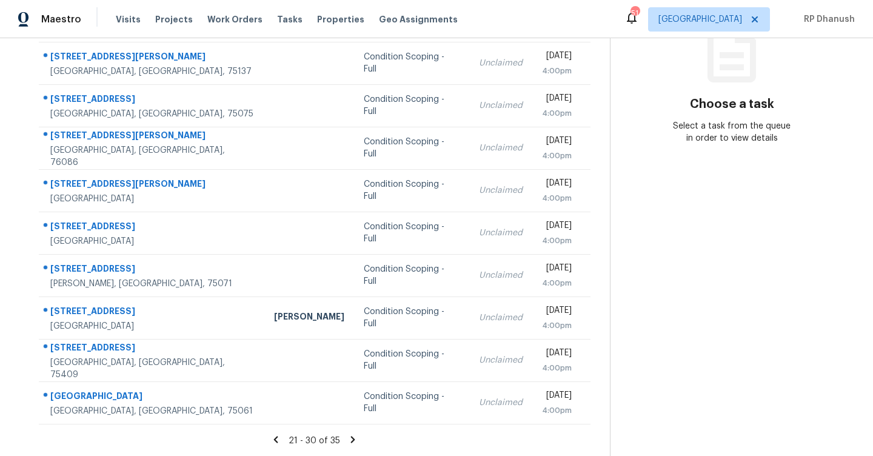
click at [695, 317] on section "Choose a task Select a task from the queue in order to view details" at bounding box center [732, 160] width 244 height 594
click at [351, 436] on icon at bounding box center [353, 439] width 4 height 7
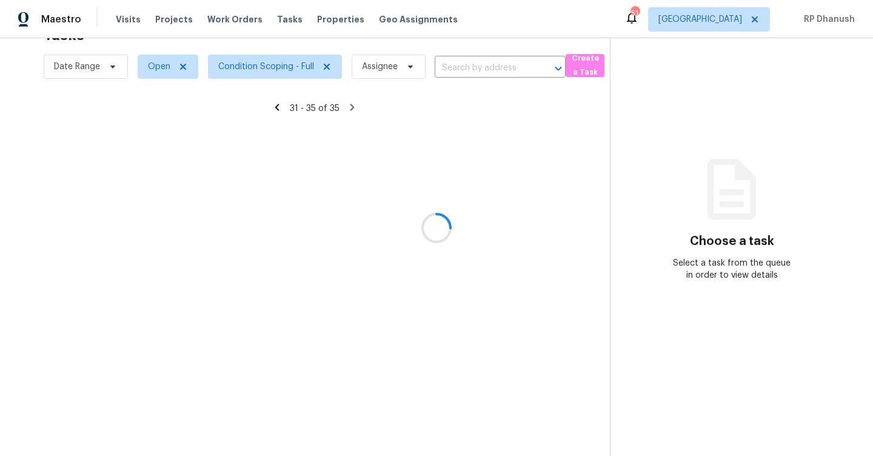
scroll to position [38, 0]
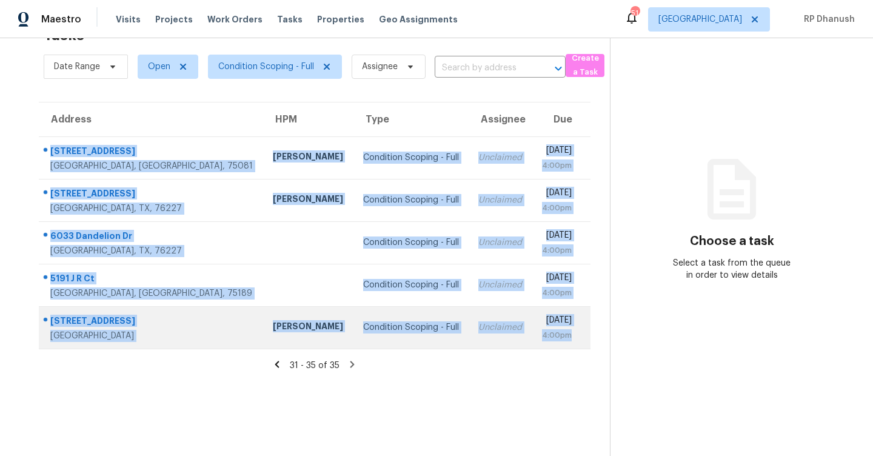
drag, startPoint x: 50, startPoint y: 139, endPoint x: 584, endPoint y: 346, distance: 572.9
click at [584, 346] on tbody "1502 Flintwood Dr Richardson, TX, 75081 Eliza Rosales Condition Scoping - Full …" at bounding box center [315, 242] width 552 height 212
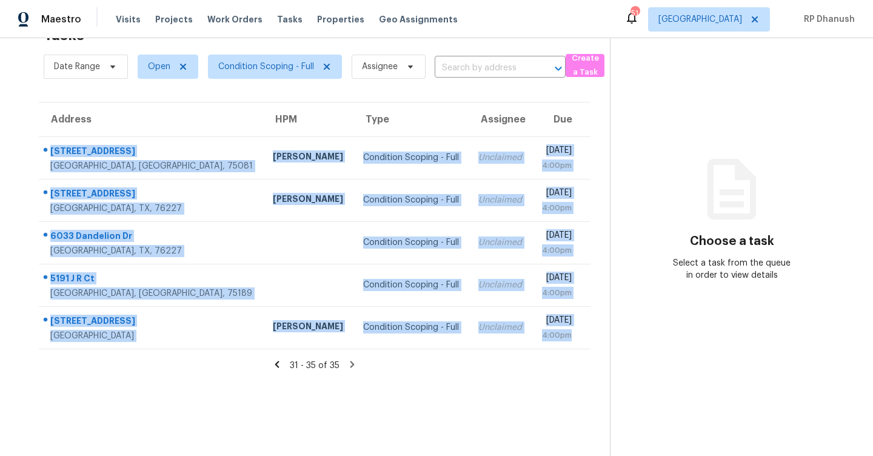
copy tbody "1502 Flintwood Dr Richardson, TX, 75081 Eliza Rosales Condition Scoping - Full …"
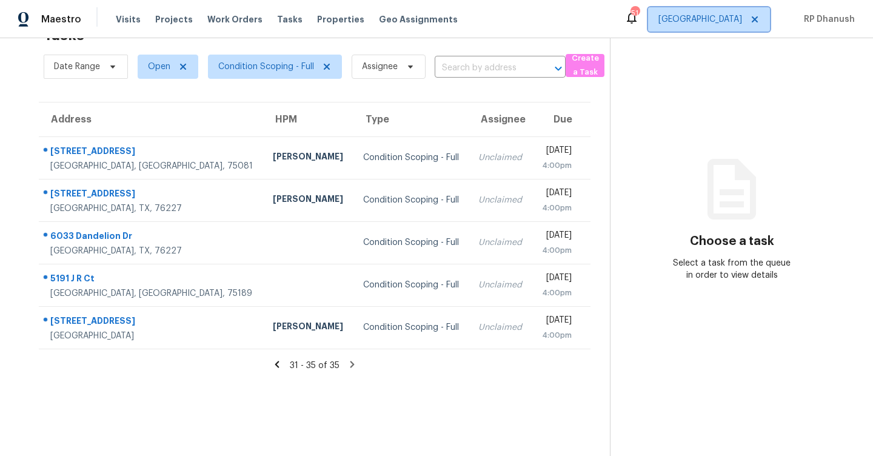
click at [742, 22] on span "[GEOGRAPHIC_DATA]" at bounding box center [701, 19] width 84 height 12
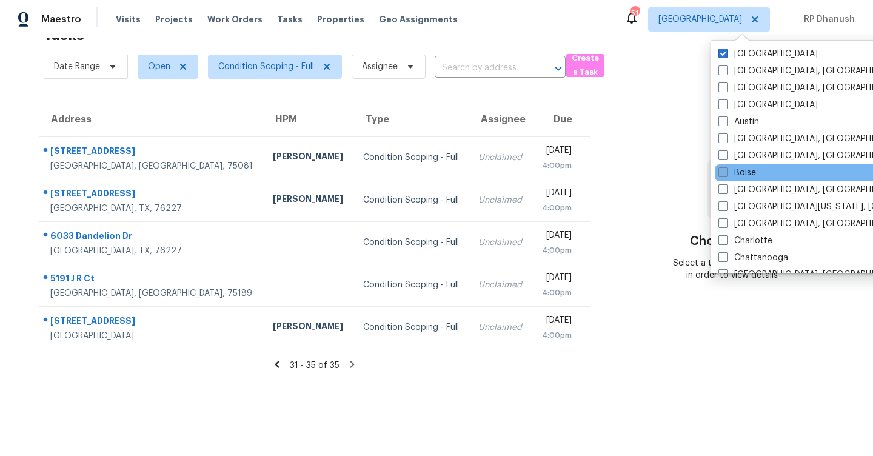
scroll to position [813, 0]
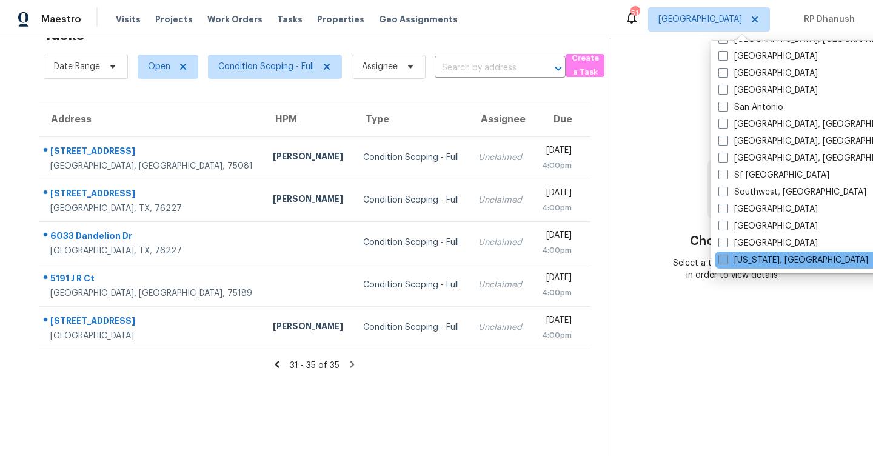
click at [750, 266] on label "[US_STATE], [GEOGRAPHIC_DATA]" at bounding box center [794, 260] width 150 height 12
click at [727, 262] on input "[US_STATE], [GEOGRAPHIC_DATA]" at bounding box center [723, 258] width 8 height 8
checkbox input "true"
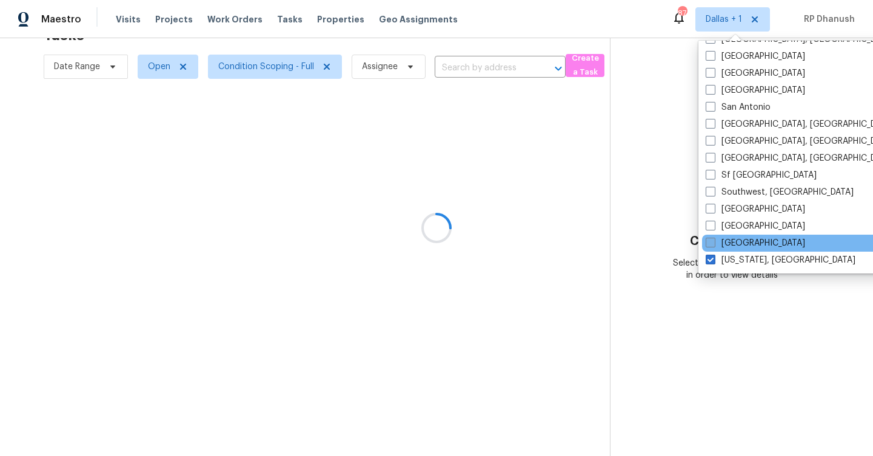
click at [739, 247] on label "[GEOGRAPHIC_DATA]" at bounding box center [755, 243] width 99 height 12
click at [714, 245] on input "[GEOGRAPHIC_DATA]" at bounding box center [710, 241] width 8 height 8
checkbox input "true"
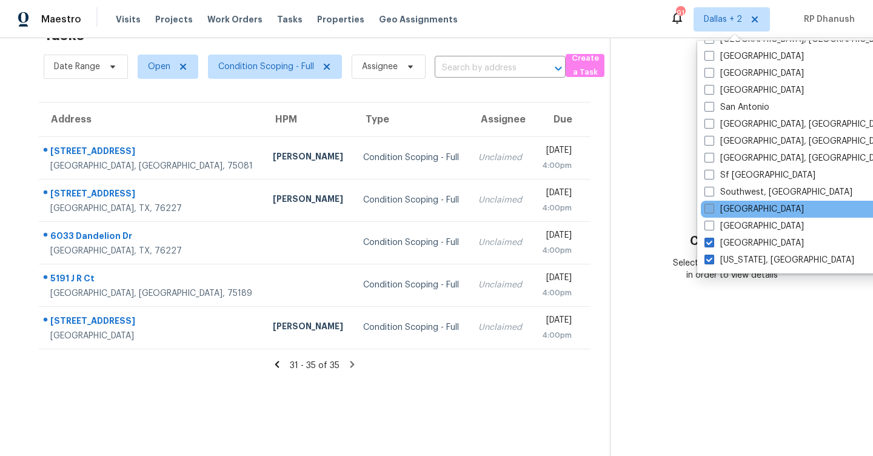
click at [736, 212] on label "[GEOGRAPHIC_DATA]" at bounding box center [754, 209] width 99 height 12
click at [713, 211] on input "[GEOGRAPHIC_DATA]" at bounding box center [709, 207] width 8 height 8
checkbox input "true"
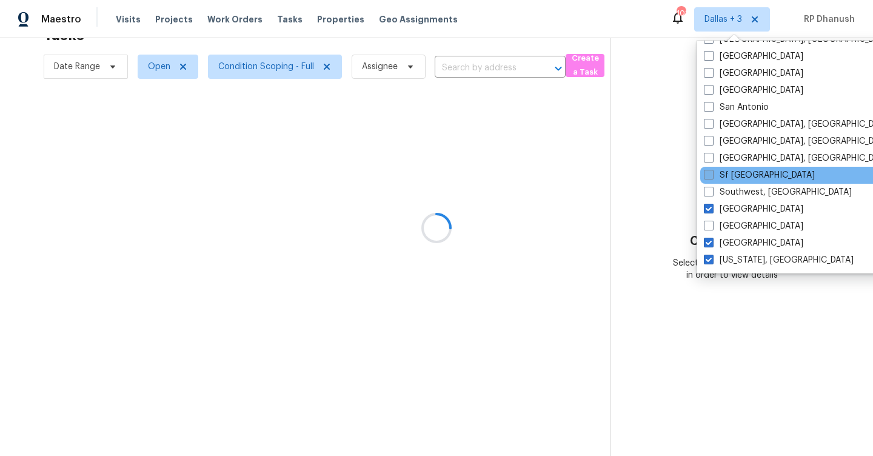
click at [745, 177] on label "Sf [GEOGRAPHIC_DATA]" at bounding box center [759, 175] width 111 height 12
click at [712, 177] on input "Sf [GEOGRAPHIC_DATA]" at bounding box center [708, 173] width 8 height 8
checkbox input "true"
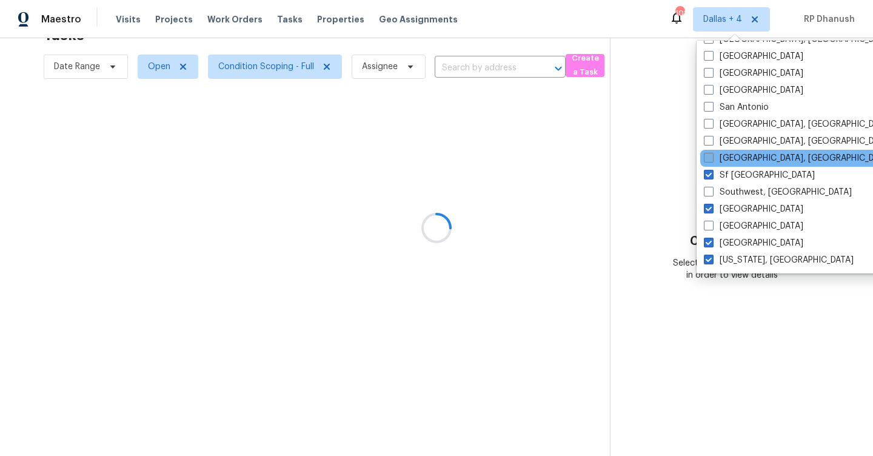
click at [745, 163] on label "[GEOGRAPHIC_DATA], [GEOGRAPHIC_DATA]" at bounding box center [798, 158] width 188 height 12
click at [712, 160] on input "[GEOGRAPHIC_DATA], [GEOGRAPHIC_DATA]" at bounding box center [708, 156] width 8 height 8
checkbox input "true"
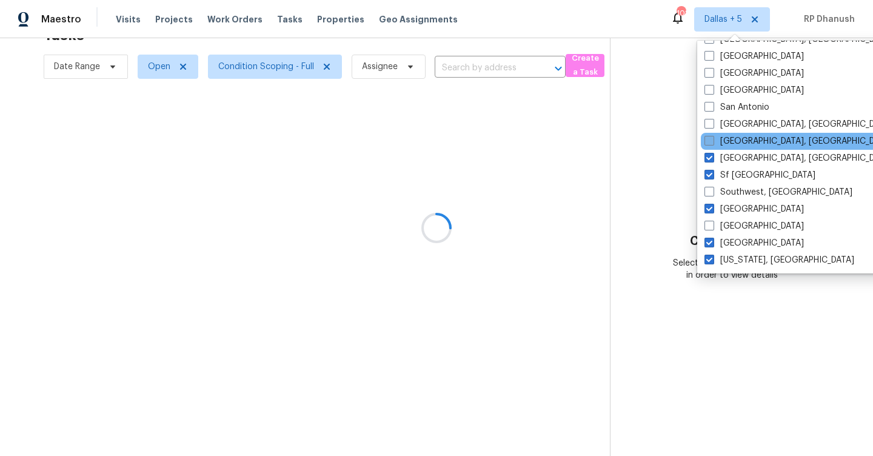
click at [745, 145] on label "[GEOGRAPHIC_DATA], [GEOGRAPHIC_DATA]" at bounding box center [799, 141] width 188 height 12
click at [713, 143] on input "[GEOGRAPHIC_DATA], [GEOGRAPHIC_DATA]" at bounding box center [709, 139] width 8 height 8
checkbox input "true"
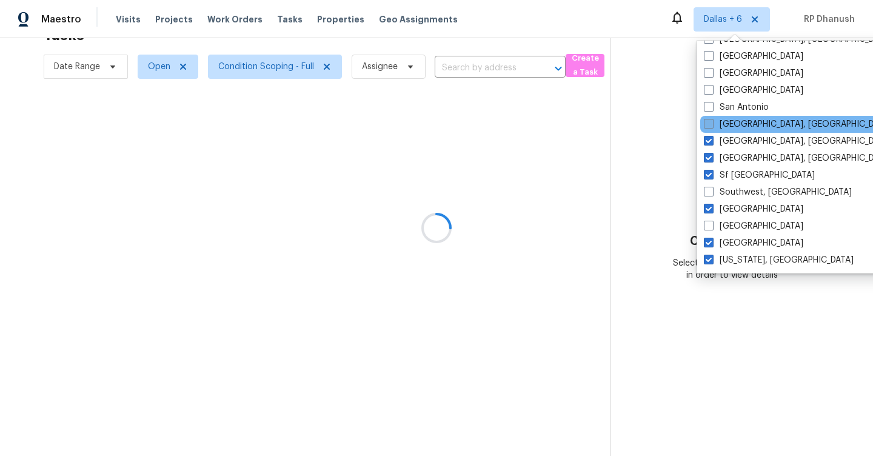
click at [745, 125] on label "[GEOGRAPHIC_DATA], [GEOGRAPHIC_DATA]" at bounding box center [798, 124] width 188 height 12
click at [712, 125] on input "[GEOGRAPHIC_DATA], [GEOGRAPHIC_DATA]" at bounding box center [708, 122] width 8 height 8
checkbox input "true"
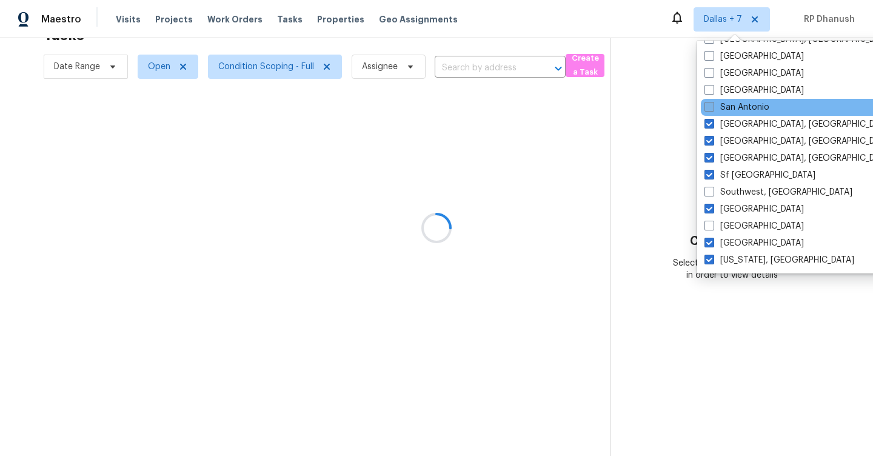
click at [745, 105] on label "San Antonio" at bounding box center [737, 107] width 65 height 12
click at [713, 105] on input "San Antonio" at bounding box center [709, 105] width 8 height 8
checkbox input "true"
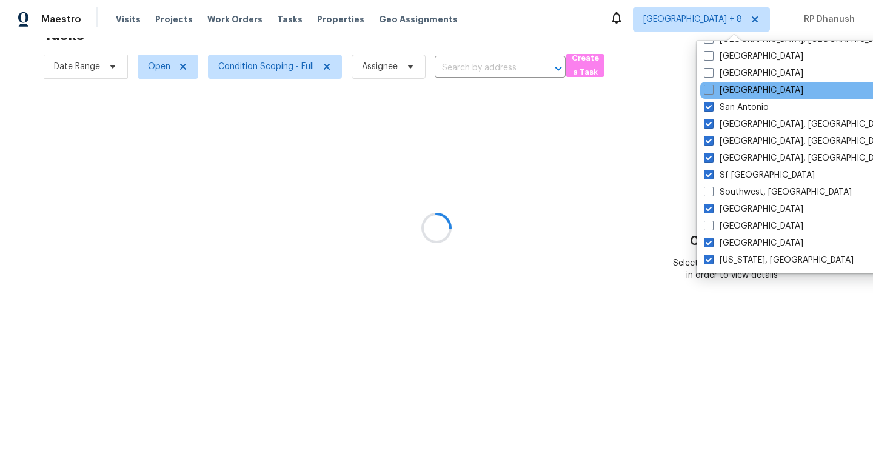
click at [745, 82] on div "Salt Lake City" at bounding box center [822, 90] width 244 height 17
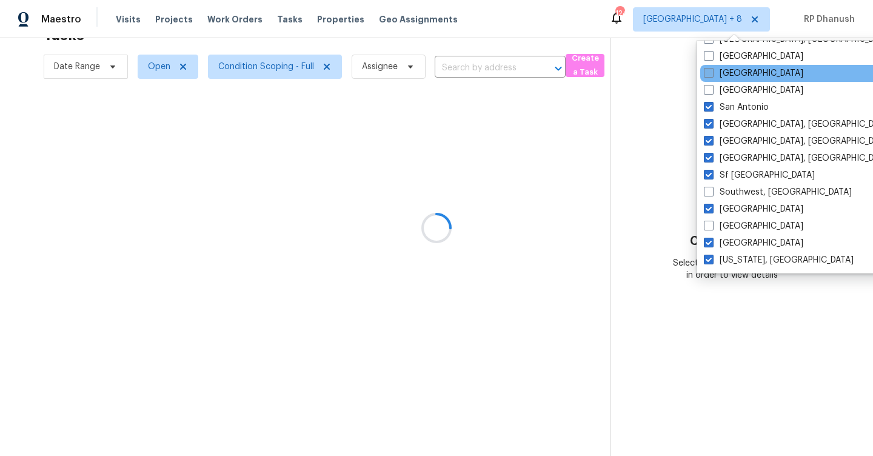
click at [742, 69] on label "Sacramento" at bounding box center [753, 73] width 99 height 12
click at [712, 69] on input "Sacramento" at bounding box center [708, 71] width 8 height 8
checkbox input "true"
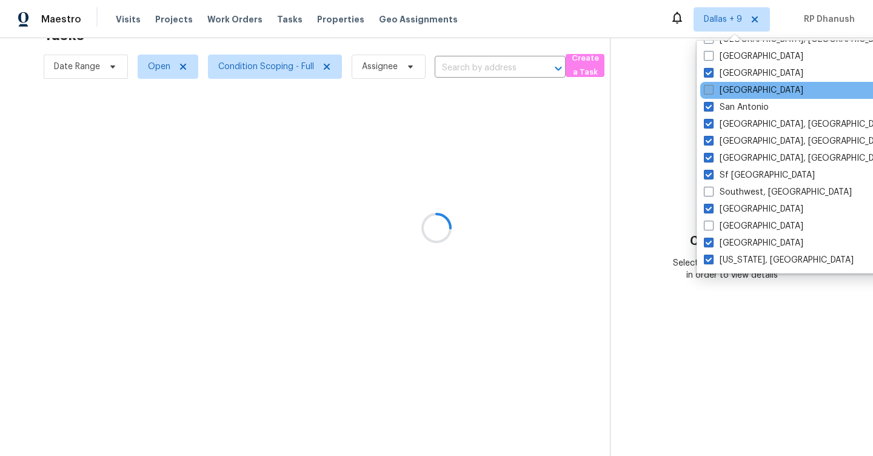
click at [732, 85] on label "Salt Lake City" at bounding box center [753, 90] width 99 height 12
click at [712, 85] on input "Salt Lake City" at bounding box center [708, 88] width 8 height 8
checkbox input "true"
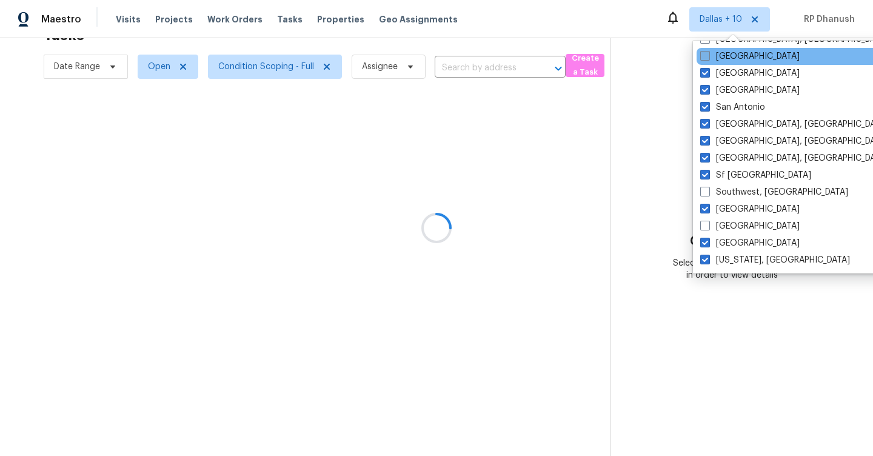
click at [731, 55] on label "Riverside" at bounding box center [749, 56] width 99 height 12
click at [708, 55] on input "Riverside" at bounding box center [704, 54] width 8 height 8
checkbox input "true"
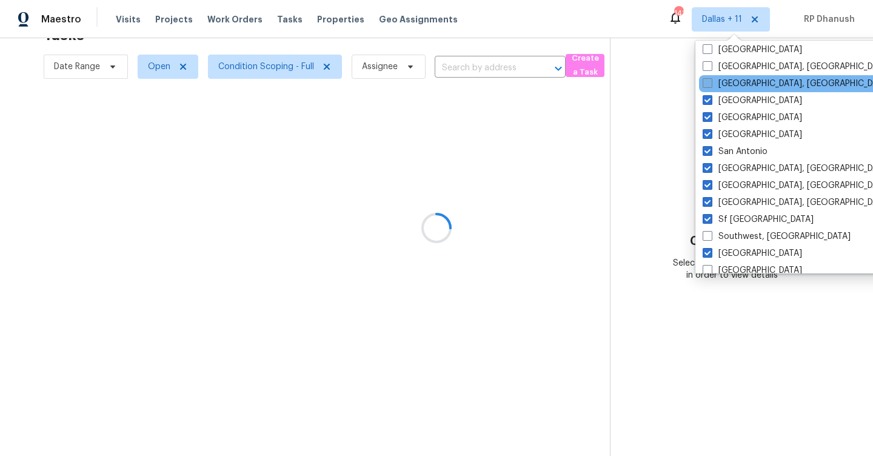
click at [728, 79] on label "Richmond, VA" at bounding box center [797, 84] width 188 height 12
click at [711, 79] on input "Richmond, VA" at bounding box center [707, 82] width 8 height 8
checkbox input "true"
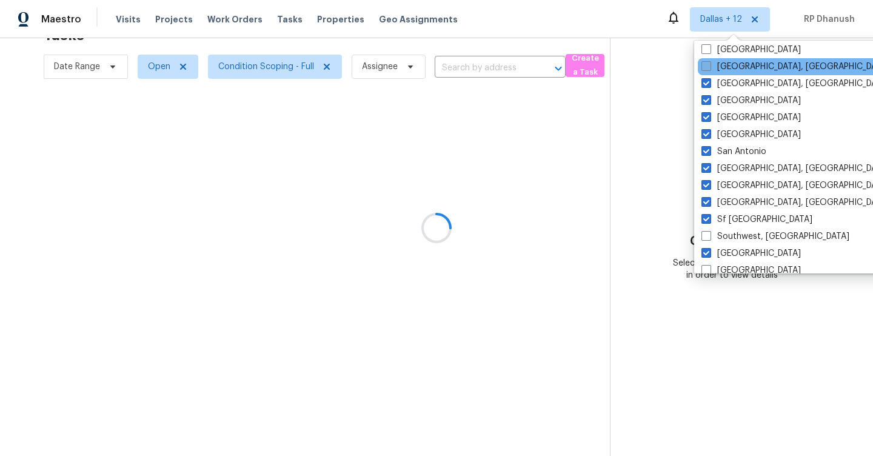
click at [728, 69] on label "Reno, NV" at bounding box center [796, 67] width 188 height 12
click at [710, 69] on input "Reno, NV" at bounding box center [706, 65] width 8 height 8
checkbox input "true"
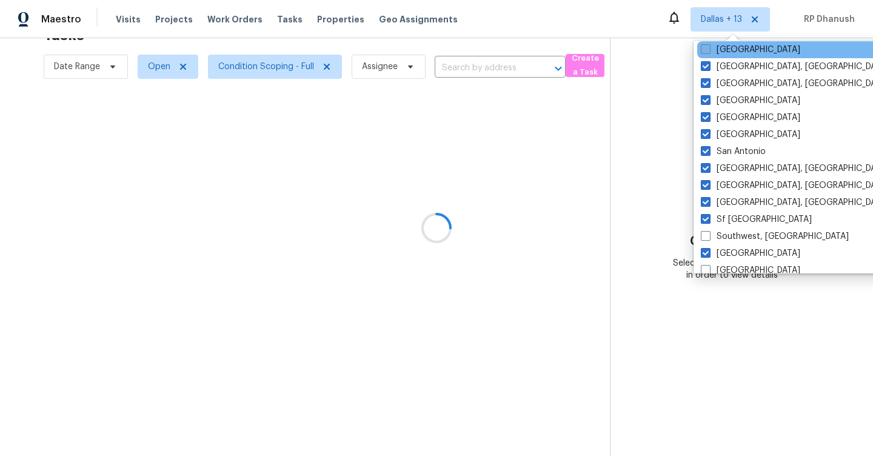
click at [728, 55] on label "Raleigh" at bounding box center [750, 50] width 99 height 12
click at [709, 52] on input "Raleigh" at bounding box center [705, 48] width 8 height 8
checkbox input "true"
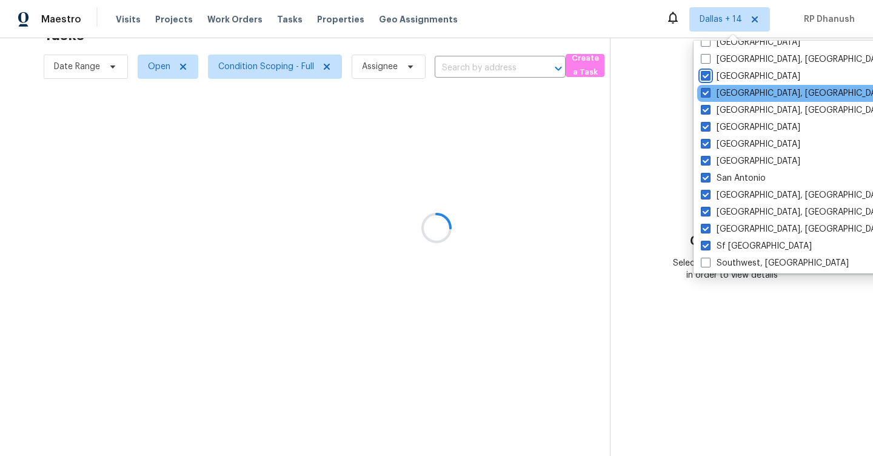
scroll to position [696, 0]
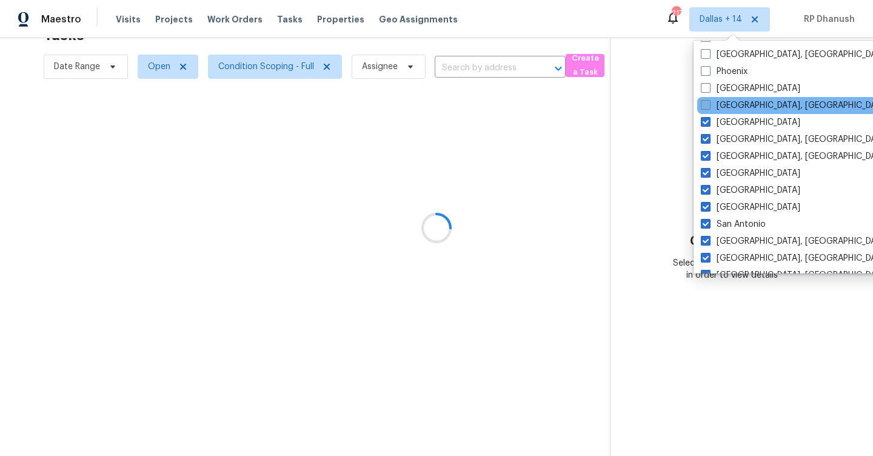
click at [724, 109] on label "Prescott, AZ" at bounding box center [795, 105] width 188 height 12
click at [709, 107] on input "Prescott, AZ" at bounding box center [705, 103] width 8 height 8
checkbox input "true"
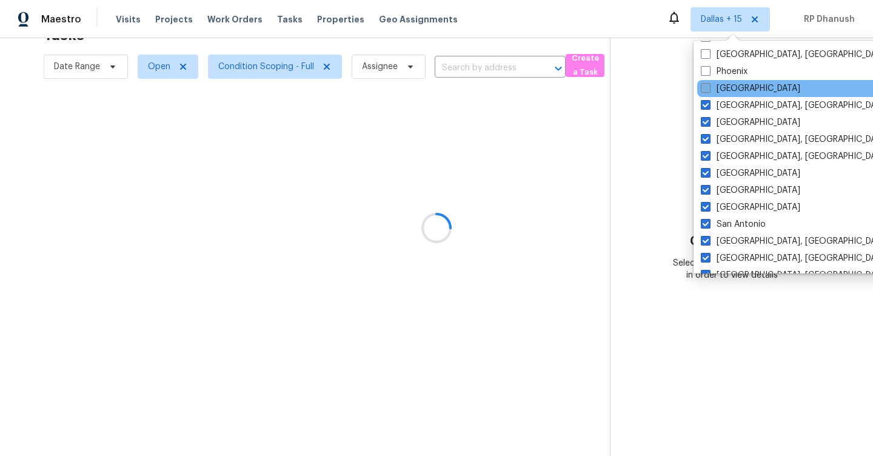
click at [724, 90] on label "Portland" at bounding box center [750, 88] width 99 height 12
click at [709, 90] on input "Portland" at bounding box center [705, 86] width 8 height 8
checkbox input "true"
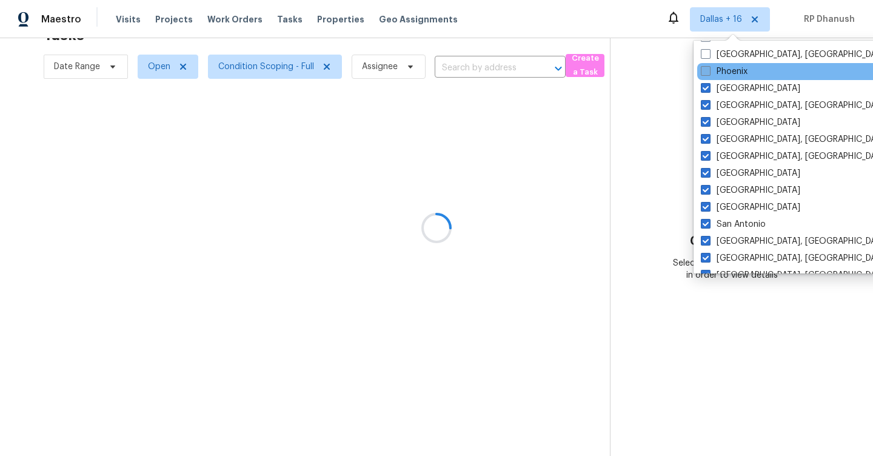
click at [724, 67] on label "Phoenix" at bounding box center [724, 71] width 47 height 12
click at [709, 67] on input "Phoenix" at bounding box center [705, 69] width 8 height 8
checkbox input "true"
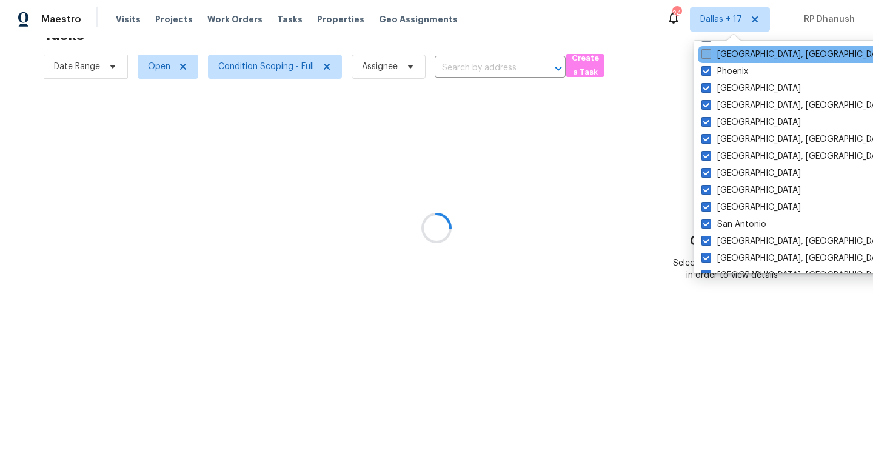
click at [724, 58] on label "Philadelphia, PA" at bounding box center [796, 55] width 188 height 12
click at [710, 56] on input "Philadelphia, PA" at bounding box center [706, 53] width 8 height 8
checkbox input "true"
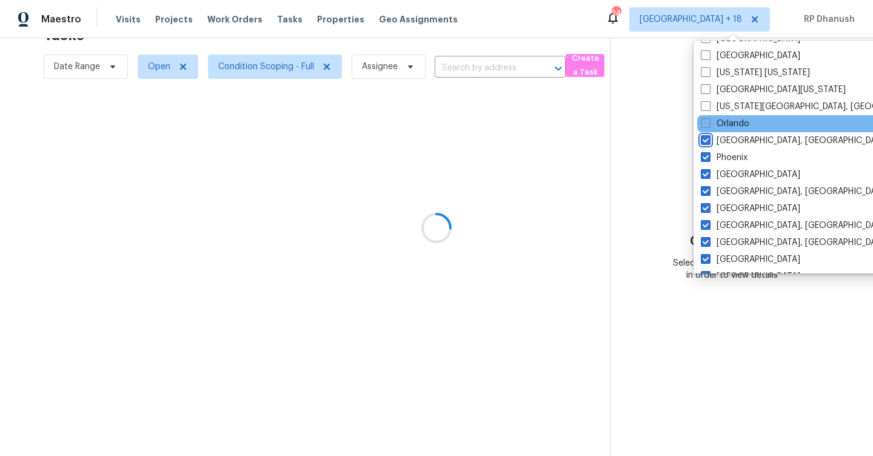
scroll to position [607, 0]
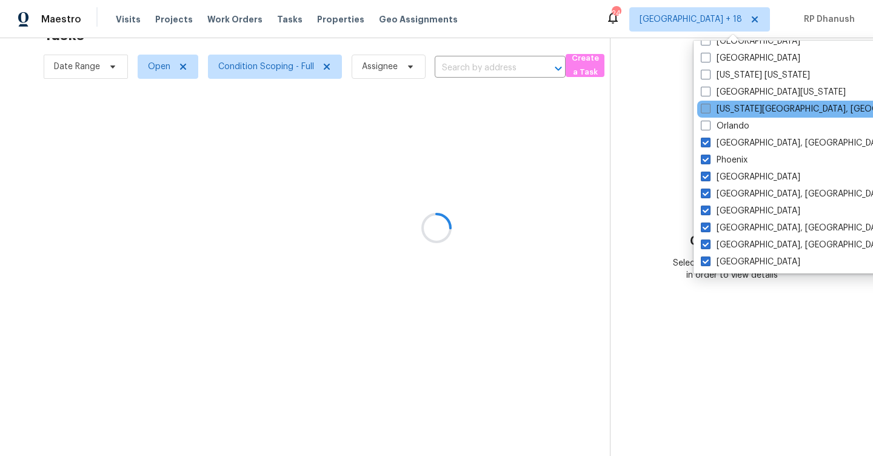
click at [724, 109] on label "Oklahoma City, OK" at bounding box center [817, 109] width 233 height 12
click at [709, 109] on input "Oklahoma City, OK" at bounding box center [705, 107] width 8 height 8
checkbox input "true"
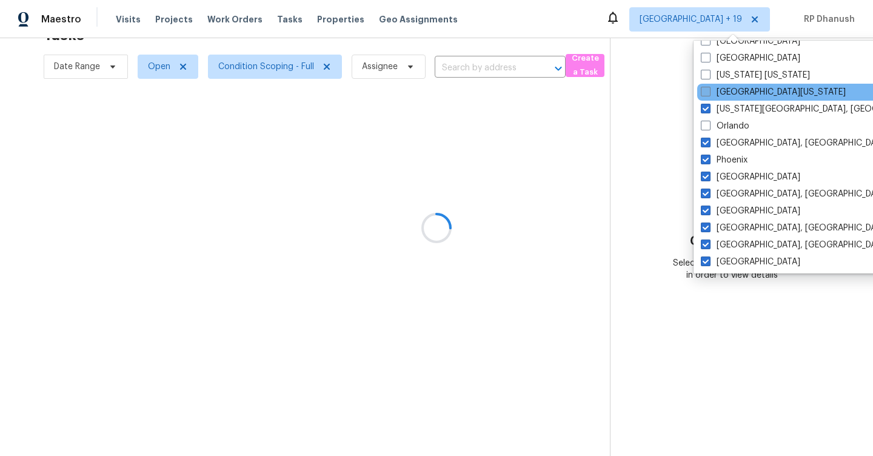
click at [724, 95] on label "Northern Colorado" at bounding box center [773, 92] width 145 height 12
click at [709, 94] on input "Northern Colorado" at bounding box center [705, 90] width 8 height 8
checkbox input "true"
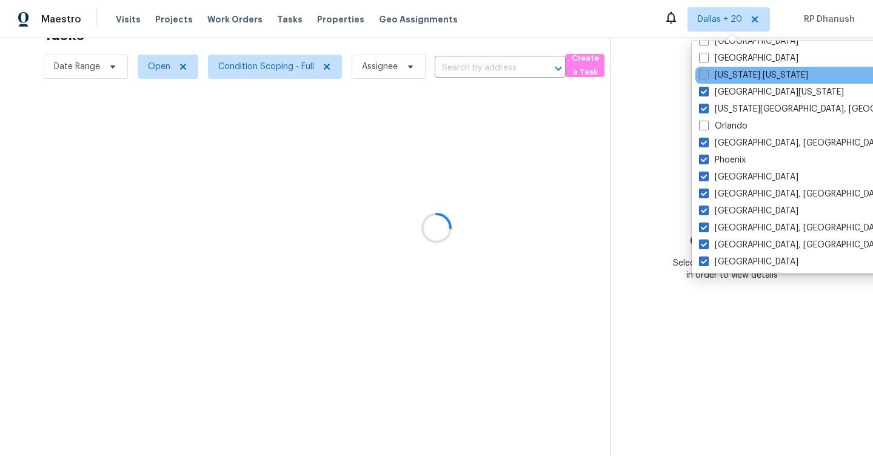
click at [724, 77] on label "New York New Jersey" at bounding box center [753, 75] width 109 height 12
click at [707, 77] on input "New York New Jersey" at bounding box center [703, 73] width 8 height 8
checkbox input "true"
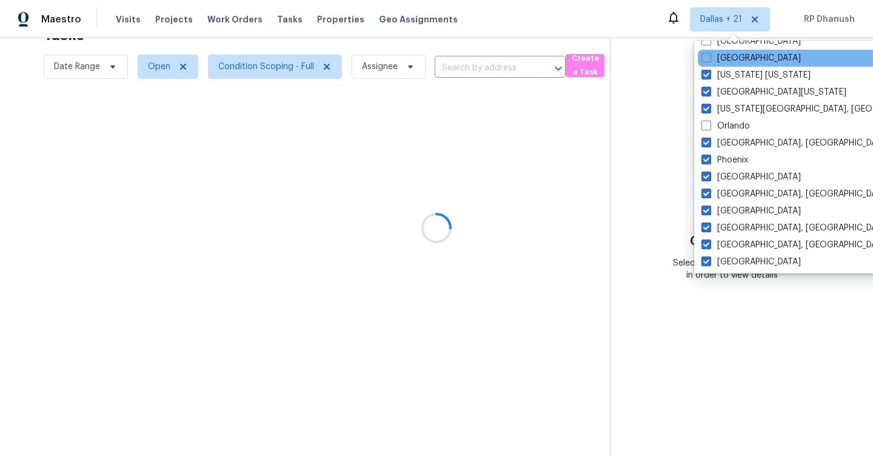
click at [724, 50] on div "Nashville" at bounding box center [820, 58] width 244 height 17
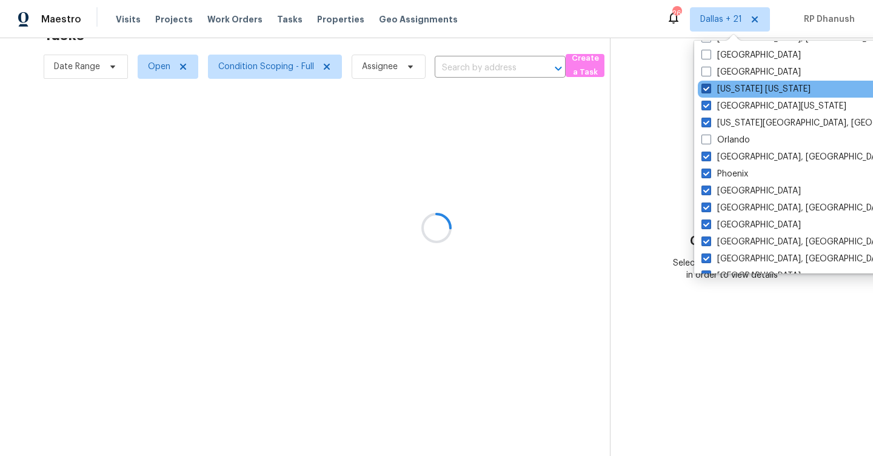
scroll to position [587, 0]
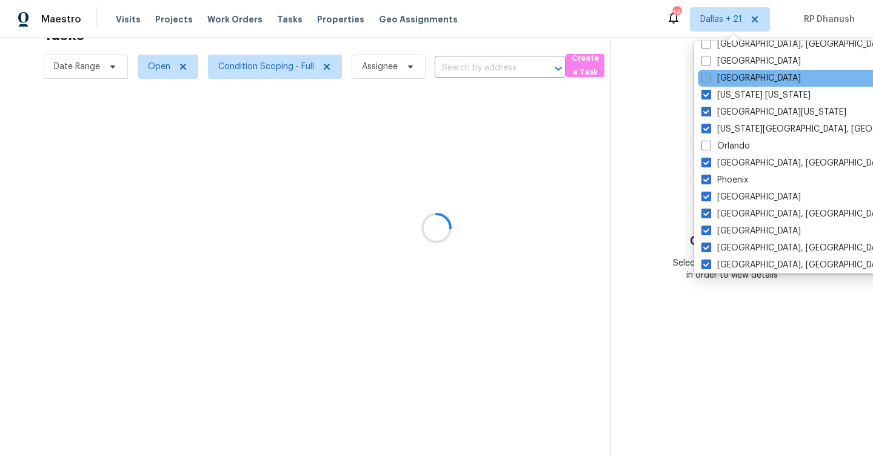
click at [725, 78] on label "Nashville" at bounding box center [751, 78] width 99 height 12
click at [710, 78] on input "Nashville" at bounding box center [706, 76] width 8 height 8
checkbox input "true"
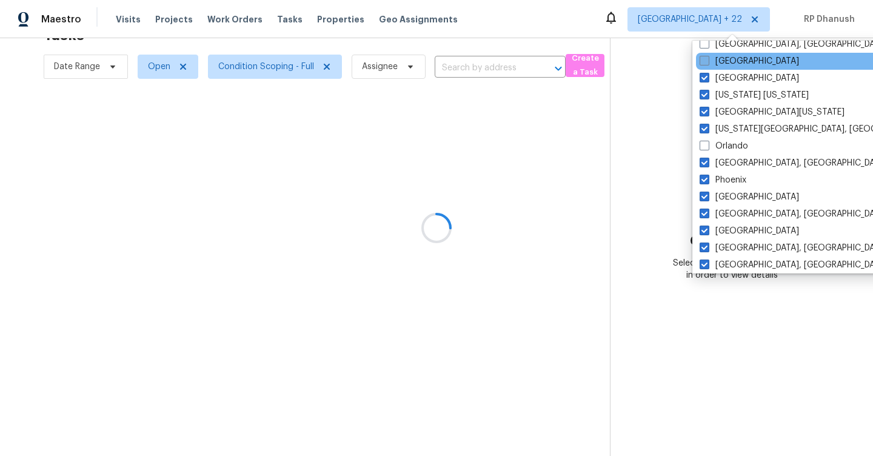
click at [725, 66] on label "Minneapolis" at bounding box center [749, 61] width 99 height 12
click at [708, 63] on input "Minneapolis" at bounding box center [704, 59] width 8 height 8
checkbox input "true"
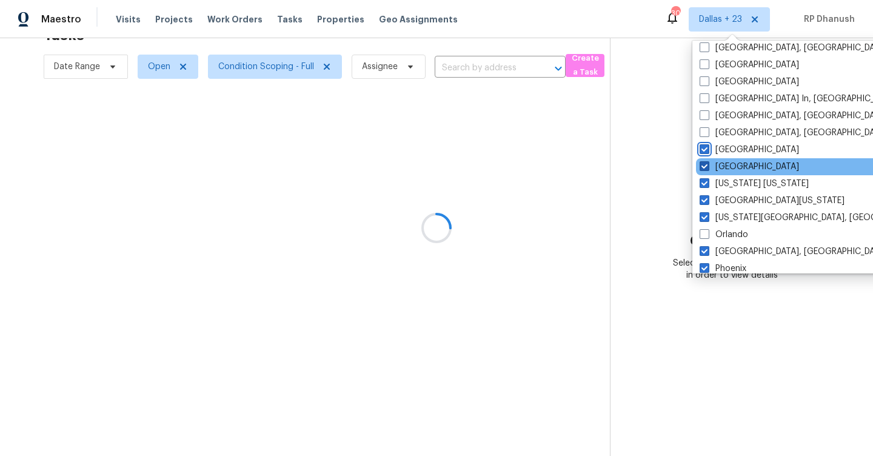
scroll to position [474, 0]
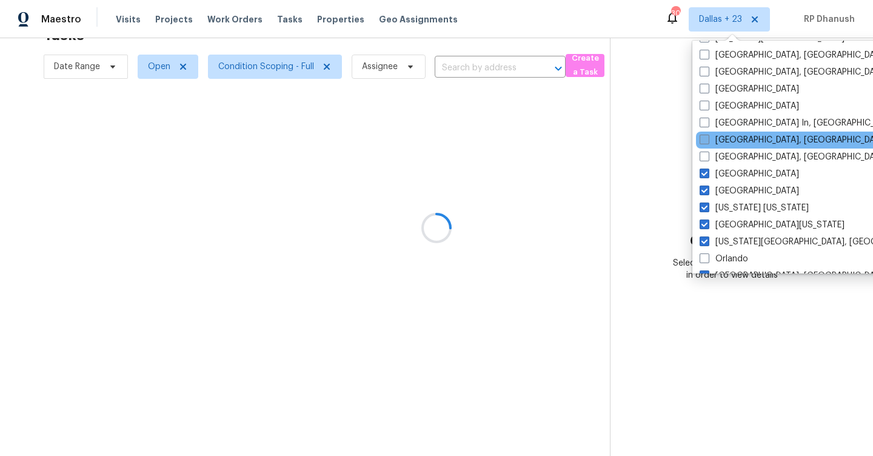
click at [718, 140] on label "Memphis, TN" at bounding box center [794, 140] width 188 height 12
click at [708, 140] on input "Memphis, TN" at bounding box center [704, 138] width 8 height 8
checkbox input "true"
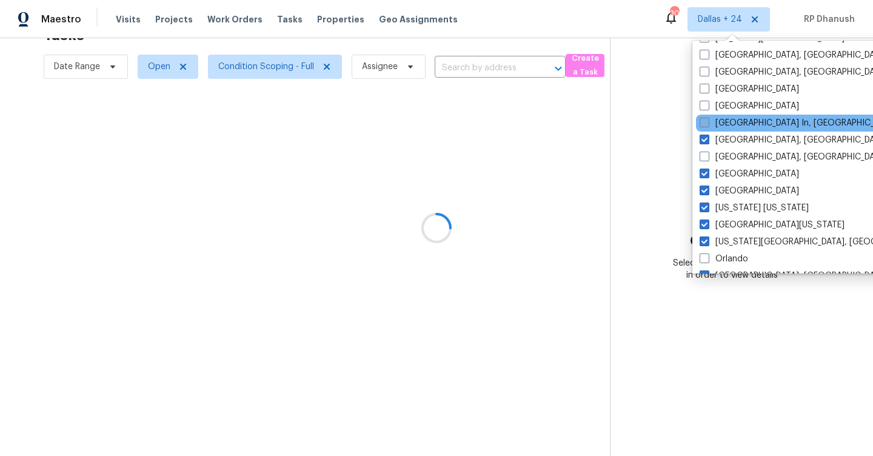
click at [722, 121] on label "Louisville In, KY" at bounding box center [799, 123] width 198 height 12
click at [708, 121] on input "Louisville In, KY" at bounding box center [704, 121] width 8 height 8
checkbox input "true"
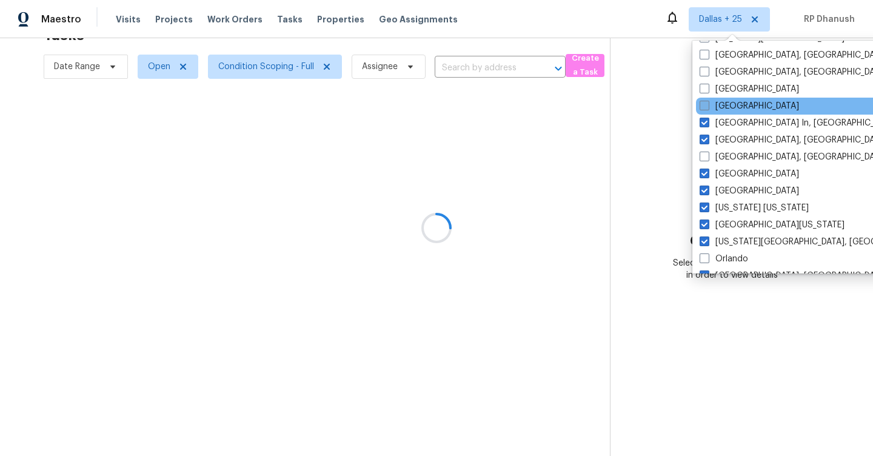
click at [722, 104] on label "Los Angeles" at bounding box center [749, 106] width 99 height 12
click at [708, 104] on input "Los Angeles" at bounding box center [704, 104] width 8 height 8
checkbox input "true"
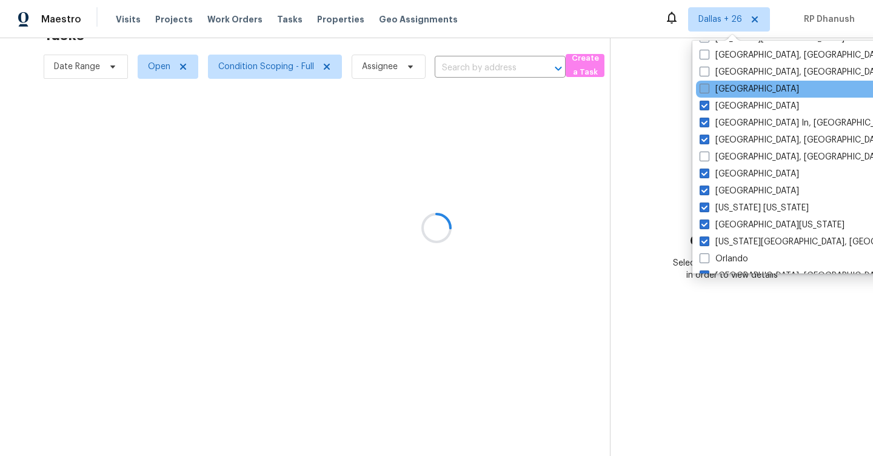
click at [722, 87] on label "Las Vegas" at bounding box center [749, 89] width 99 height 12
click at [708, 87] on input "Las Vegas" at bounding box center [704, 87] width 8 height 8
checkbox input "true"
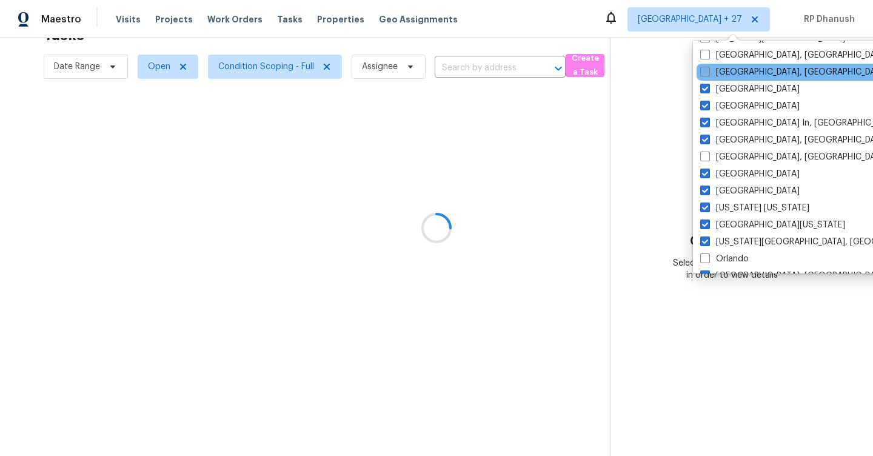
click at [722, 70] on label "Knoxville, TN" at bounding box center [794, 72] width 188 height 12
click at [708, 70] on input "Knoxville, TN" at bounding box center [704, 70] width 8 height 8
checkbox input "true"
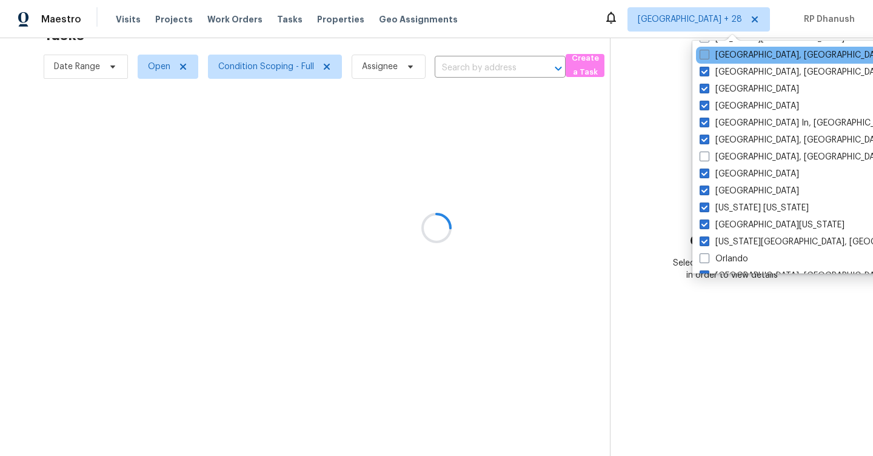
click at [722, 55] on label "Killeen, TX" at bounding box center [794, 55] width 188 height 12
click at [708, 55] on input "Killeen, TX" at bounding box center [704, 53] width 8 height 8
checkbox input "true"
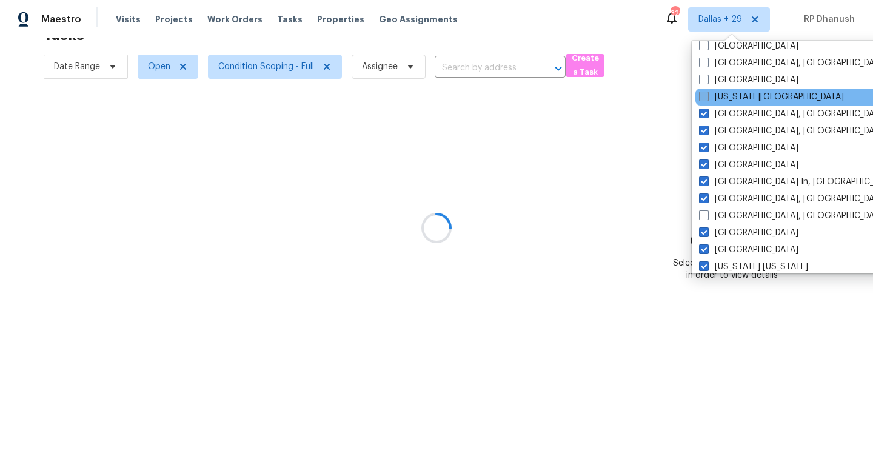
click at [723, 99] on label "Kansas City" at bounding box center [771, 97] width 145 height 12
click at [707, 99] on input "Kansas City" at bounding box center [703, 95] width 8 height 8
checkbox input "true"
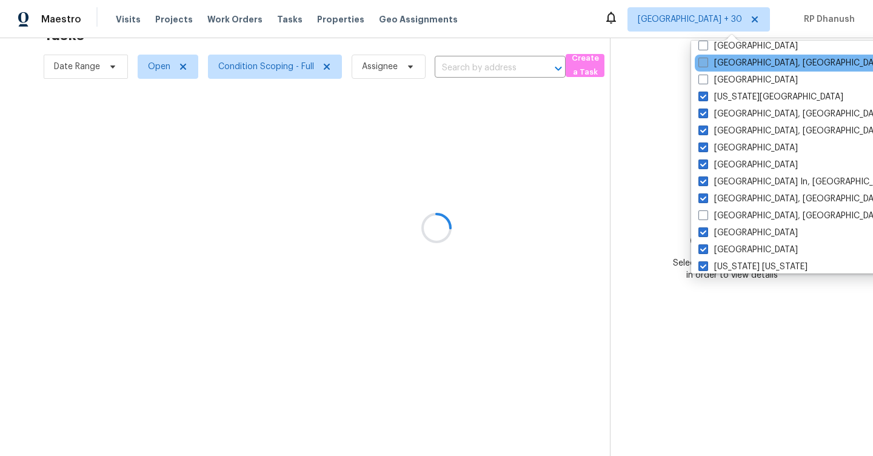
click at [726, 67] on label "Indianapolis, IN" at bounding box center [793, 63] width 188 height 12
click at [707, 65] on input "Indianapolis, IN" at bounding box center [703, 61] width 8 height 8
checkbox input "true"
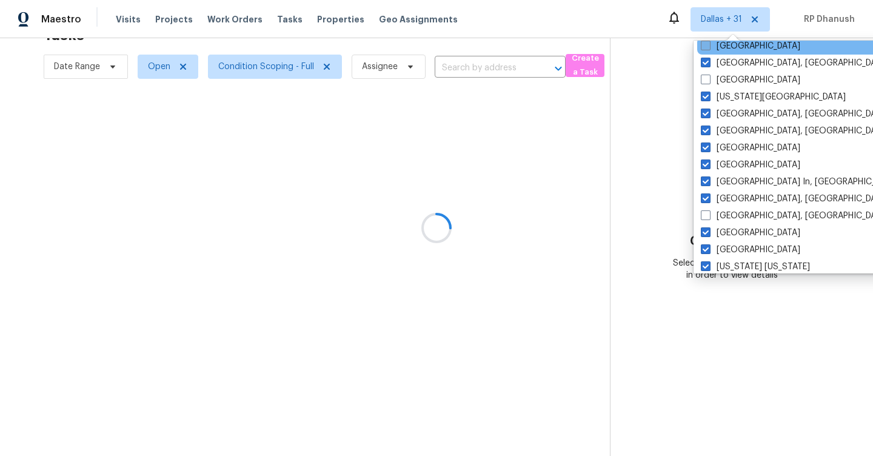
click at [727, 47] on label "Houston" at bounding box center [750, 46] width 99 height 12
click at [709, 47] on input "Houston" at bounding box center [705, 44] width 8 height 8
checkbox input "true"
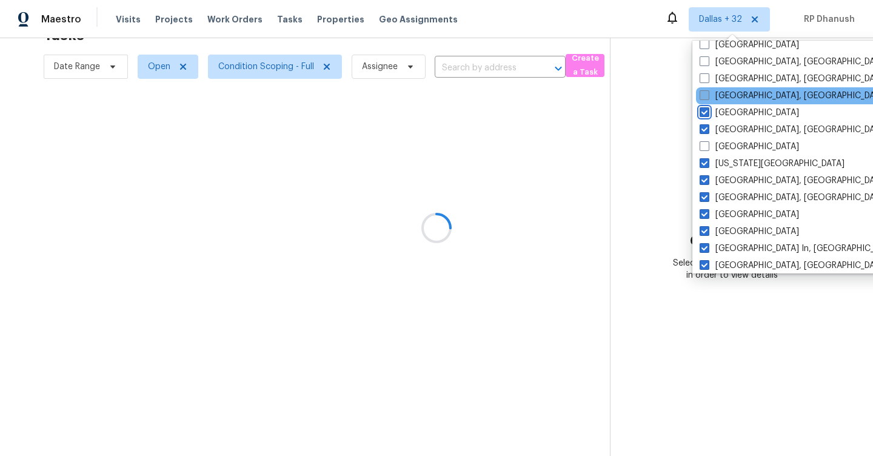
scroll to position [338, 0]
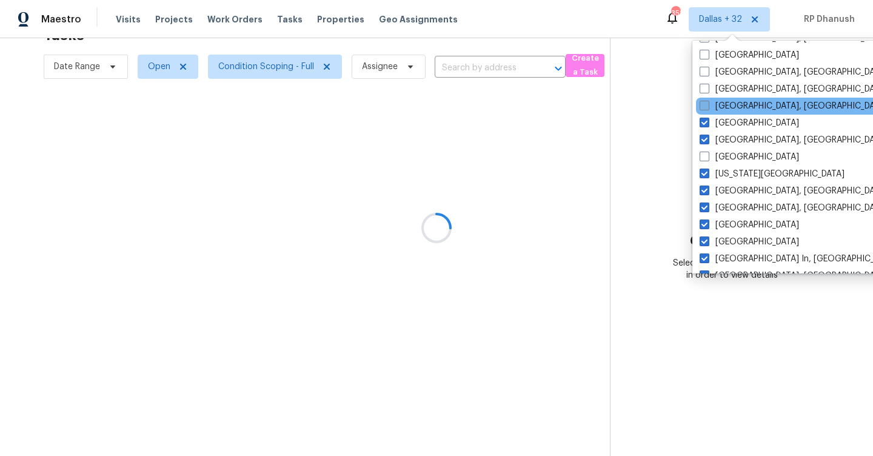
click at [730, 102] on label "Greenville, SC" at bounding box center [794, 106] width 188 height 12
click at [708, 102] on input "Greenville, SC" at bounding box center [704, 104] width 8 height 8
checkbox input "true"
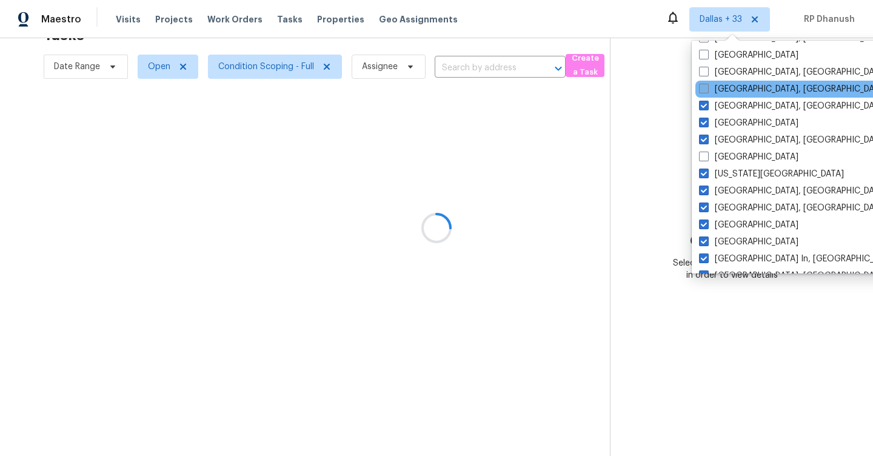
click at [730, 90] on label "Greensboro, NC" at bounding box center [793, 89] width 188 height 12
click at [707, 90] on input "Greensboro, NC" at bounding box center [703, 87] width 8 height 8
checkbox input "true"
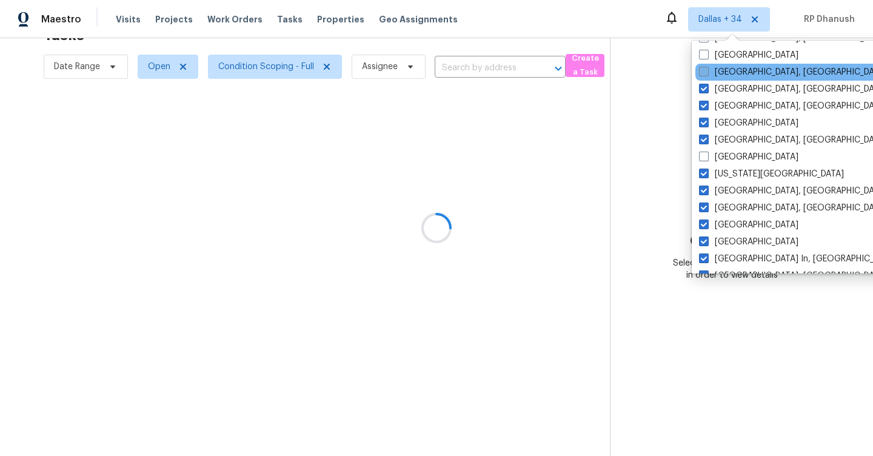
click at [730, 70] on label "Detroit, MI" at bounding box center [793, 72] width 188 height 12
click at [707, 70] on input "Detroit, MI" at bounding box center [703, 70] width 8 height 8
checkbox input "true"
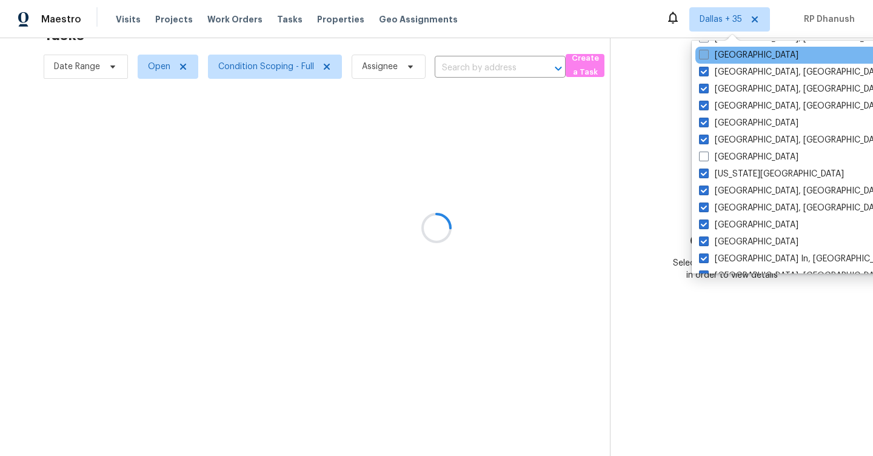
click at [730, 53] on label "Denver" at bounding box center [748, 55] width 99 height 12
click at [707, 53] on input "Denver" at bounding box center [703, 53] width 8 height 8
checkbox input "true"
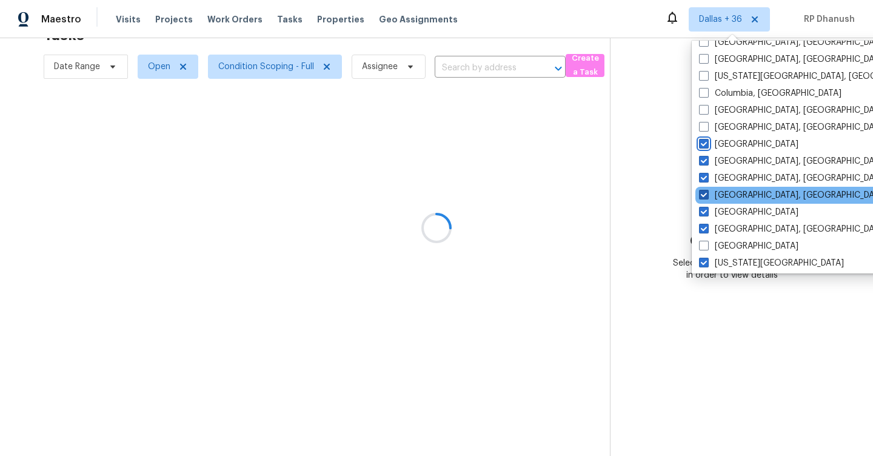
scroll to position [227, 0]
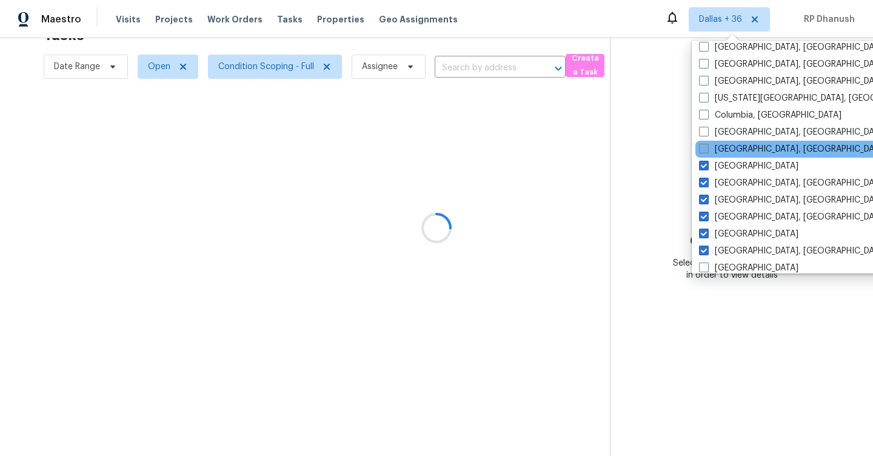
click at [725, 146] on label "Corpus Christi, TX" at bounding box center [793, 149] width 188 height 12
click at [707, 146] on input "Corpus Christi, TX" at bounding box center [703, 147] width 8 height 8
checkbox input "true"
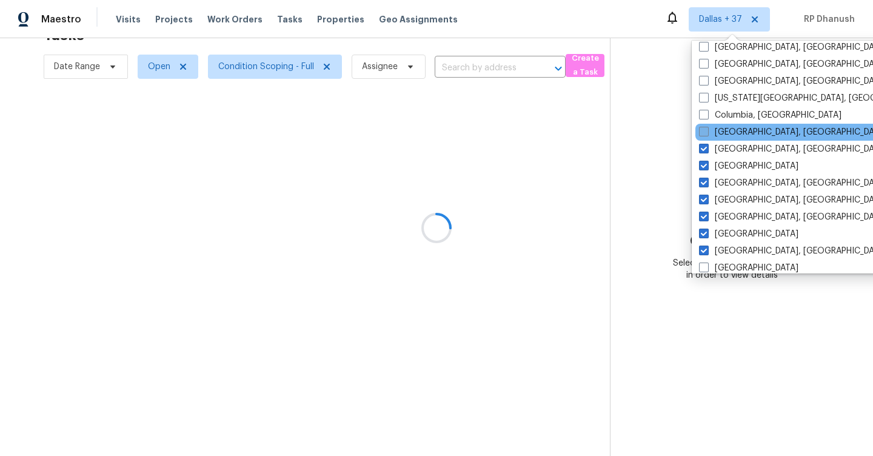
click at [725, 134] on label "Columbus, OH" at bounding box center [793, 132] width 188 height 12
click at [707, 134] on input "Columbus, OH" at bounding box center [703, 130] width 8 height 8
checkbox input "true"
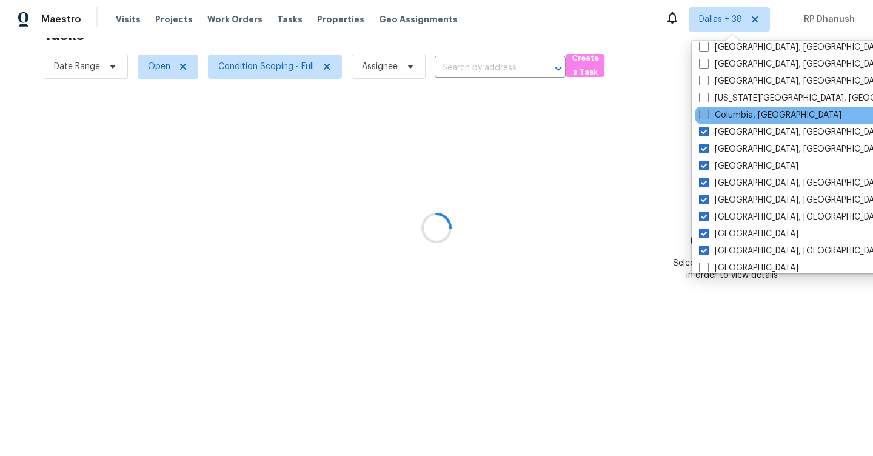
click at [725, 118] on label "Columbia, SC" at bounding box center [770, 115] width 143 height 12
click at [707, 117] on input "Columbia, SC" at bounding box center [703, 113] width 8 height 8
checkbox input "true"
click at [725, 107] on div "Columbia, SC" at bounding box center [818, 115] width 244 height 17
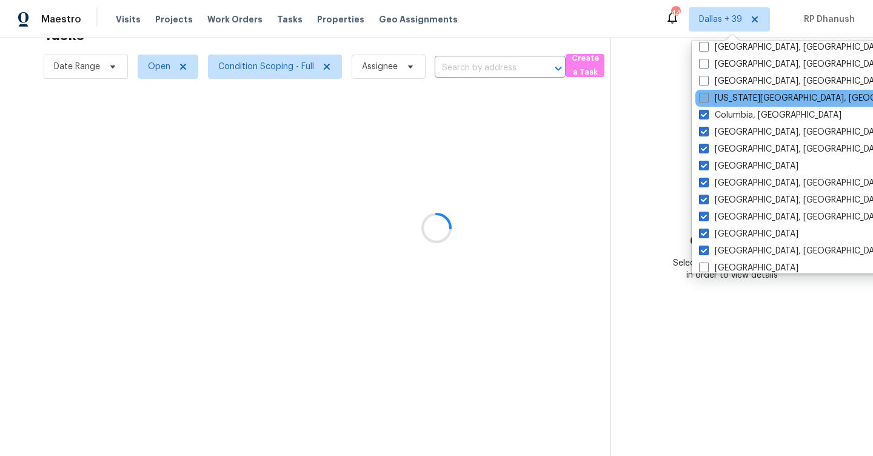
click at [725, 103] on label "Colorado Springs, CO" at bounding box center [815, 98] width 233 height 12
click at [707, 100] on input "Colorado Springs, CO" at bounding box center [703, 96] width 8 height 8
checkbox input "true"
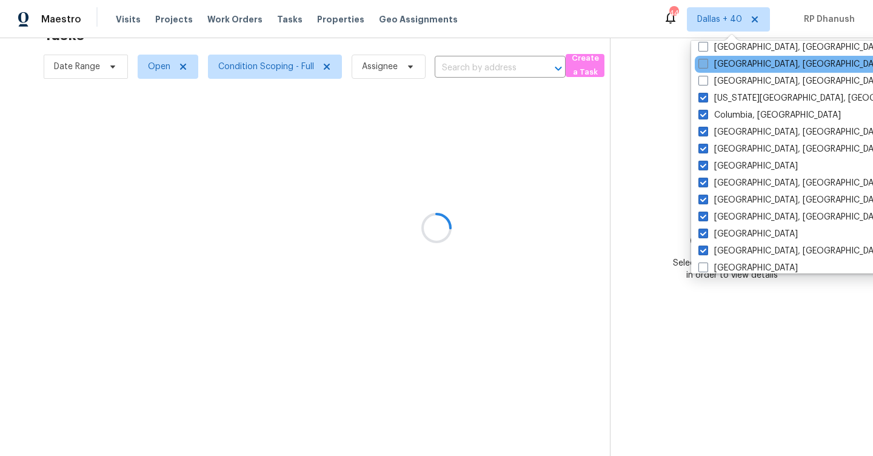
drag, startPoint x: 725, startPoint y: 79, endPoint x: 725, endPoint y: 60, distance: 18.8
click at [725, 78] on label "Cleveland, OH" at bounding box center [793, 81] width 188 height 12
click at [707, 78] on input "Cleveland, OH" at bounding box center [703, 79] width 8 height 8
checkbox input "true"
click at [725, 60] on label "Cincinnati, OH" at bounding box center [795, 64] width 188 height 12
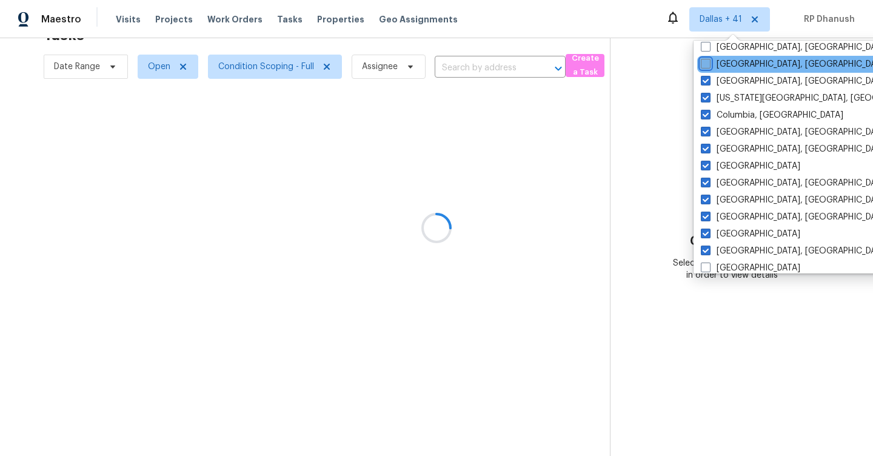
click at [709, 60] on input "Cincinnati, OH" at bounding box center [705, 62] width 8 height 8
checkbox input "true"
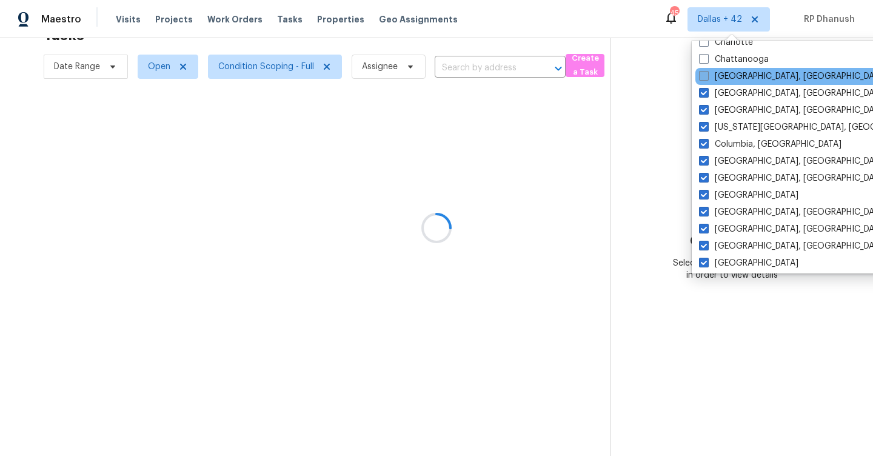
click at [721, 79] on label "Chicago, IL" at bounding box center [793, 76] width 188 height 12
click at [707, 78] on input "Chicago, IL" at bounding box center [703, 74] width 8 height 8
checkbox input "true"
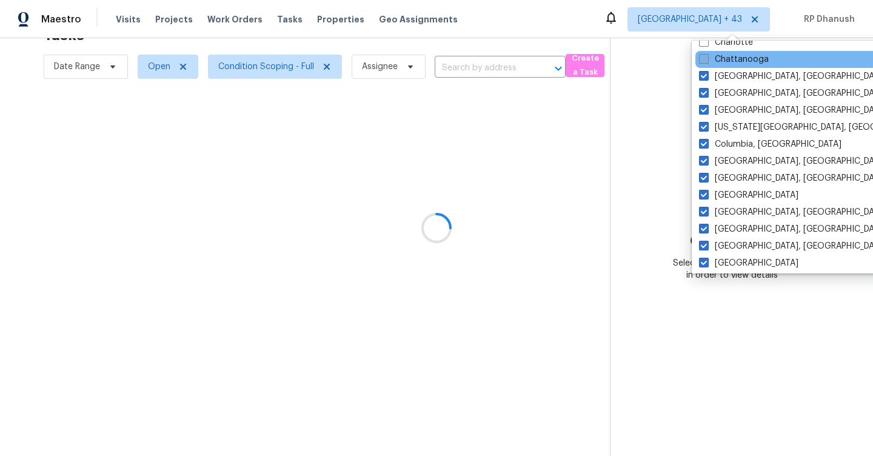
click at [721, 62] on label "Chattanooga" at bounding box center [734, 59] width 70 height 12
click at [707, 61] on input "Chattanooga" at bounding box center [703, 57] width 8 height 8
checkbox input "true"
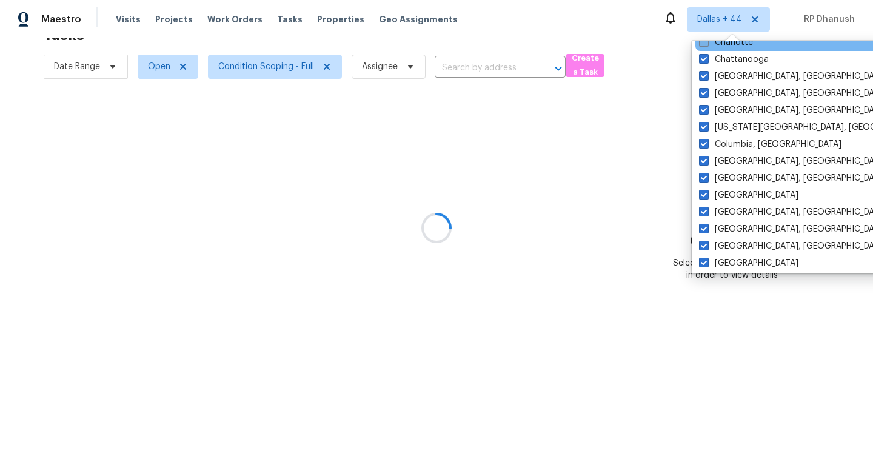
click at [721, 48] on label "Charlotte" at bounding box center [726, 42] width 54 height 12
click at [707, 44] on input "Charlotte" at bounding box center [703, 40] width 8 height 8
checkbox input "true"
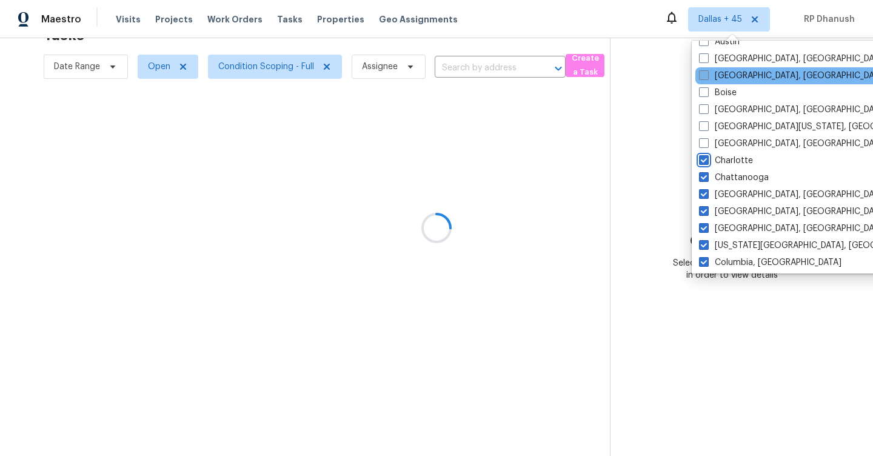
scroll to position [79, 0]
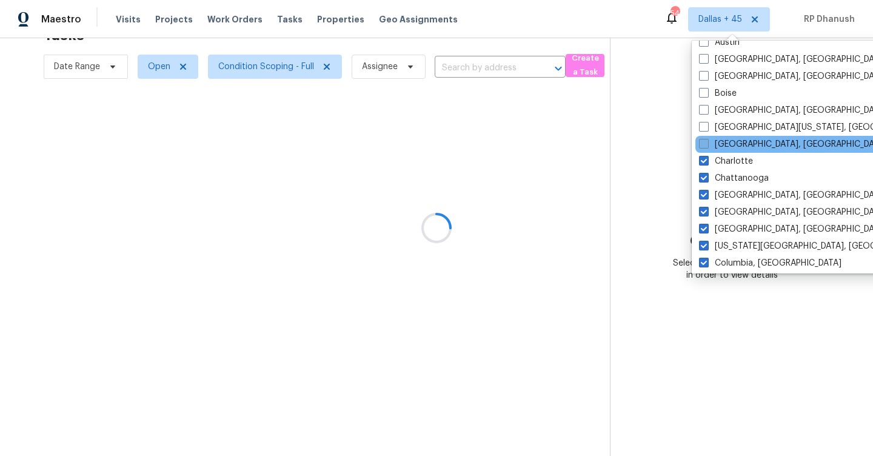
click at [723, 138] on label "Charleston, SC" at bounding box center [793, 144] width 188 height 12
click at [707, 138] on input "Charleston, SC" at bounding box center [703, 142] width 8 height 8
checkbox input "true"
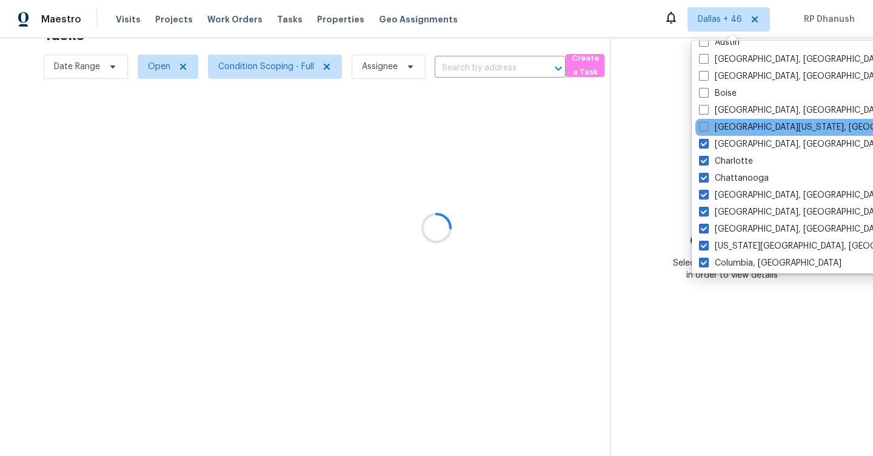
click at [723, 127] on label "Central California, CA" at bounding box center [815, 127] width 233 height 12
click at [707, 127] on input "Central California, CA" at bounding box center [703, 125] width 8 height 8
checkbox input "true"
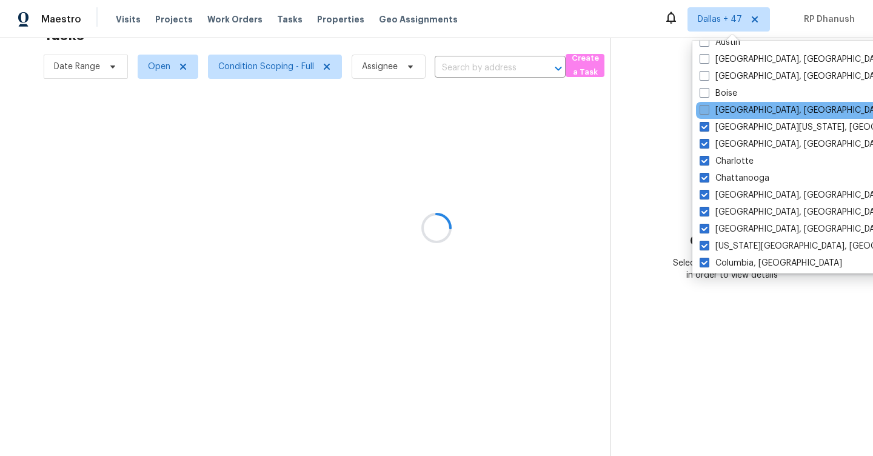
click at [723, 110] on label "Boston, MA" at bounding box center [794, 110] width 188 height 12
click at [708, 110] on input "Boston, MA" at bounding box center [704, 108] width 8 height 8
checkbox input "true"
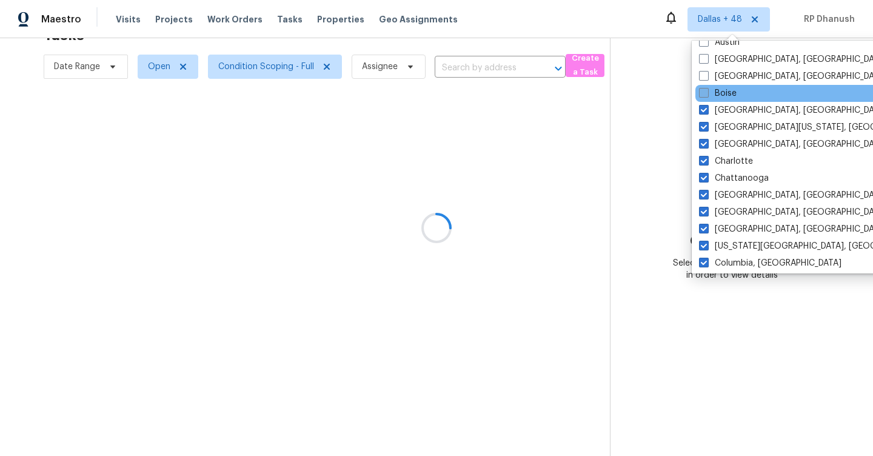
click at [723, 87] on label "Boise" at bounding box center [718, 93] width 38 height 12
click at [707, 87] on input "Boise" at bounding box center [703, 91] width 8 height 8
checkbox input "true"
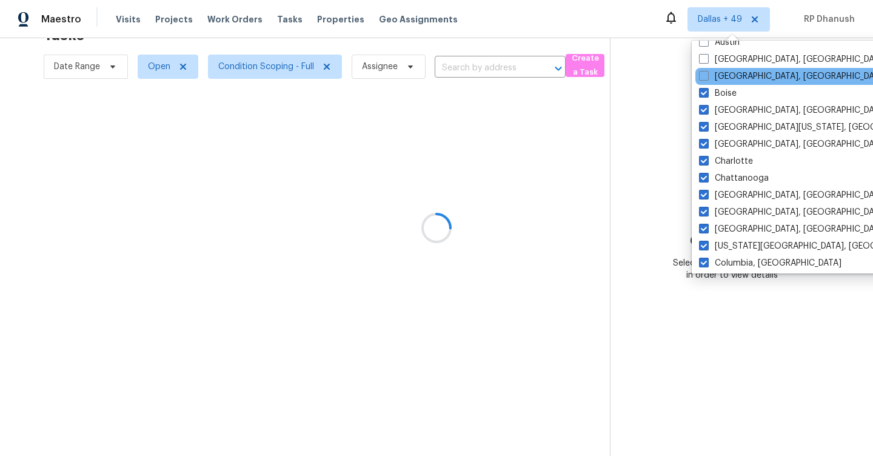
click at [723, 70] on div "Birmingham, AL" at bounding box center [818, 76] width 244 height 17
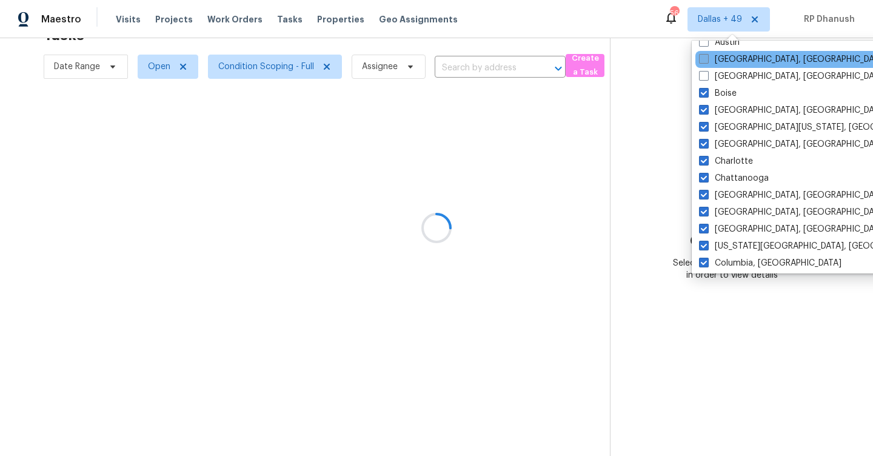
click at [723, 63] on label "Baltimore, MD" at bounding box center [793, 59] width 188 height 12
click at [707, 61] on input "Baltimore, MD" at bounding box center [703, 57] width 8 height 8
checkbox input "true"
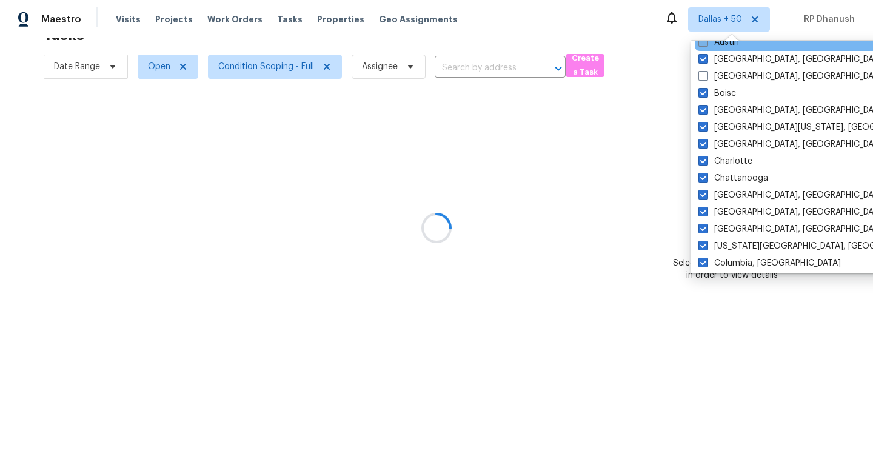
click at [723, 47] on label "Austin" at bounding box center [719, 42] width 41 height 12
click at [707, 44] on input "Austin" at bounding box center [703, 40] width 8 height 8
checkbox input "true"
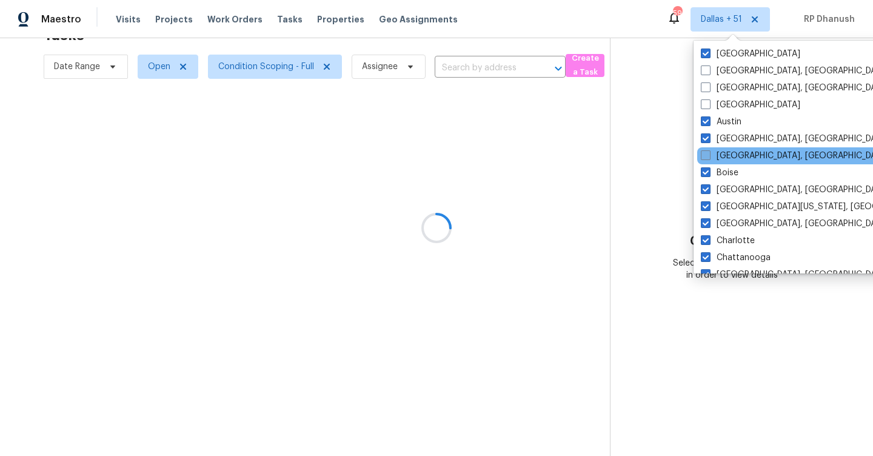
click at [726, 154] on label "Birmingham, AL" at bounding box center [795, 156] width 188 height 12
click at [709, 154] on input "Birmingham, AL" at bounding box center [705, 154] width 8 height 8
checkbox input "true"
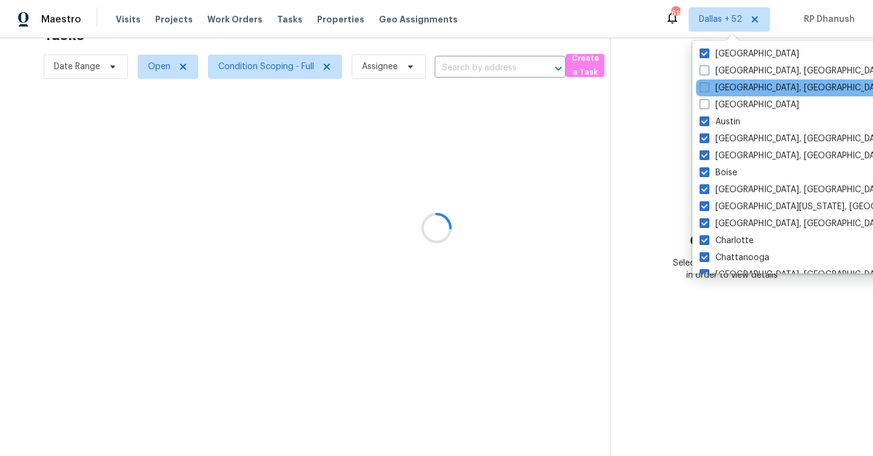
click at [729, 86] on label "Asheville, NC" at bounding box center [794, 88] width 188 height 12
click at [708, 86] on input "Asheville, NC" at bounding box center [704, 86] width 8 height 8
checkbox input "true"
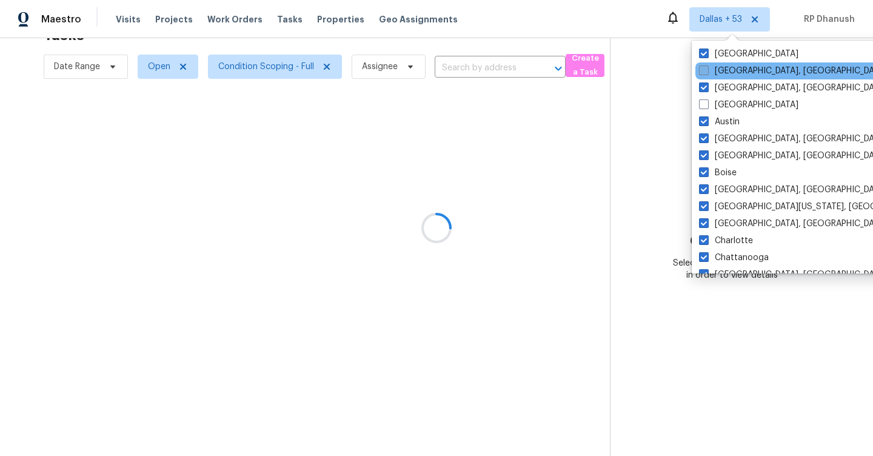
click at [728, 70] on label "Albuquerque, NM" at bounding box center [793, 71] width 188 height 12
click at [707, 70] on input "Albuquerque, NM" at bounding box center [703, 69] width 8 height 8
checkbox input "true"
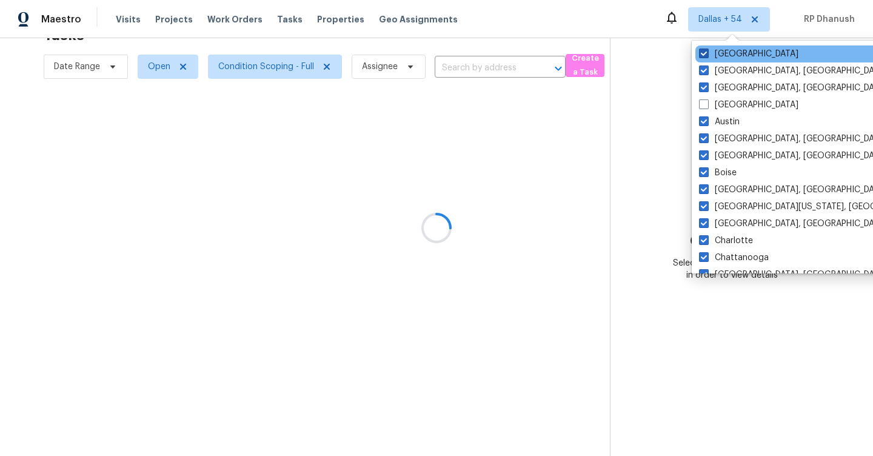
click at [728, 55] on label "Dallas" at bounding box center [748, 54] width 99 height 12
click at [707, 55] on input "Dallas" at bounding box center [703, 52] width 8 height 8
checkbox input "false"
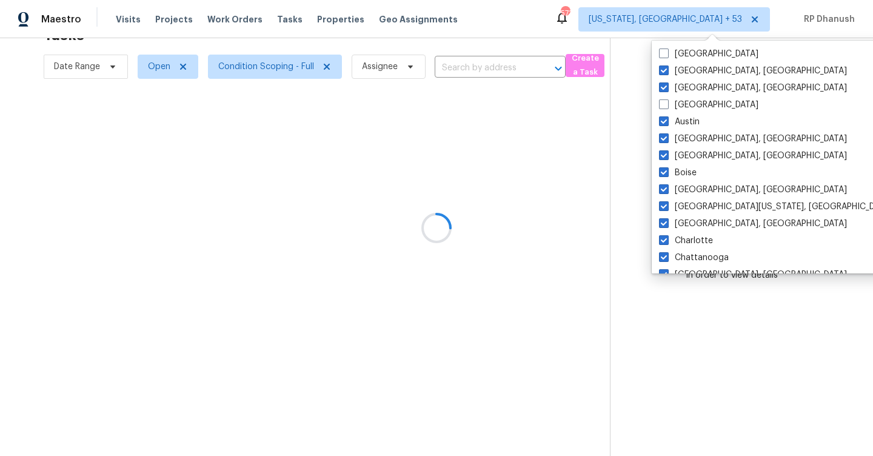
click at [792, 176] on div at bounding box center [436, 228] width 873 height 456
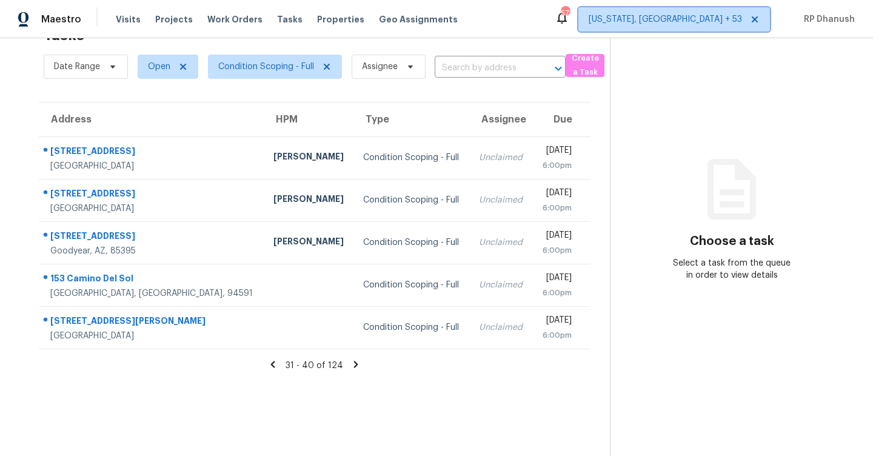
click at [722, 15] on span "[US_STATE], [GEOGRAPHIC_DATA] + 53" at bounding box center [665, 19] width 153 height 12
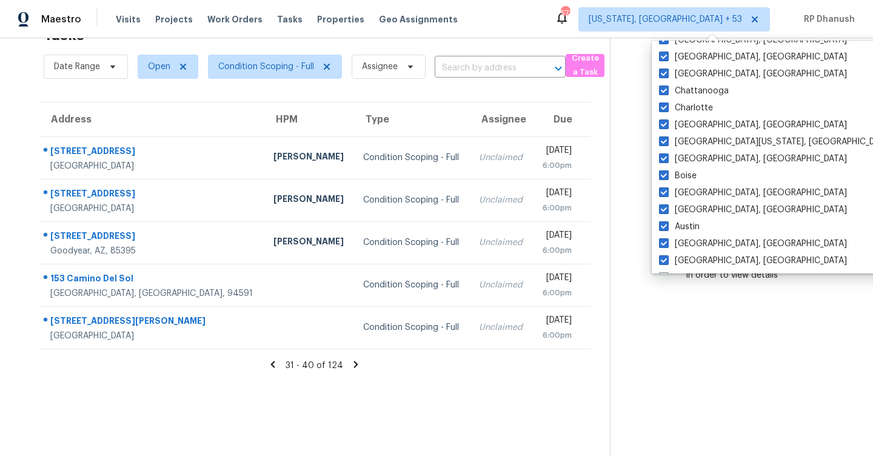
scroll to position [813, 0]
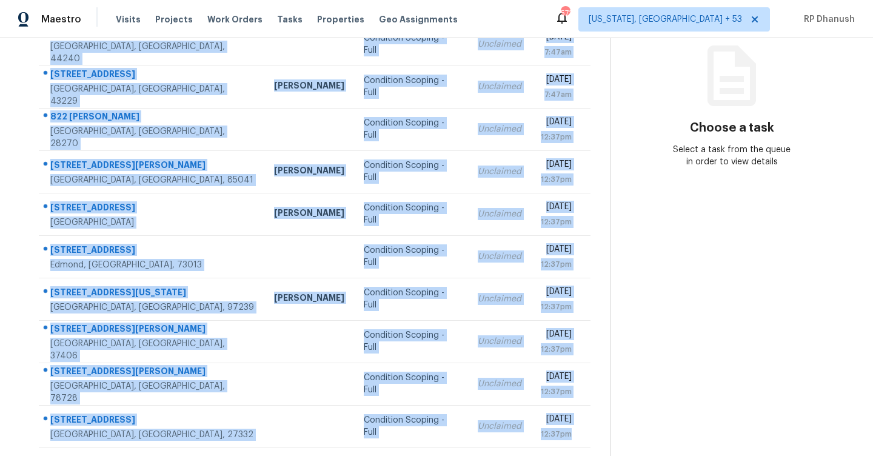
scroll to position [175, 0]
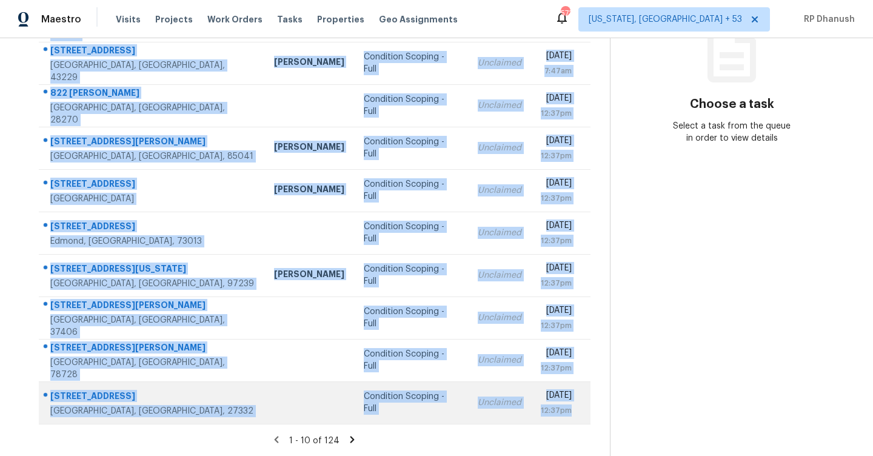
drag, startPoint x: 48, startPoint y: 182, endPoint x: 545, endPoint y: 417, distance: 549.4
click at [545, 417] on tbody "[STREET_ADDRESS] Condition Scoping - Full Unclaimed [DATE] 7:47am [STREET_ADDRE…" at bounding box center [315, 211] width 552 height 425
copy tbody "[STREET_ADDRESS] Condition Scoping - Full Unclaimed [DATE] 7:47am [STREET_ADDRE…"
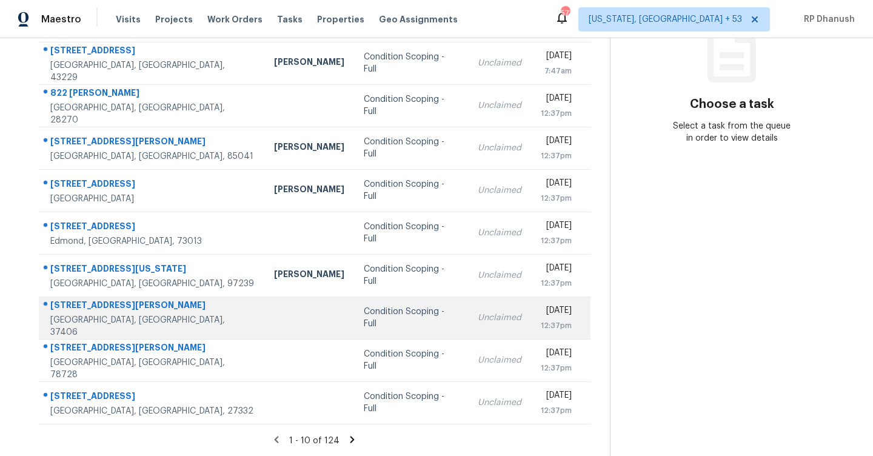
drag, startPoint x: 668, startPoint y: 272, endPoint x: 529, endPoint y: 331, distance: 150.3
click at [664, 274] on section "Choose a task Select a task from the queue in order to view details" at bounding box center [732, 160] width 244 height 594
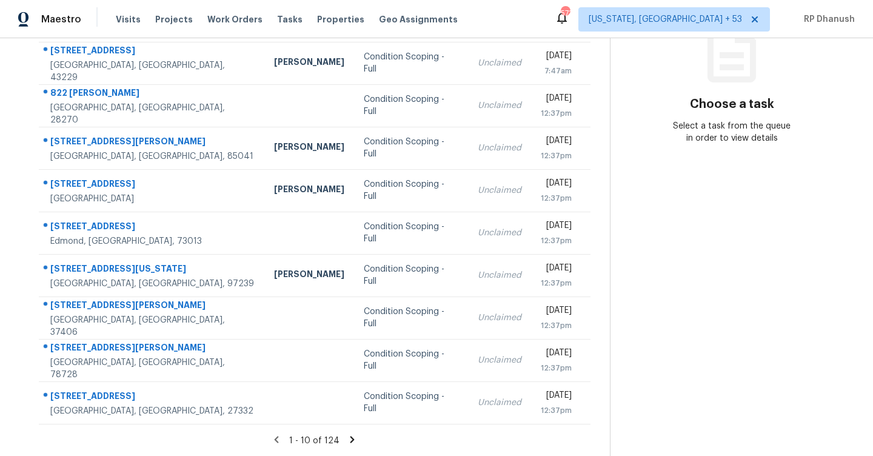
click at [352, 437] on icon at bounding box center [352, 439] width 11 height 11
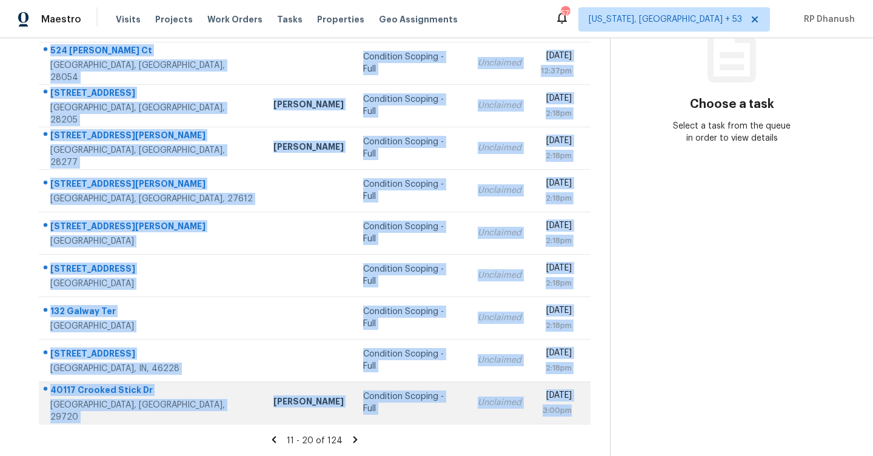
drag, startPoint x: 50, startPoint y: 182, endPoint x: 569, endPoint y: 419, distance: 570.2
click at [569, 419] on tbody "[STREET_ADDRESS][PERSON_NAME] [PERSON_NAME] Condition Scoping - Full Unclaimed …" at bounding box center [315, 211] width 552 height 425
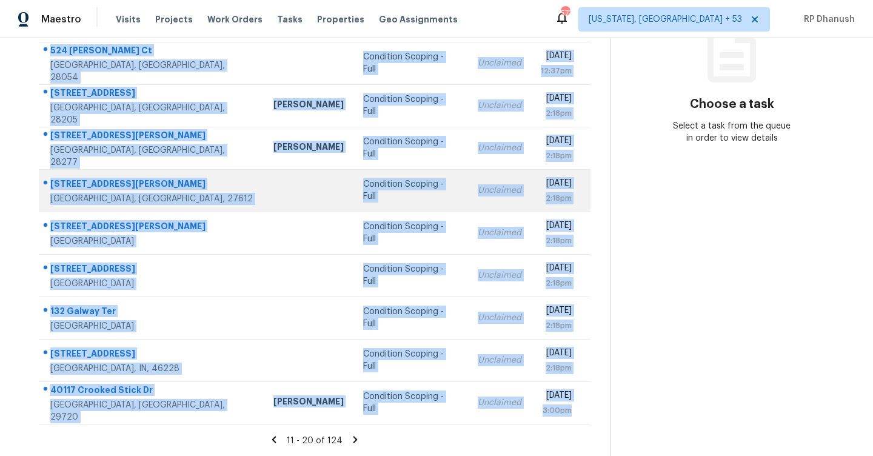
copy tbody "[STREET_ADDRESS][PERSON_NAME] [PERSON_NAME] Condition Scoping - Full Unclaimed …"
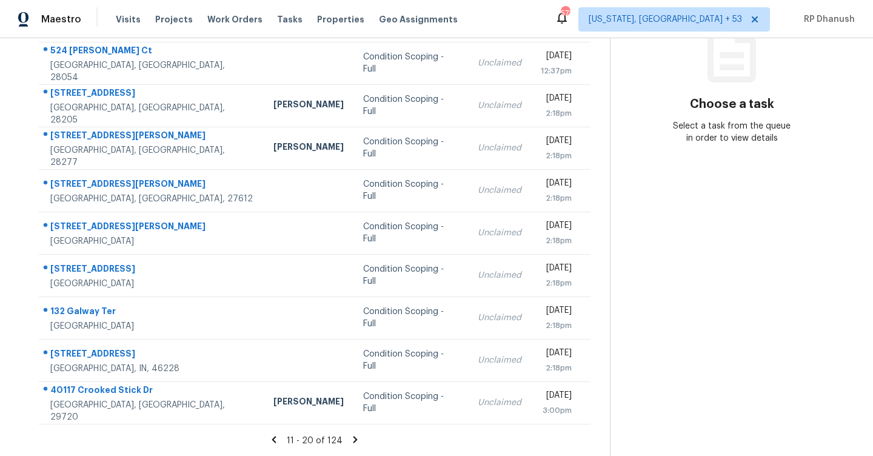
click at [354, 437] on icon at bounding box center [356, 439] width 4 height 7
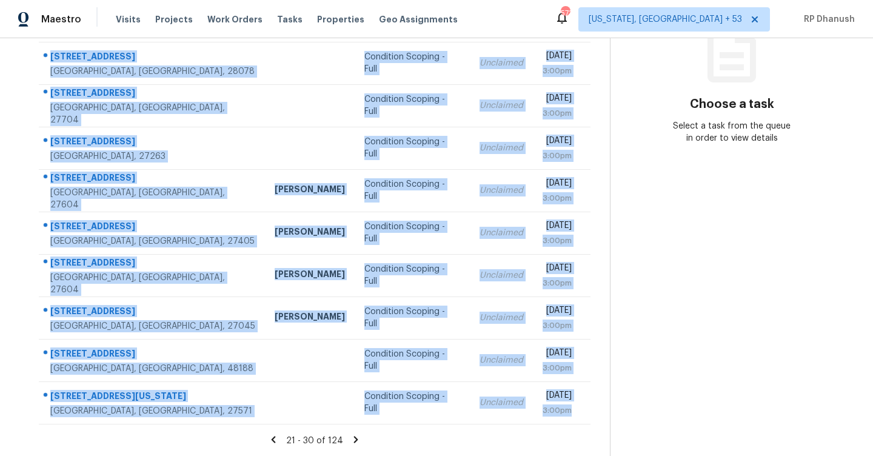
drag, startPoint x: 49, startPoint y: 92, endPoint x: 494, endPoint y: 426, distance: 556.6
click at [494, 426] on section "Tasks 124 Results Date Range Open Condition Scoping - Full Assignee ​ Create a …" at bounding box center [314, 169] width 591 height 574
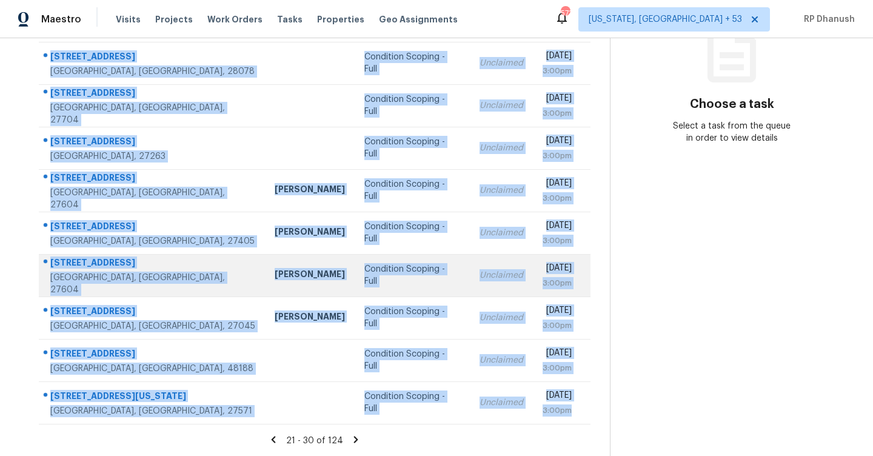
copy tbody "[GEOGRAPHIC_DATA] Condition Scoping - Full Unclaimed [DATE] 3:00pm [STREET_ADDR…"
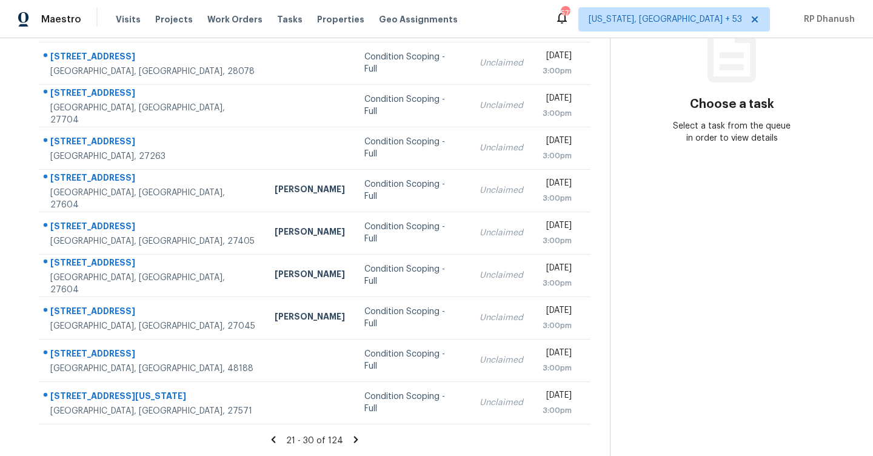
click at [354, 436] on icon at bounding box center [356, 439] width 4 height 7
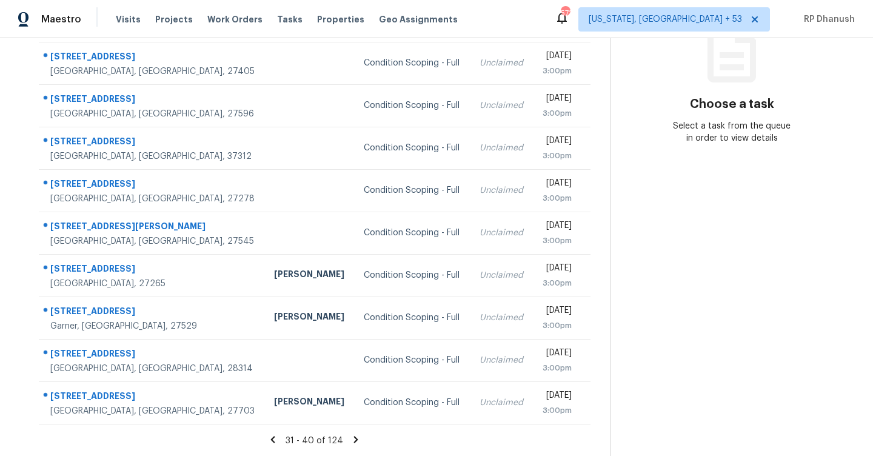
drag, startPoint x: 44, startPoint y: 184, endPoint x: 605, endPoint y: 418, distance: 607.6
click at [605, 418] on div "Address HPM Type Assignee Due [STREET_ADDRESS] Condition Scoping - Full Unclaim…" at bounding box center [314, 195] width 591 height 460
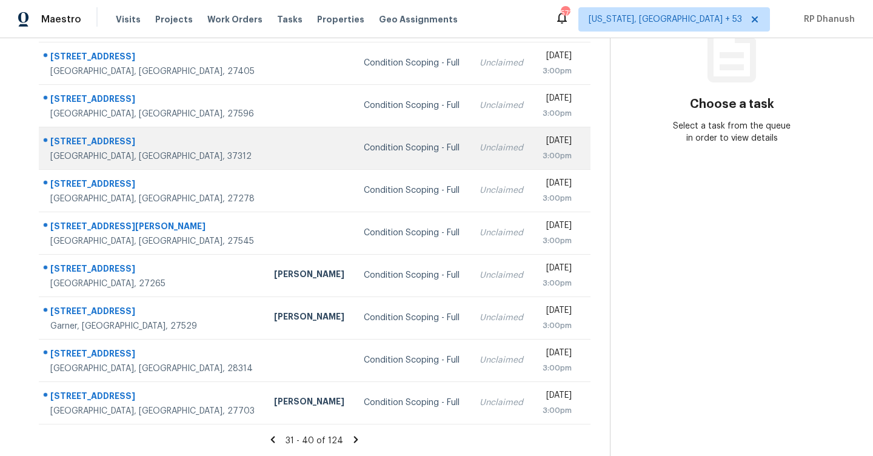
copy table "Address HPM Type Assignee Due"
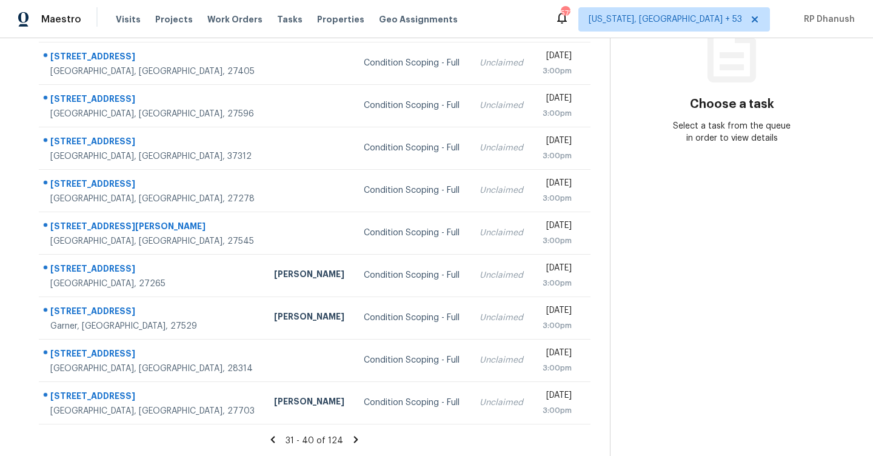
click at [354, 435] on icon at bounding box center [356, 439] width 11 height 11
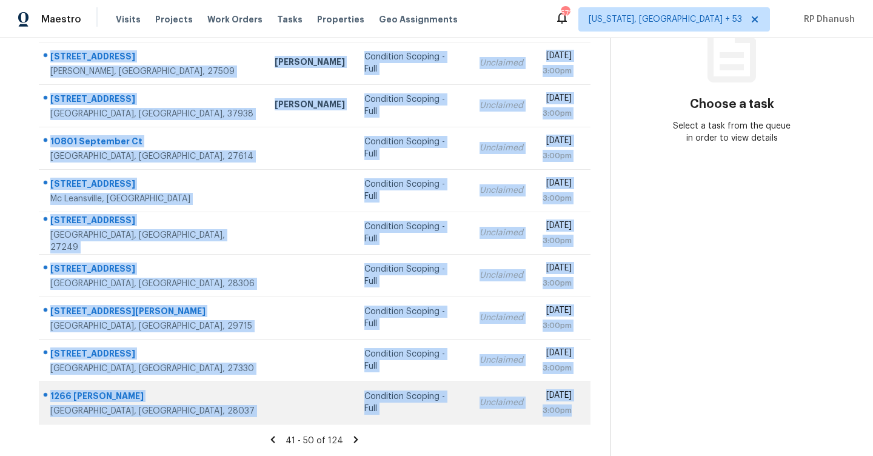
drag, startPoint x: 48, startPoint y: 143, endPoint x: 574, endPoint y: 415, distance: 592.7
click at [574, 415] on tbody "[STREET_ADDRESS][PERSON_NAME] Condition Scoping - Full Unclaimed [DATE] 3:00pm …" at bounding box center [315, 211] width 552 height 425
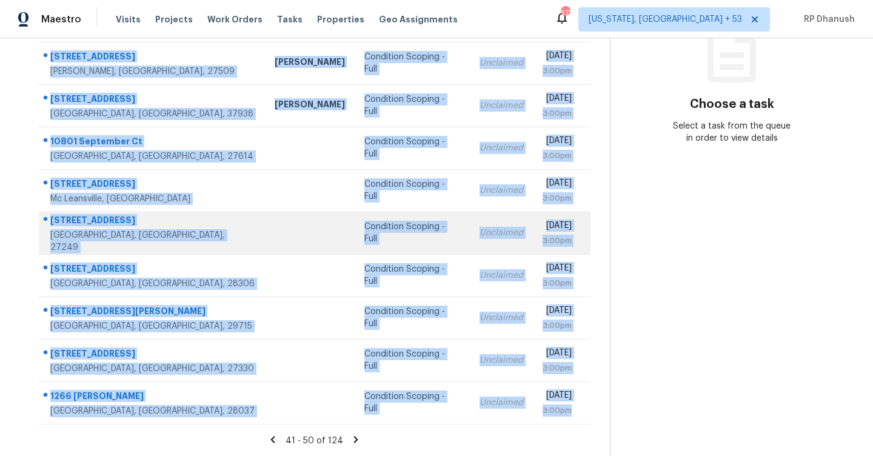
copy tbody "[STREET_ADDRESS][PERSON_NAME] Condition Scoping - Full Unclaimed [DATE] 3:00pm …"
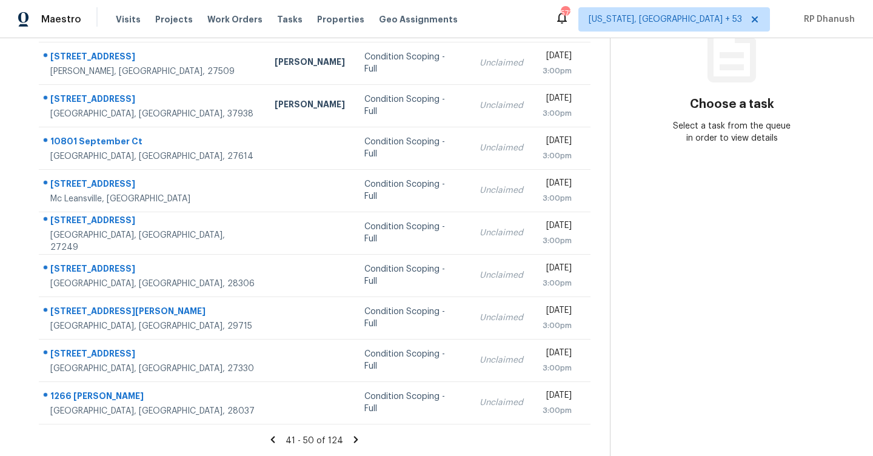
click at [354, 437] on icon at bounding box center [356, 439] width 4 height 7
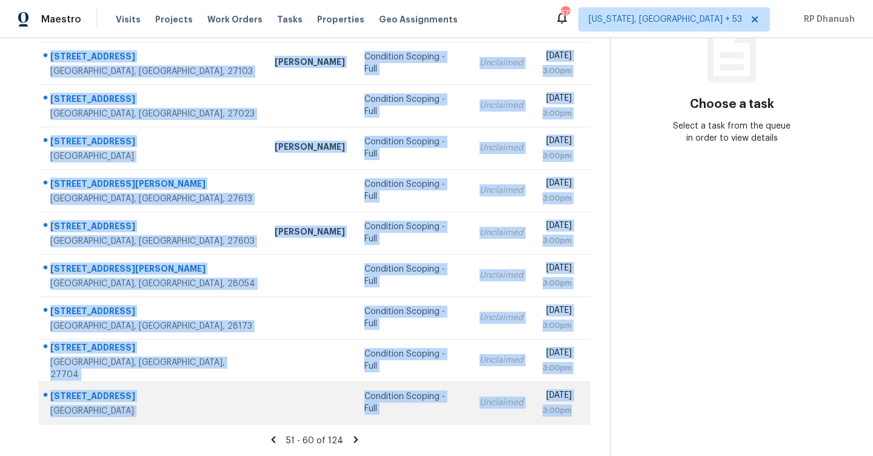
drag, startPoint x: 47, startPoint y: 182, endPoint x: 588, endPoint y: 417, distance: 589.9
click at [588, 417] on tbody "[GEOGRAPHIC_DATA] Condition Scoping - Full Unclaimed [DATE] 3:00pm [STREET_ADDR…" at bounding box center [315, 211] width 552 height 425
copy tbody "[GEOGRAPHIC_DATA] Condition Scoping - Full Unclaimed [DATE] 3:00pm [STREET_ADDR…"
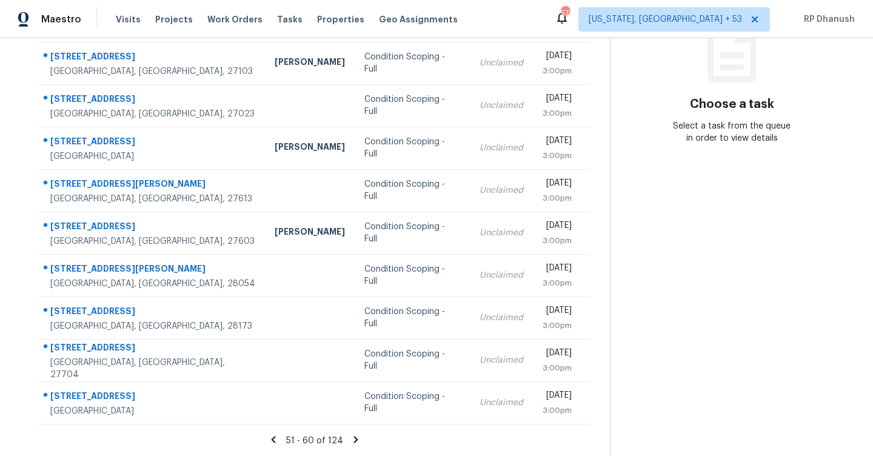
click at [354, 439] on icon at bounding box center [356, 439] width 4 height 7
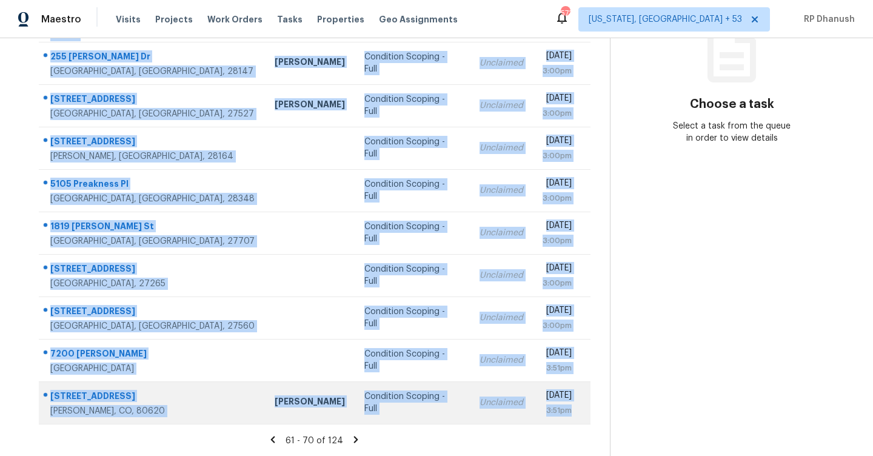
drag, startPoint x: 48, startPoint y: 95, endPoint x: 580, endPoint y: 422, distance: 624.3
click at [580, 422] on tbody "1667 Coopers Hawk Dr [PERSON_NAME], [GEOGRAPHIC_DATA], 27284 Condition Scoping …" at bounding box center [315, 211] width 552 height 425
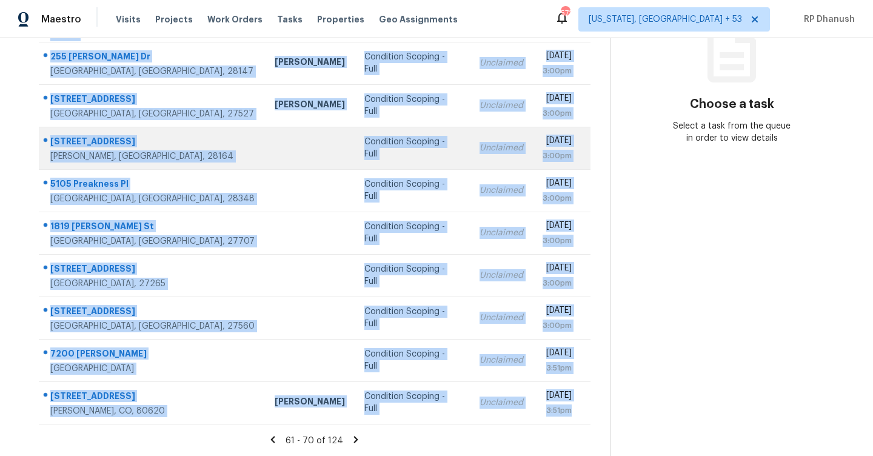
copy tbody "1667 Coopers Hawk Dr [PERSON_NAME], [GEOGRAPHIC_DATA], 27284 Condition Scoping …"
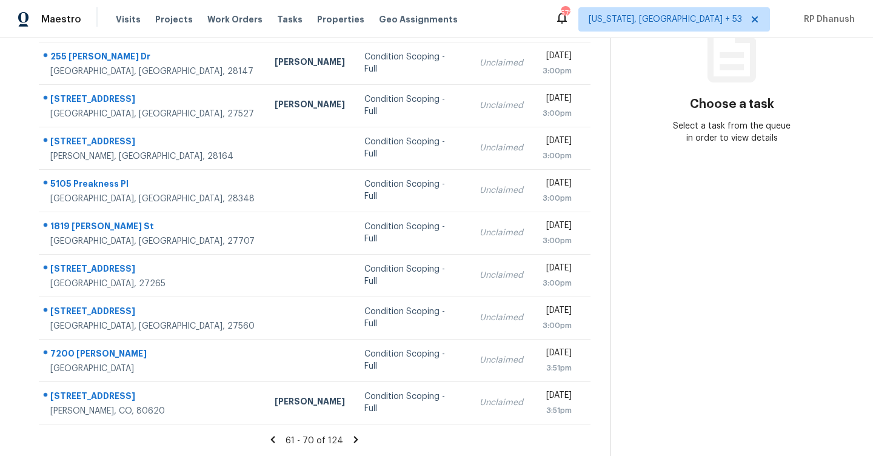
click at [355, 435] on icon at bounding box center [356, 439] width 11 height 11
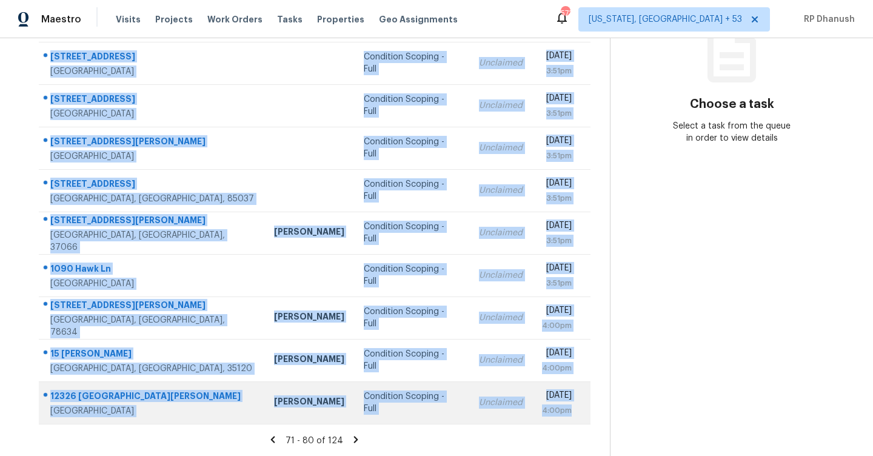
drag, startPoint x: 47, startPoint y: 69, endPoint x: 571, endPoint y: 414, distance: 627.1
click at [571, 414] on tbody "[STREET_ADDRESS] Condition Scoping - Full Unclaimed [DATE] 3:51pm [STREET_ADDRE…" at bounding box center [315, 211] width 552 height 425
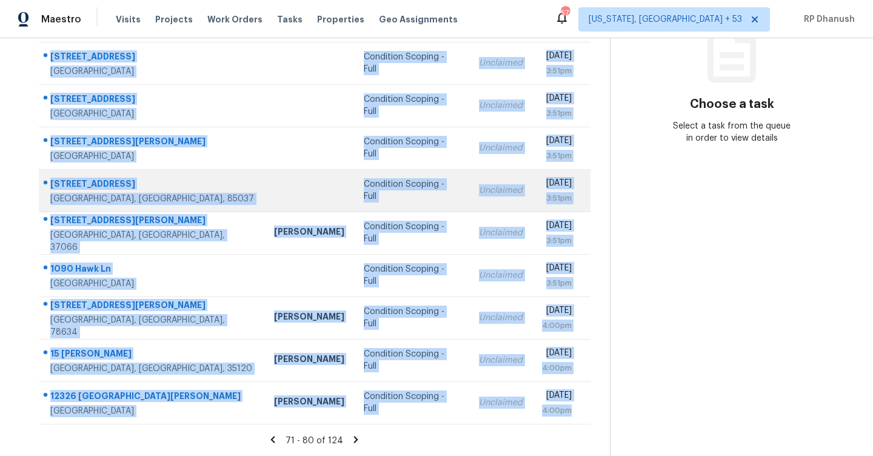
copy tbody "[STREET_ADDRESS] Condition Scoping - Full Unclaimed [DATE] 3:51pm [STREET_ADDRE…"
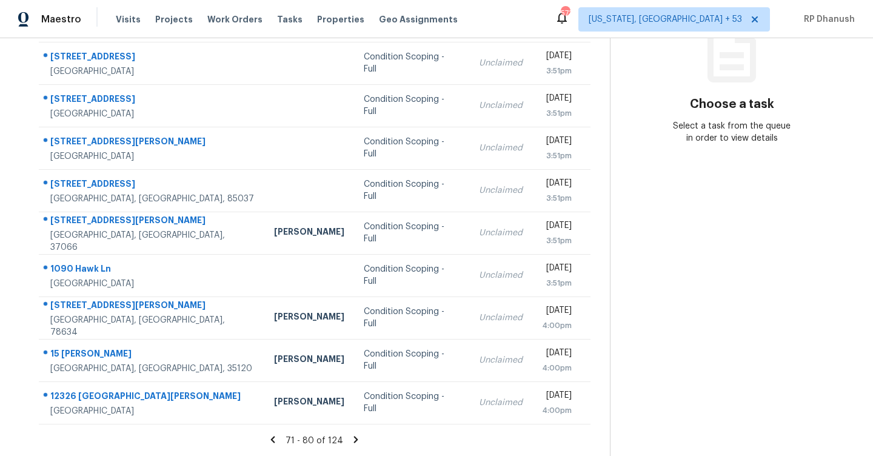
click at [351, 440] on icon at bounding box center [356, 439] width 11 height 11
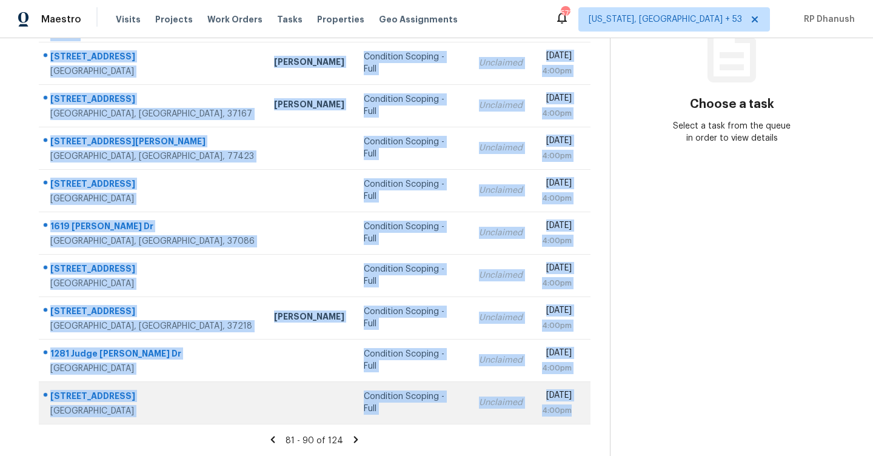
drag, startPoint x: 49, startPoint y: 180, endPoint x: 574, endPoint y: 409, distance: 573.6
click at [574, 409] on tbody "[STREET_ADDRESS] Condition Scoping - Full Unclaimed [DATE] 4:00pm [STREET_ADDRE…" at bounding box center [315, 211] width 552 height 425
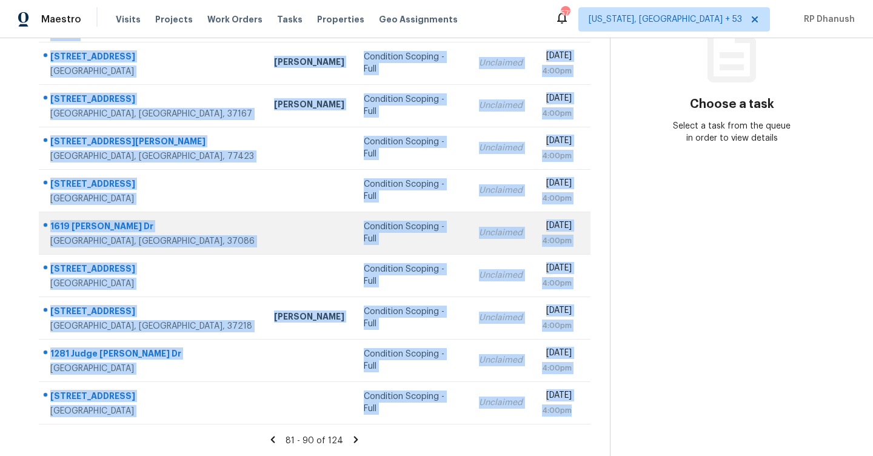
copy tbody "[STREET_ADDRESS] Condition Scoping - Full Unclaimed [DATE] 4:00pm [STREET_ADDRE…"
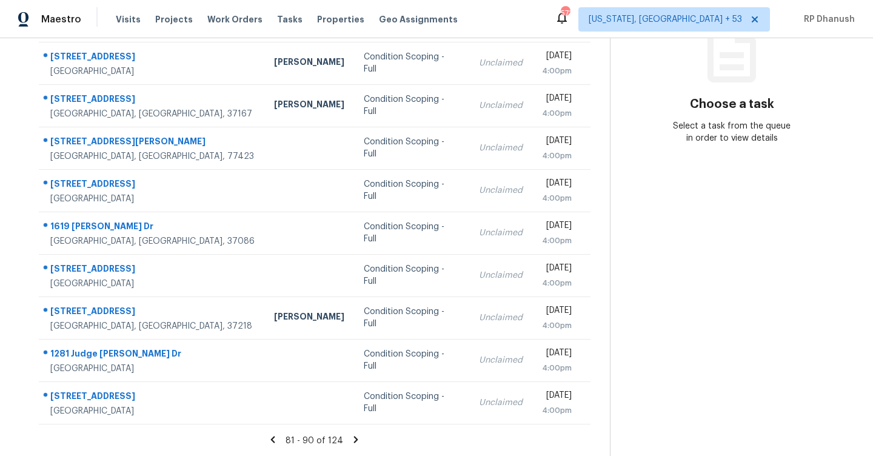
click at [730, 283] on section "Choose a task Select a task from the queue in order to view details" at bounding box center [732, 160] width 244 height 594
click at [352, 440] on icon at bounding box center [356, 439] width 11 height 11
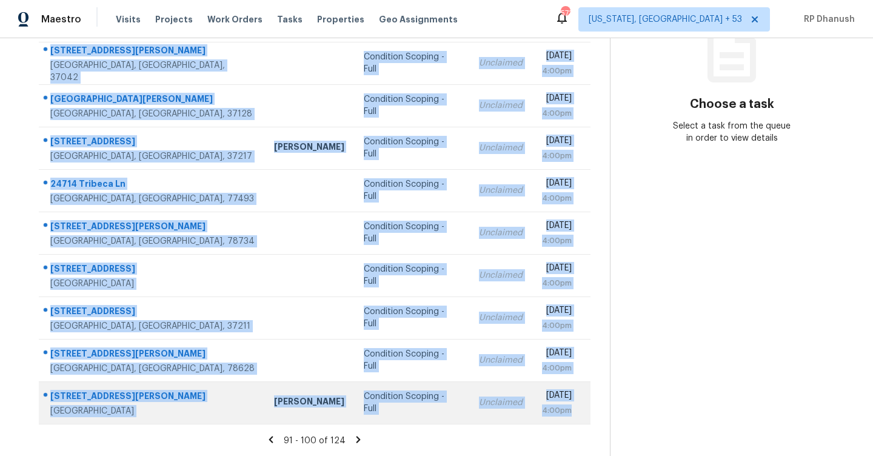
drag, startPoint x: 51, startPoint y: 113, endPoint x: 574, endPoint y: 418, distance: 605.8
click at [574, 418] on tbody "[STREET_ADDRESS][PERSON_NAME] [PERSON_NAME] Condition Scoping - Full Unclaimed …" at bounding box center [315, 211] width 552 height 425
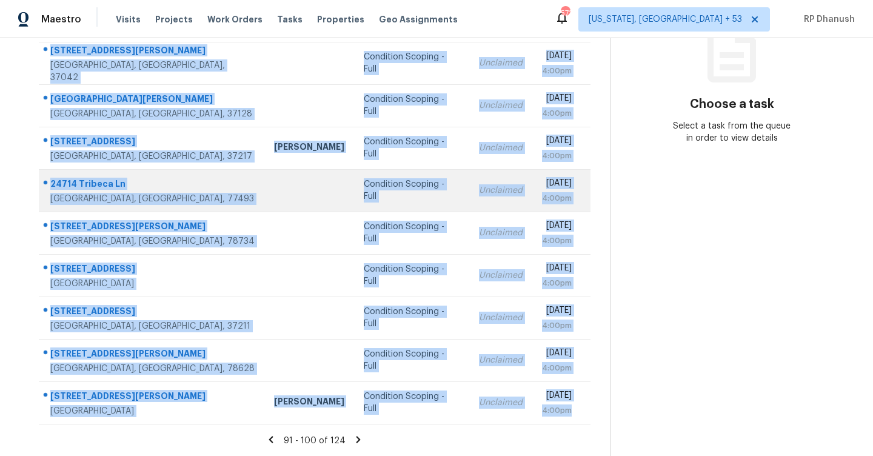
copy tbody "[STREET_ADDRESS][PERSON_NAME] [PERSON_NAME] Condition Scoping - Full Unclaimed …"
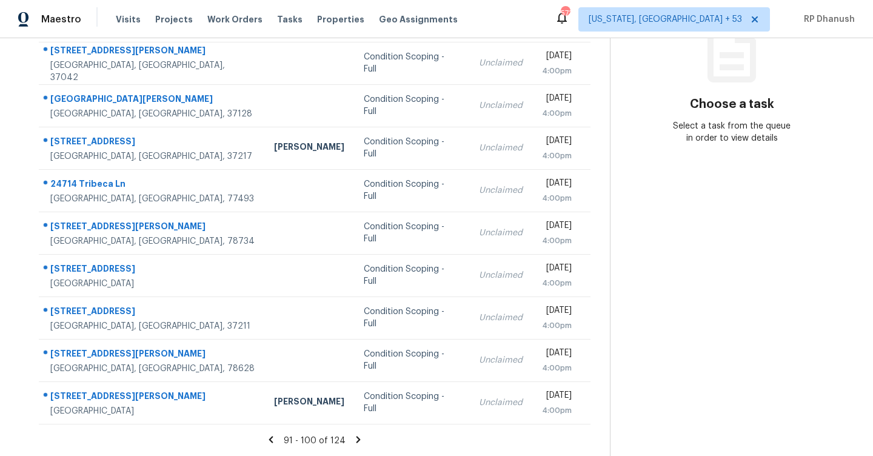
click at [357, 439] on icon at bounding box center [359, 439] width 4 height 7
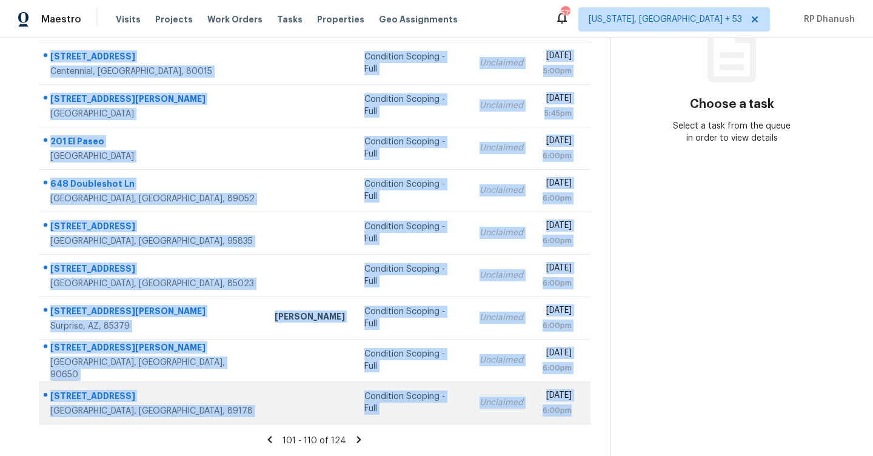
drag, startPoint x: 48, startPoint y: 182, endPoint x: 573, endPoint y: 418, distance: 576.0
click at [573, 418] on tbody "[STREET_ADDRESS] Condition Scoping - Full Unclaimed [DATE] 5:00pm [STREET_ADDRE…" at bounding box center [315, 211] width 552 height 425
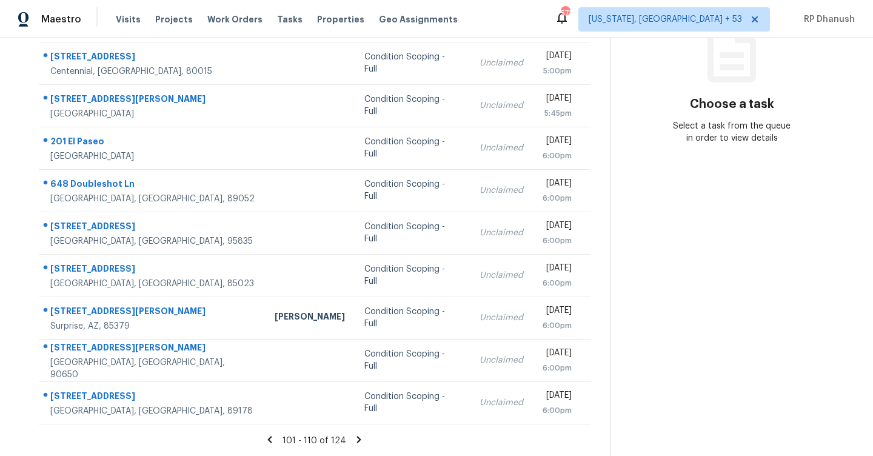
click at [706, 394] on section "Choose a task Select a task from the queue in order to view details" at bounding box center [732, 160] width 244 height 594
click at [355, 440] on icon at bounding box center [359, 439] width 11 height 11
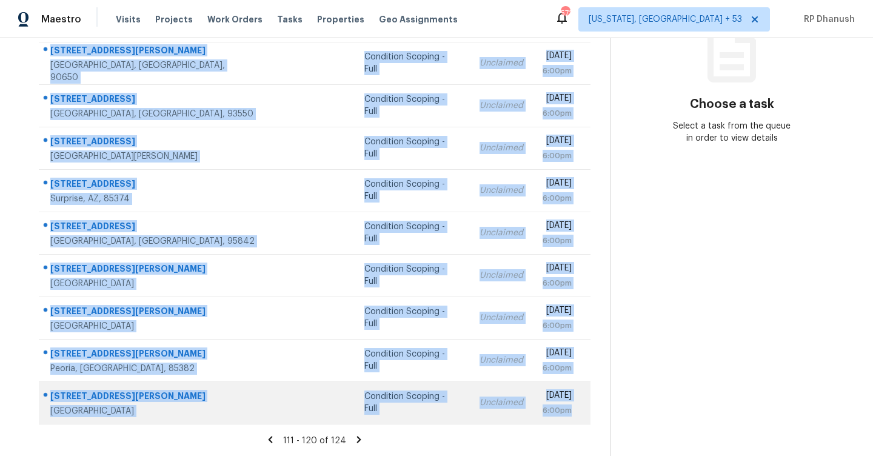
drag, startPoint x: 48, startPoint y: 84, endPoint x: 581, endPoint y: 416, distance: 628.2
click at [581, 416] on tbody "[STREET_ADDRESS][PERSON_NAME][PERSON_NAME] [PERSON_NAME] Condition Scoping - Fu…" at bounding box center [315, 211] width 552 height 425
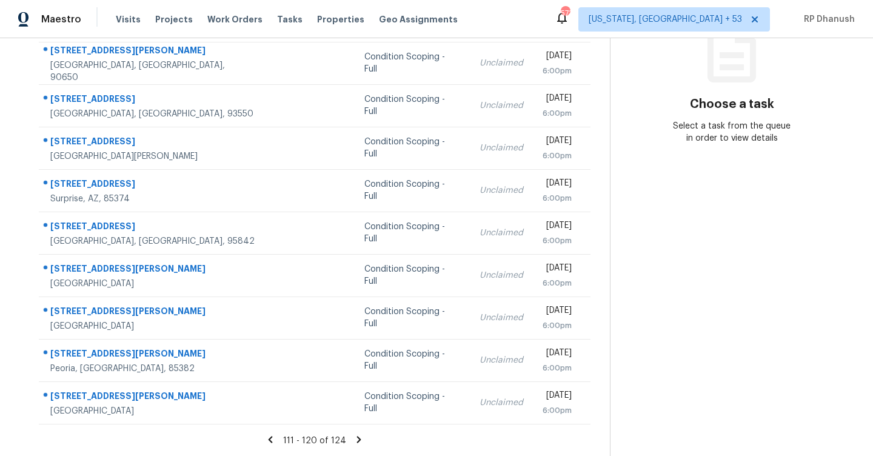
click at [685, 328] on section "Choose a task Select a task from the queue in order to view details" at bounding box center [732, 160] width 244 height 594
click at [355, 435] on icon at bounding box center [359, 439] width 11 height 11
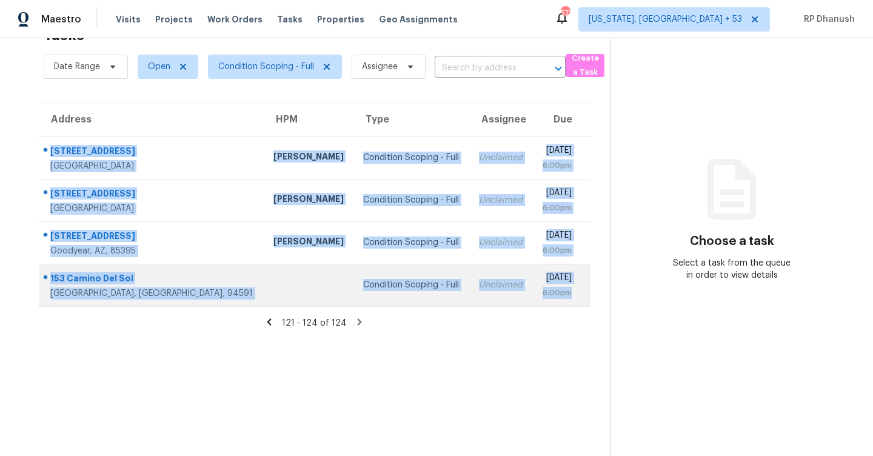
drag, startPoint x: 45, startPoint y: 141, endPoint x: 578, endPoint y: 298, distance: 555.0
click at [578, 298] on tbody "[STREET_ADDRESS][GEOGRAPHIC_DATA][PERSON_NAME] Condition Scoping - Full Unclaim…" at bounding box center [315, 221] width 552 height 170
